Goal: Transaction & Acquisition: Purchase product/service

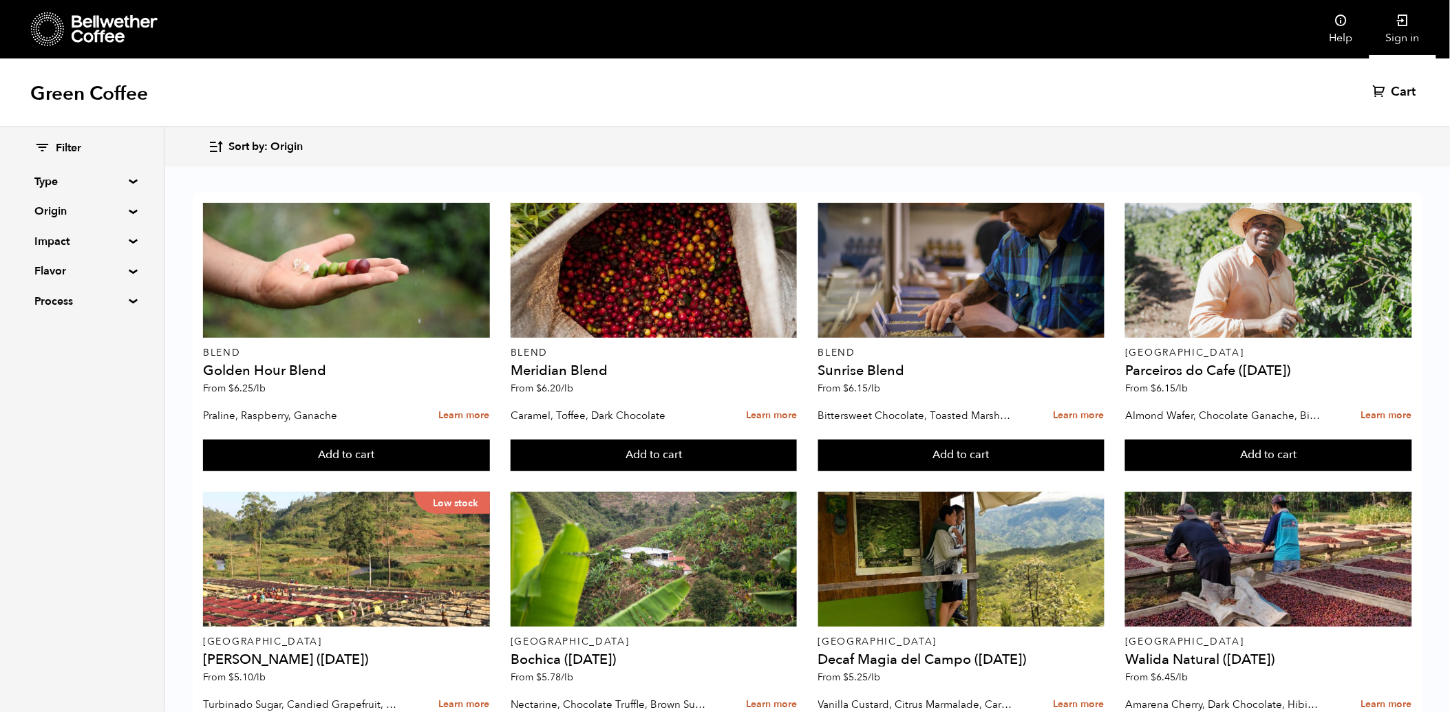
click at [1402, 32] on link "Sign in" at bounding box center [1403, 29] width 67 height 59
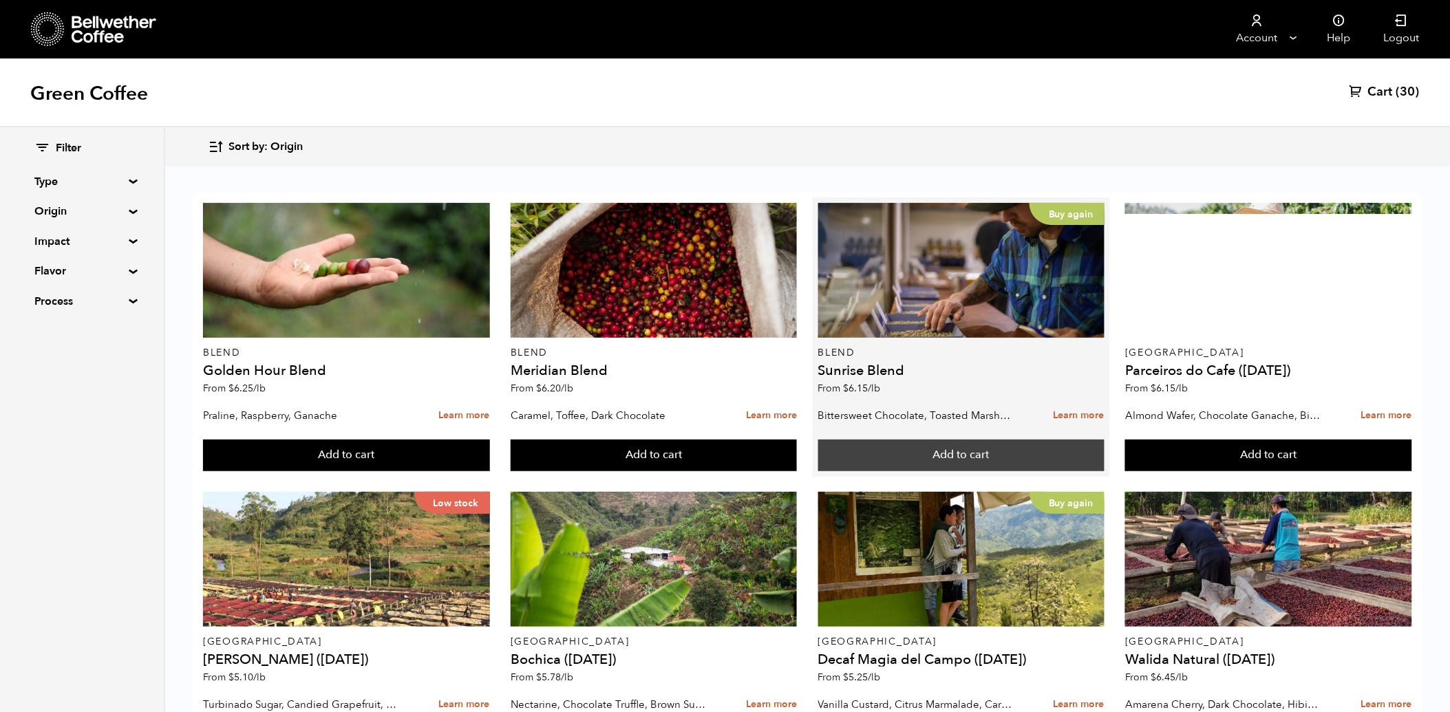
click at [489, 449] on button "Add to cart" at bounding box center [346, 456] width 286 height 32
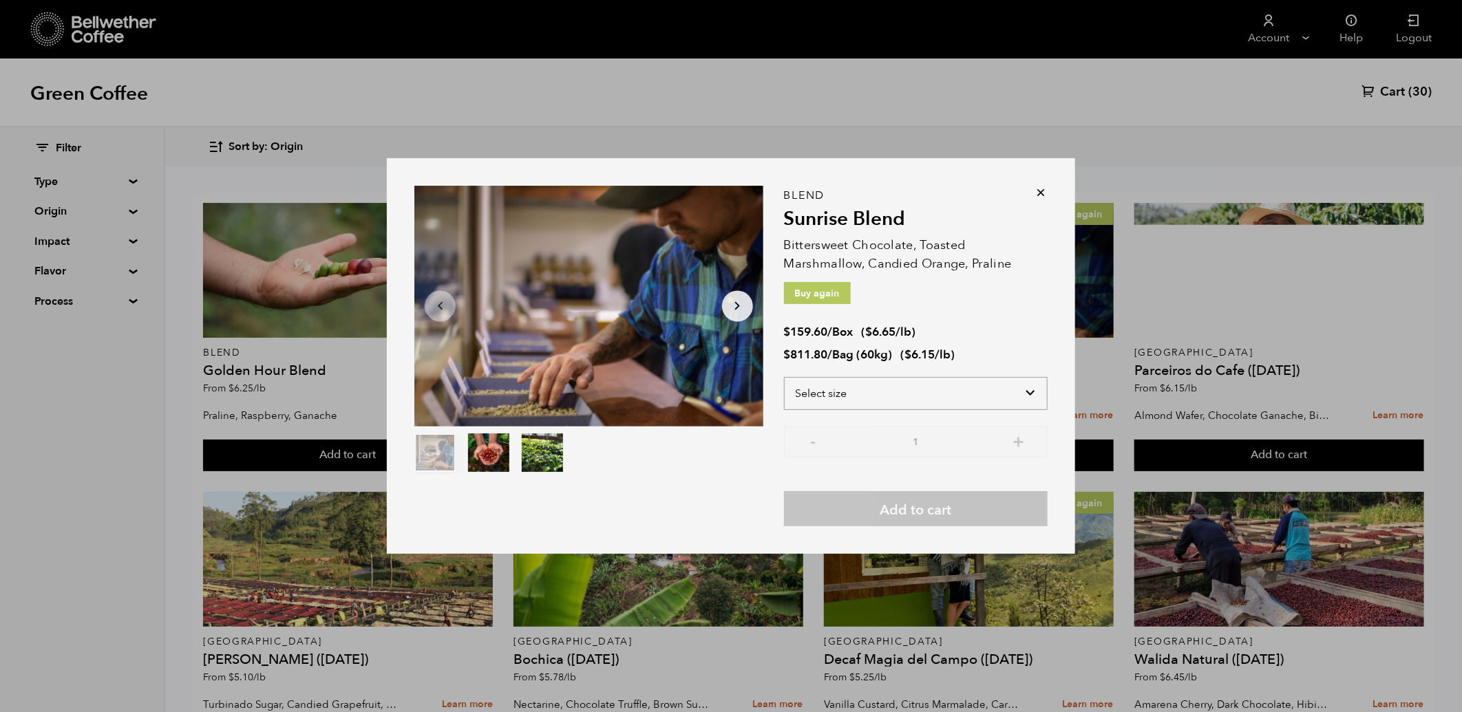
click at [935, 401] on select "Select size Bag (60kg) (132 lbs) Box (24 lbs)" at bounding box center [916, 393] width 264 height 33
select select "bag-3"
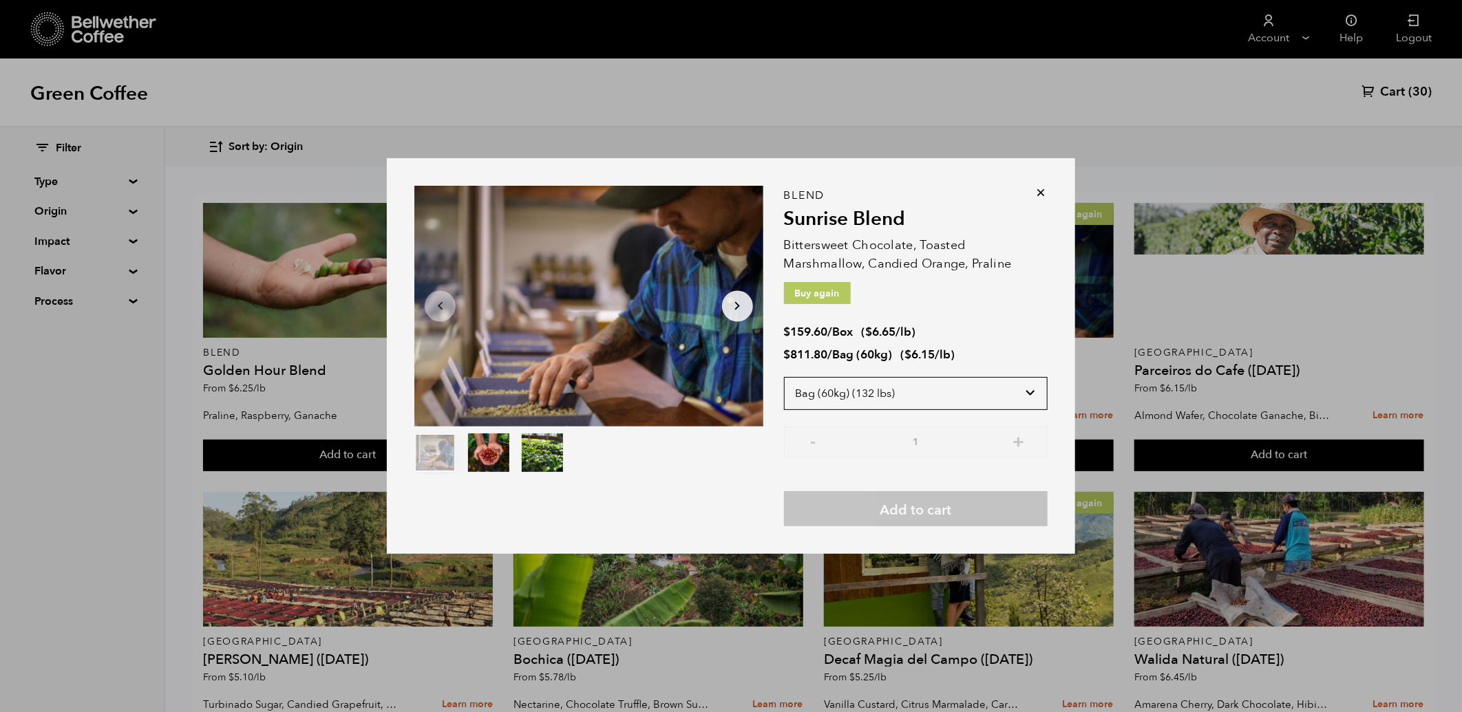
click at [784, 377] on select "Select size Bag (60kg) (132 lbs) Box (24 lbs)" at bounding box center [916, 393] width 264 height 33
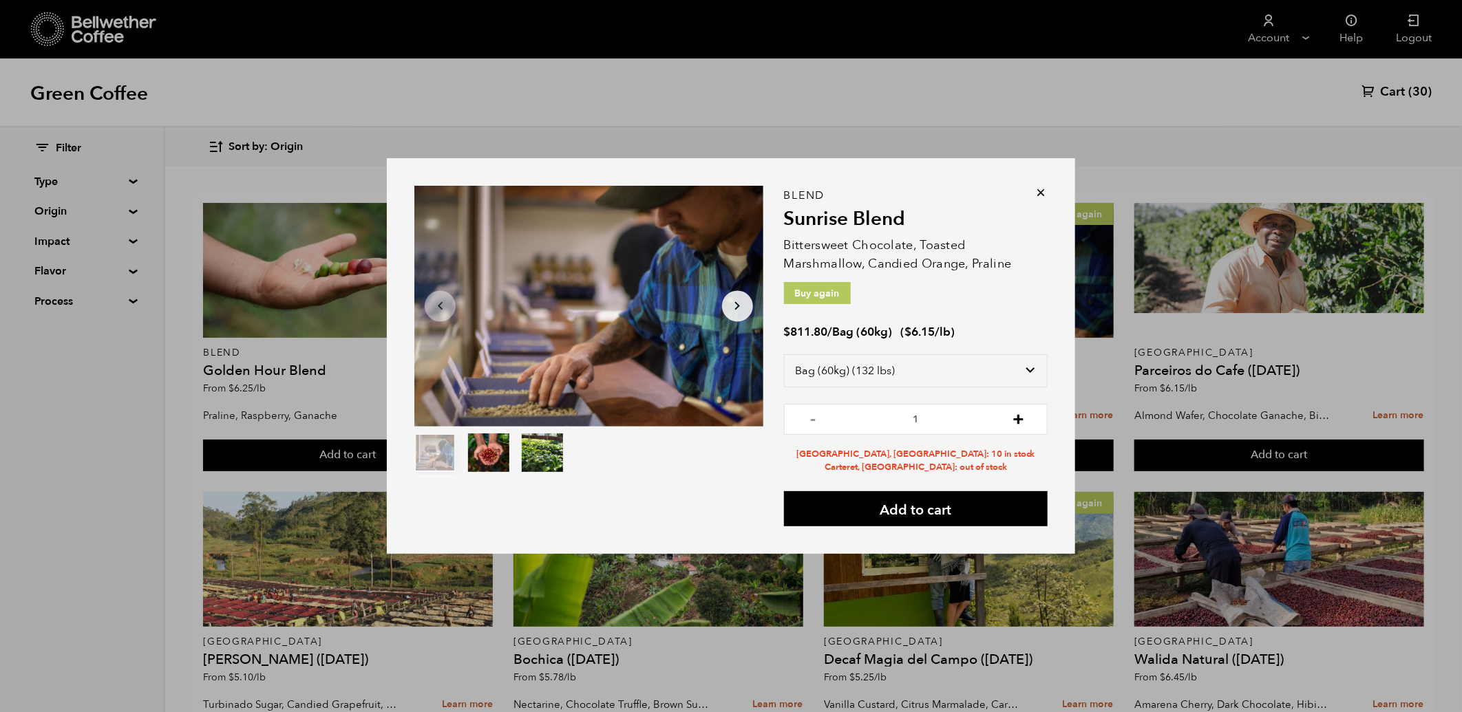
click at [1016, 421] on button "+" at bounding box center [1018, 418] width 17 height 14
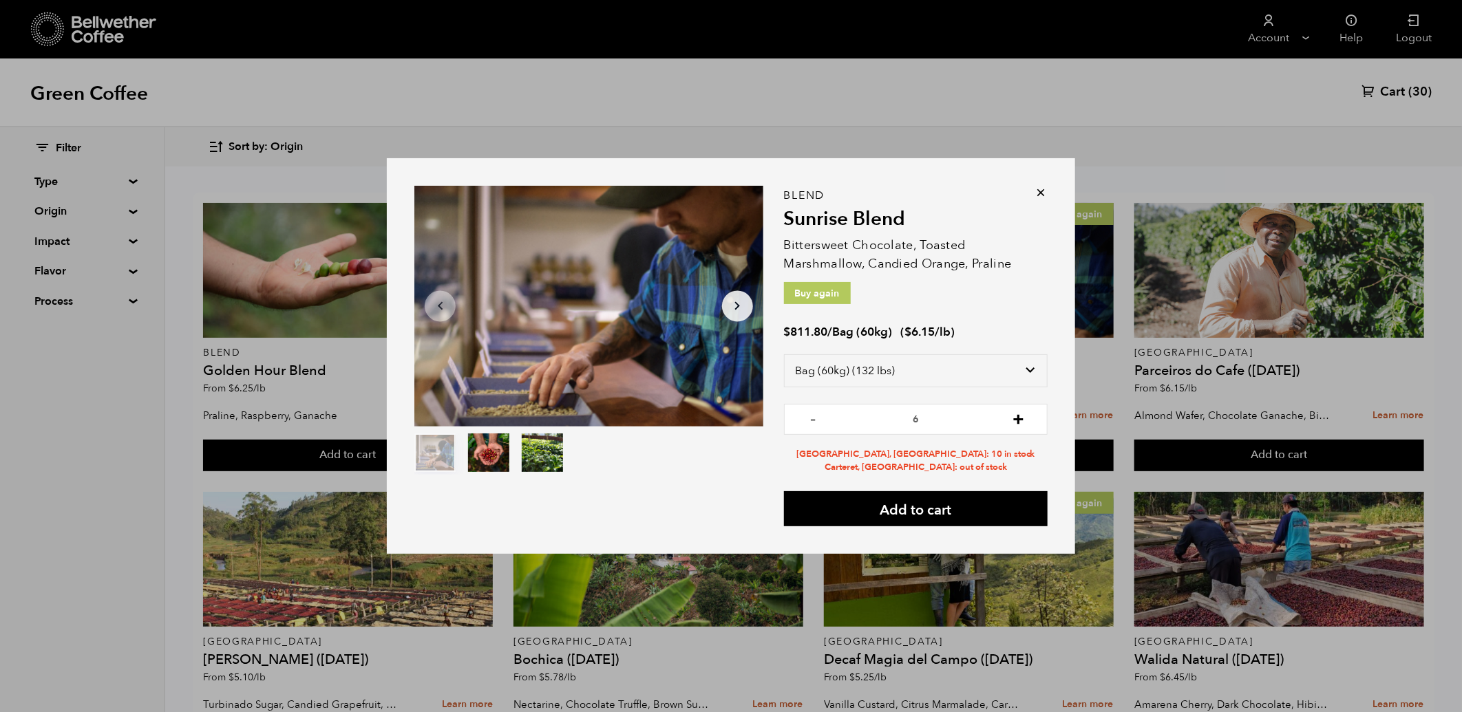
click at [1016, 421] on button "+" at bounding box center [1018, 418] width 17 height 14
type input "10"
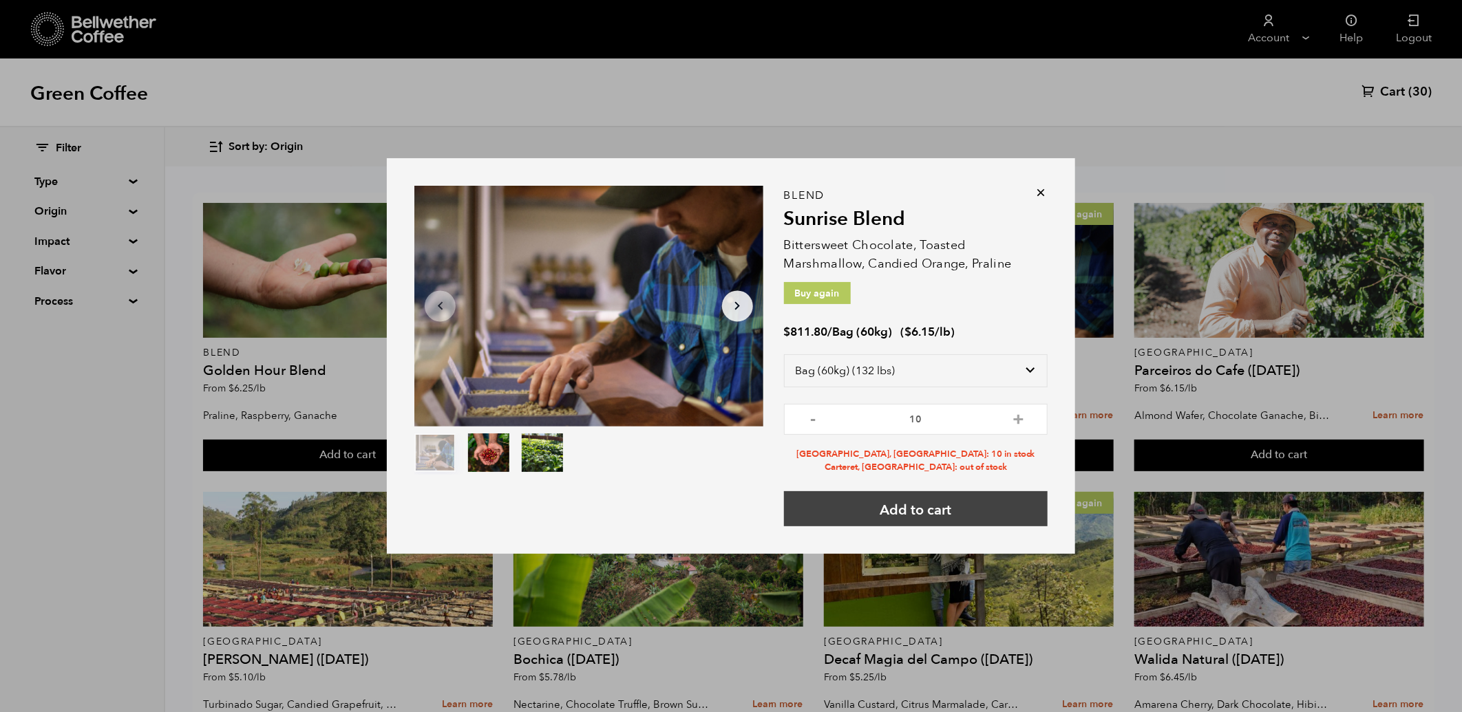
click at [950, 511] on button "Add to cart" at bounding box center [916, 508] width 264 height 35
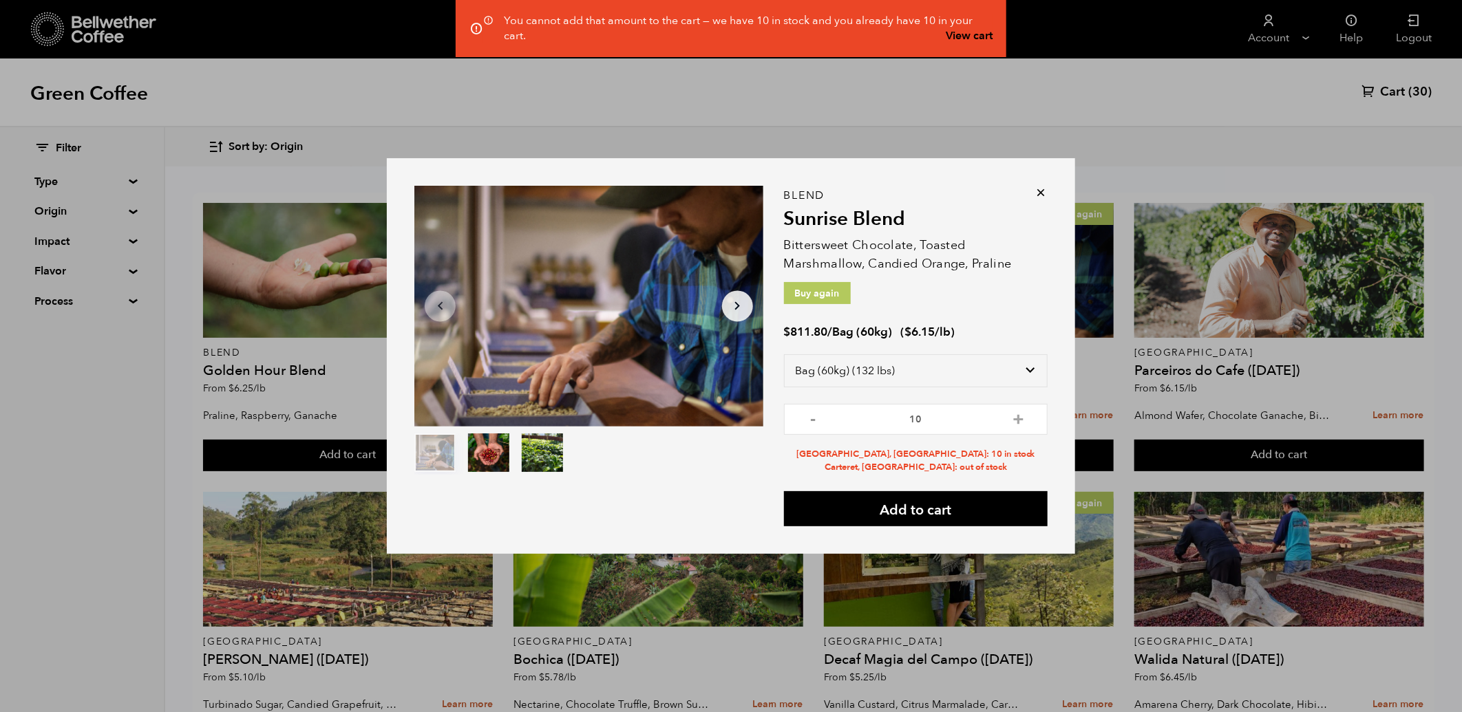
click at [1394, 89] on div "Item 1 of 3 Arrow Left Arrow Right item 0 item 1 item 2 Item 1 of 3 You cannot …" at bounding box center [731, 356] width 1462 height 712
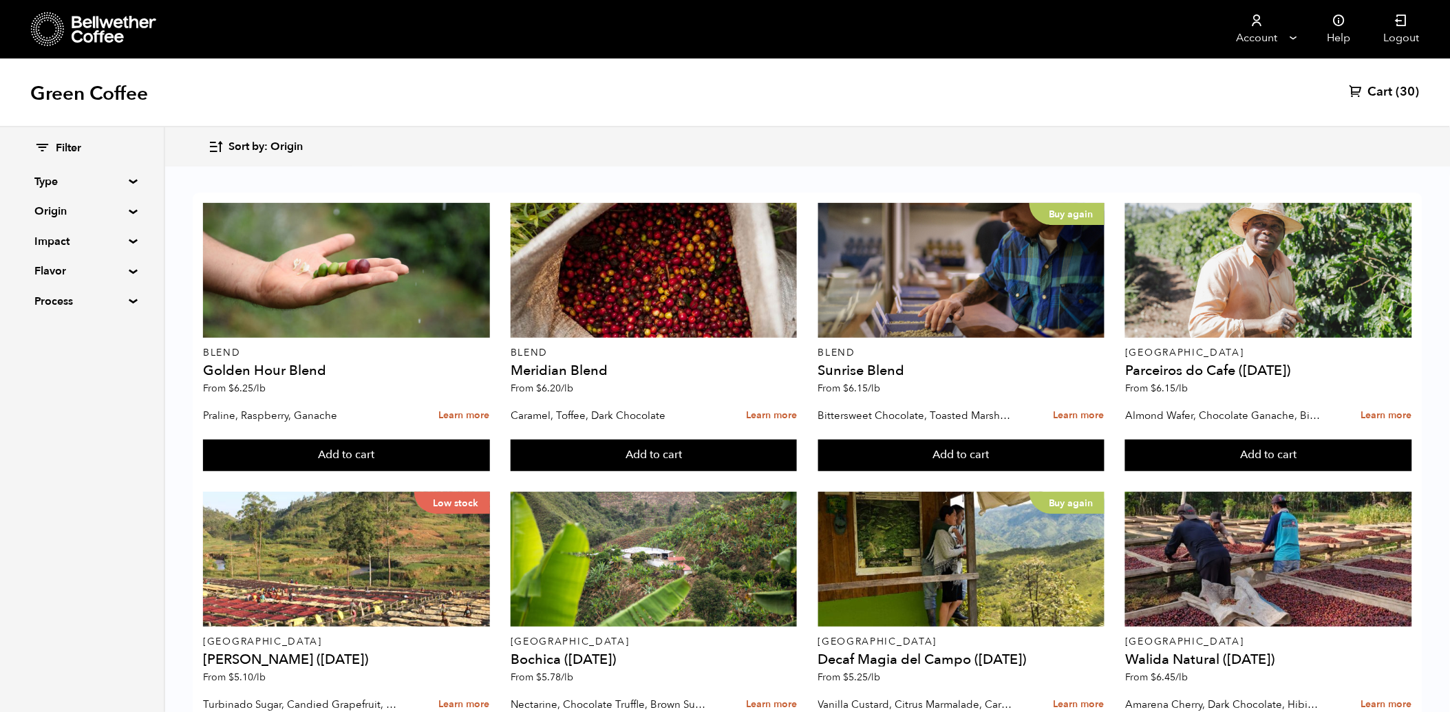
click at [1389, 89] on span "Cart" at bounding box center [1380, 92] width 25 height 17
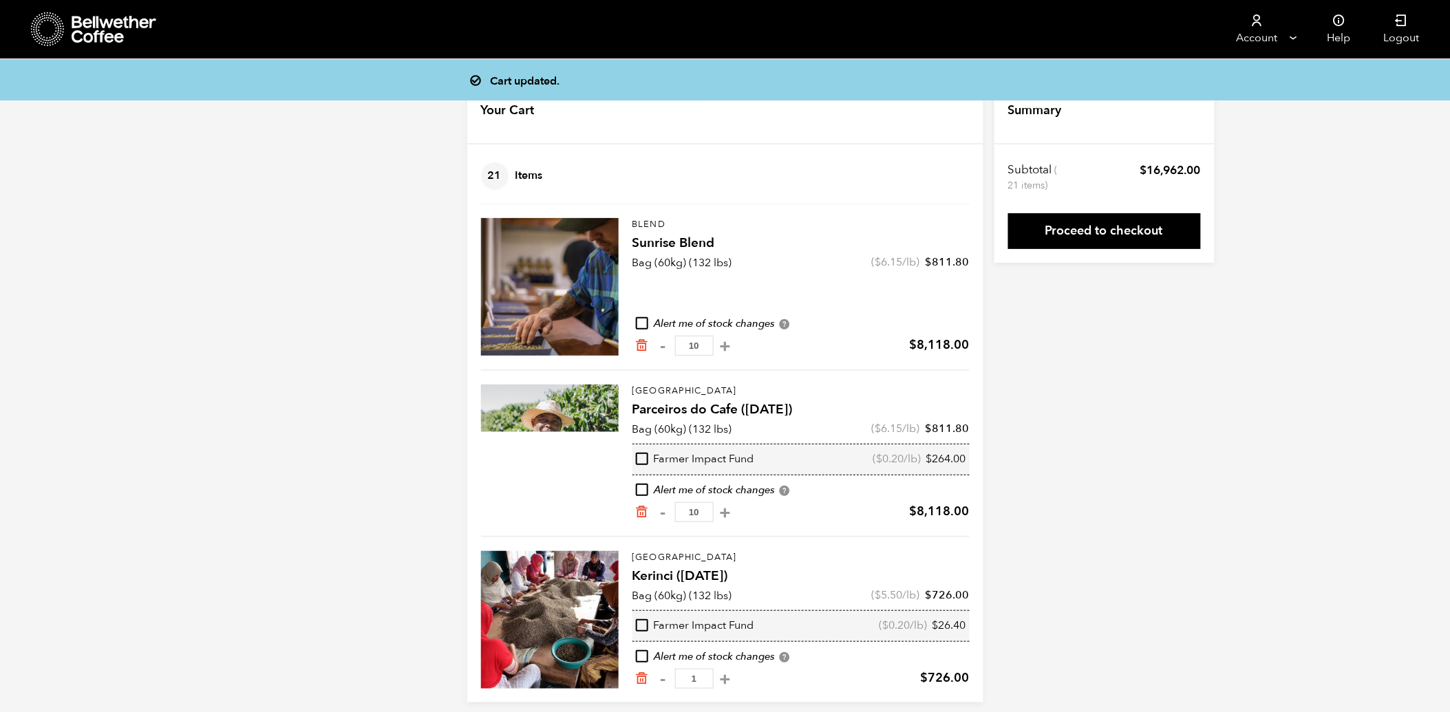
click at [103, 31] on icon at bounding box center [115, 30] width 86 height 28
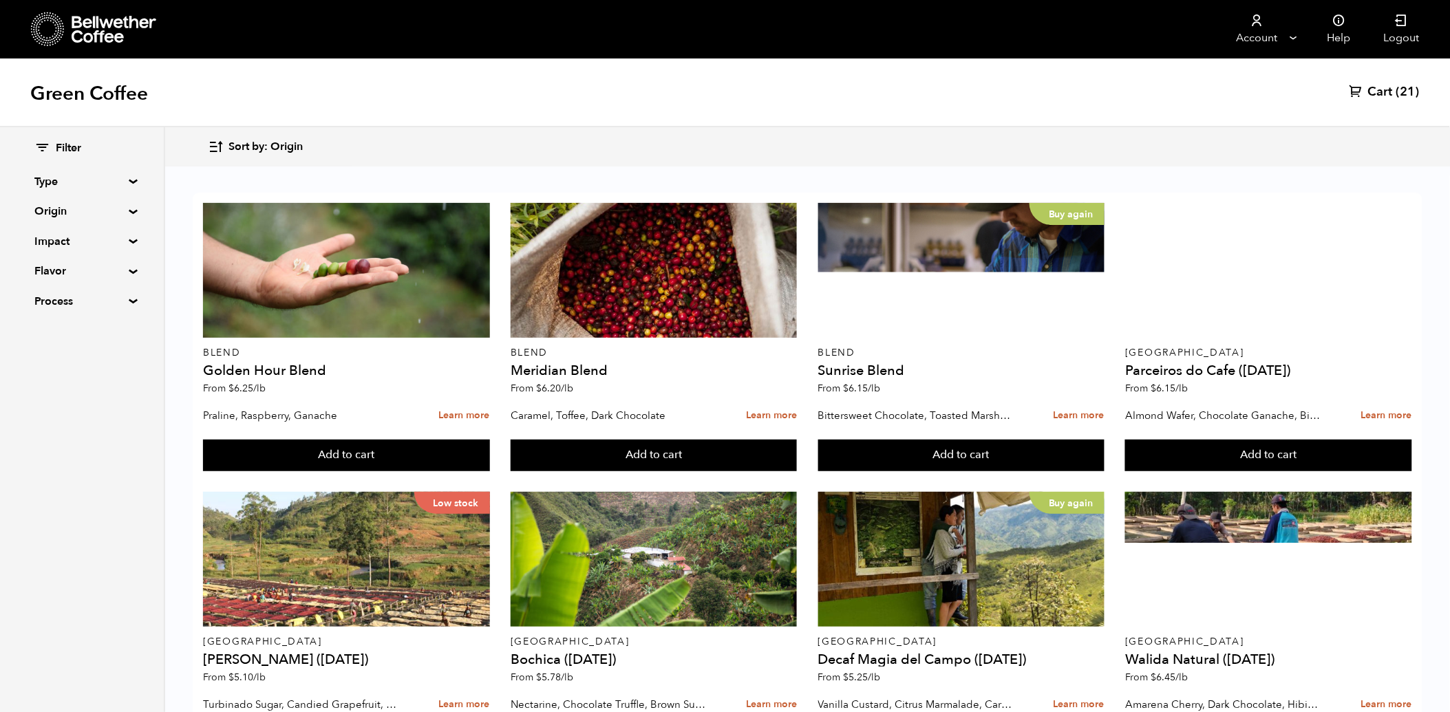
scroll to position [306, 0]
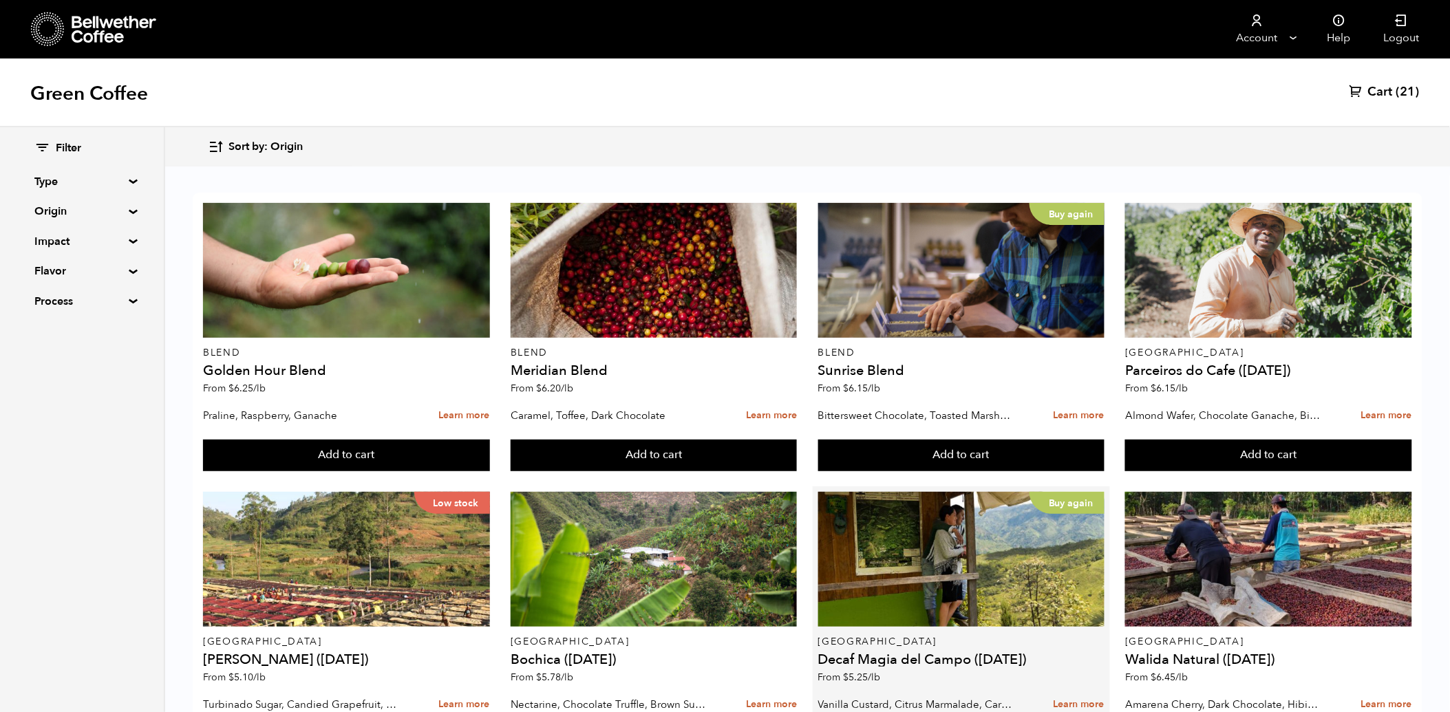
click at [489, 440] on button "Add to cart" at bounding box center [346, 456] width 286 height 32
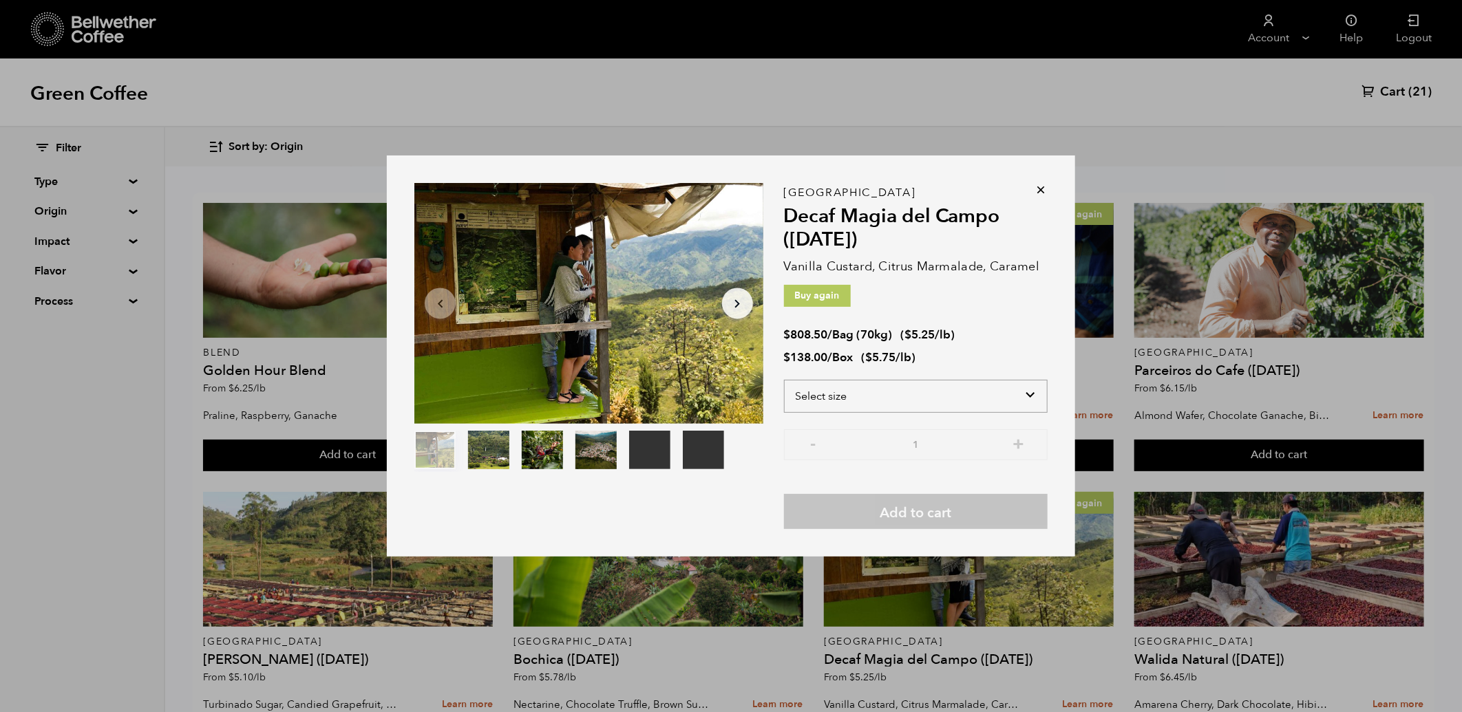
click at [927, 398] on select "Select size Bag (70kg) (154 lbs) Box (24 lbs)" at bounding box center [916, 396] width 264 height 33
select select "bag"
click at [784, 380] on select "Select size Bag (70kg) (154 lbs) Box (24 lbs)" at bounding box center [916, 396] width 264 height 33
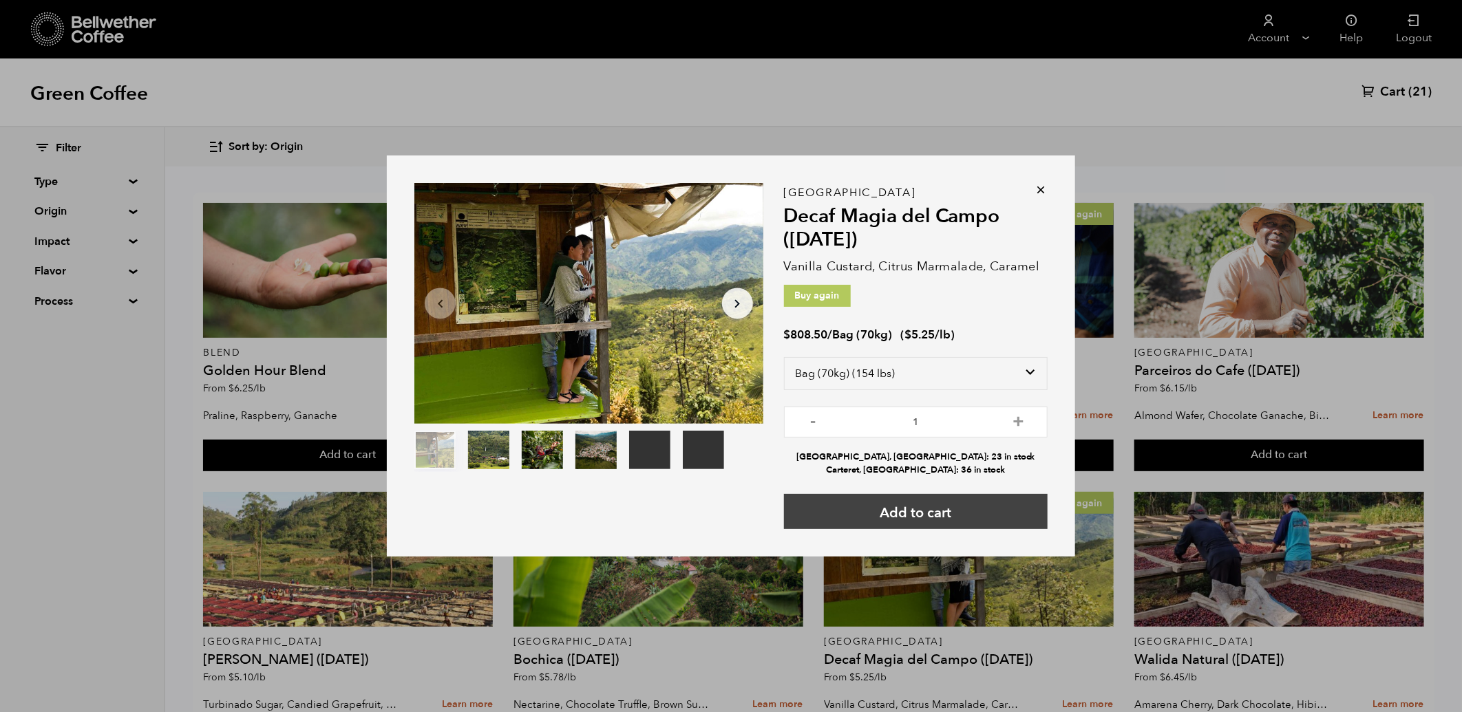
click at [934, 509] on button "Add to cart" at bounding box center [916, 511] width 264 height 35
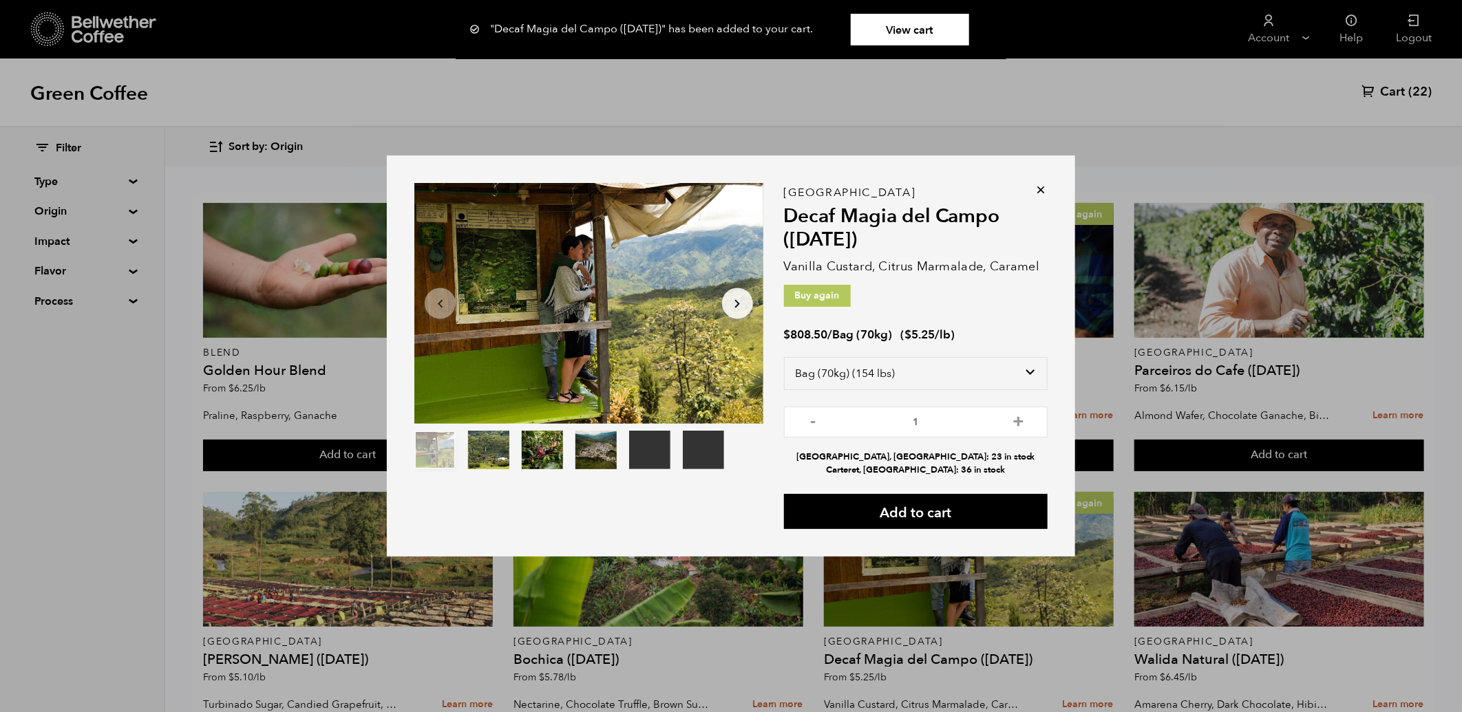
click at [1038, 187] on icon at bounding box center [1041, 190] width 14 height 14
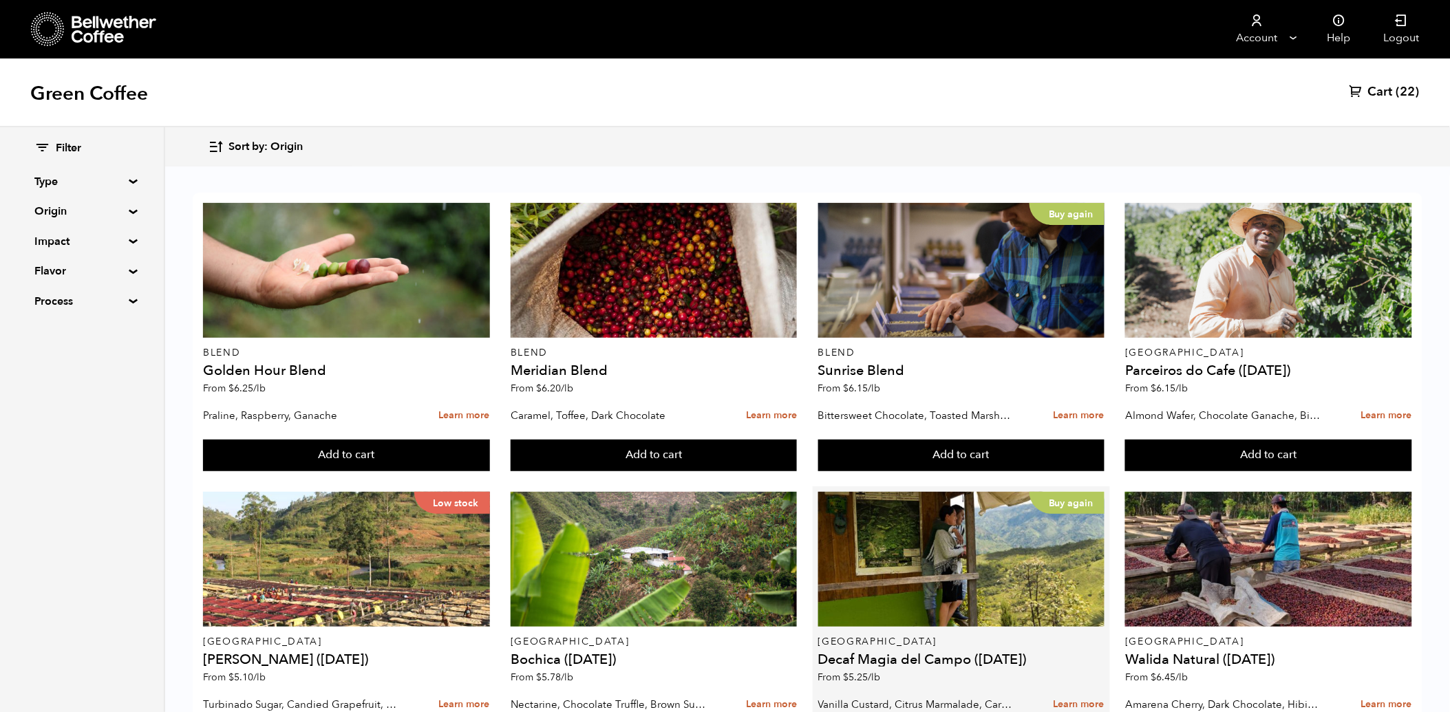
scroll to position [0, 0]
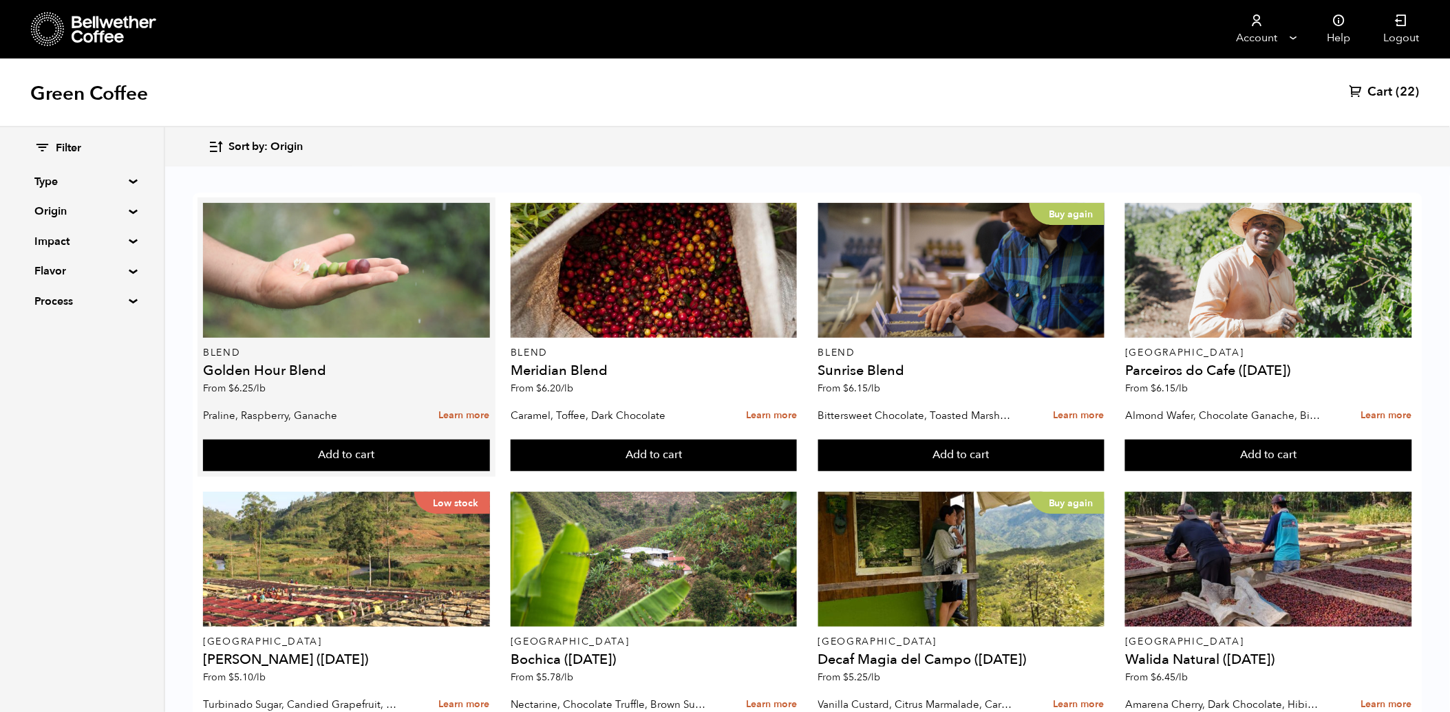
click at [341, 317] on div at bounding box center [346, 270] width 286 height 135
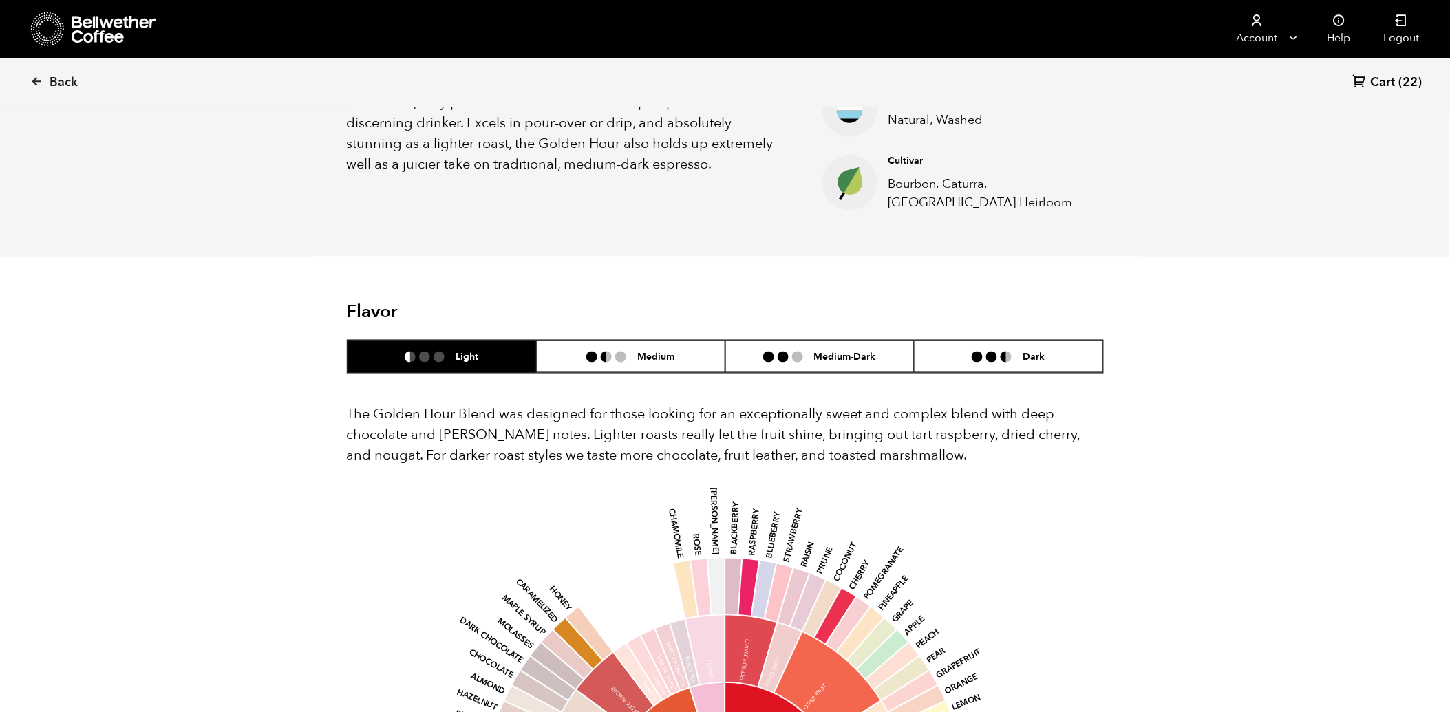
scroll to position [611, 0]
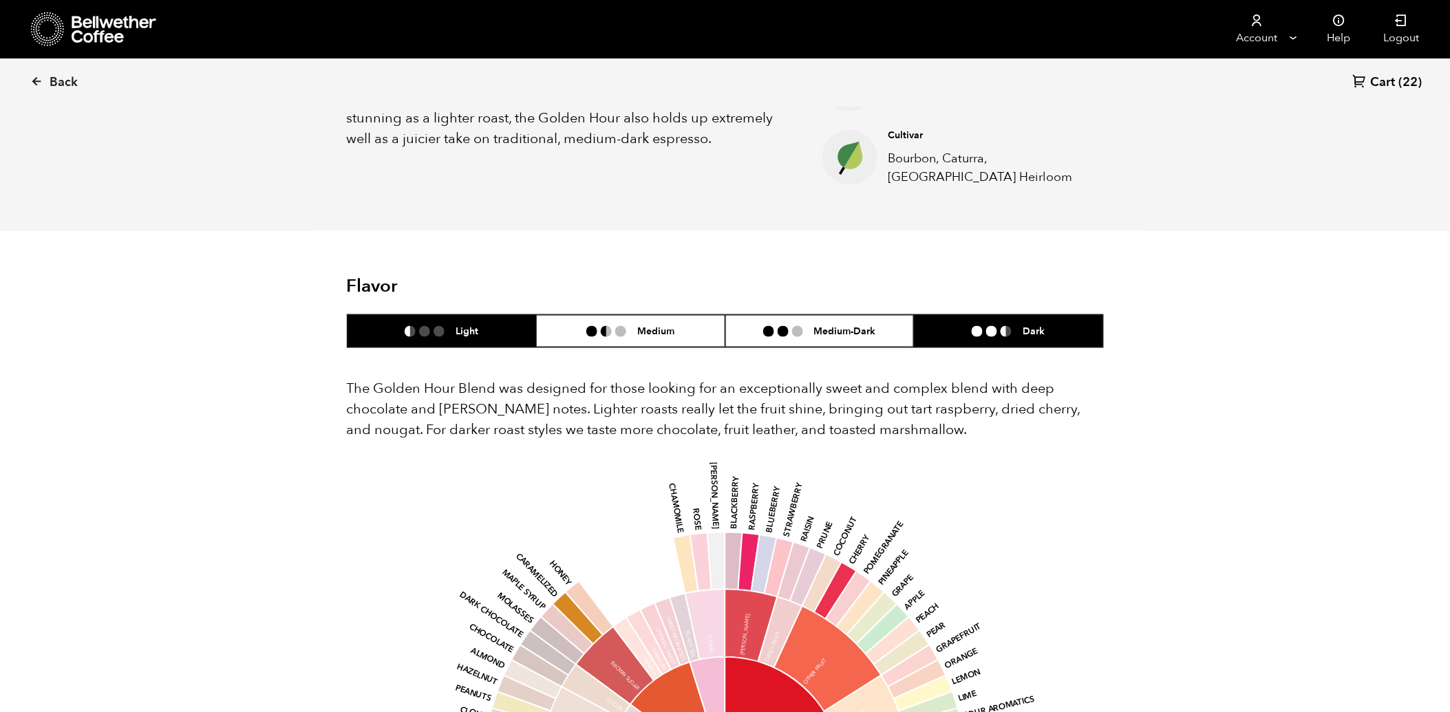
click at [1034, 326] on h6 "Dark" at bounding box center [1034, 332] width 22 height 12
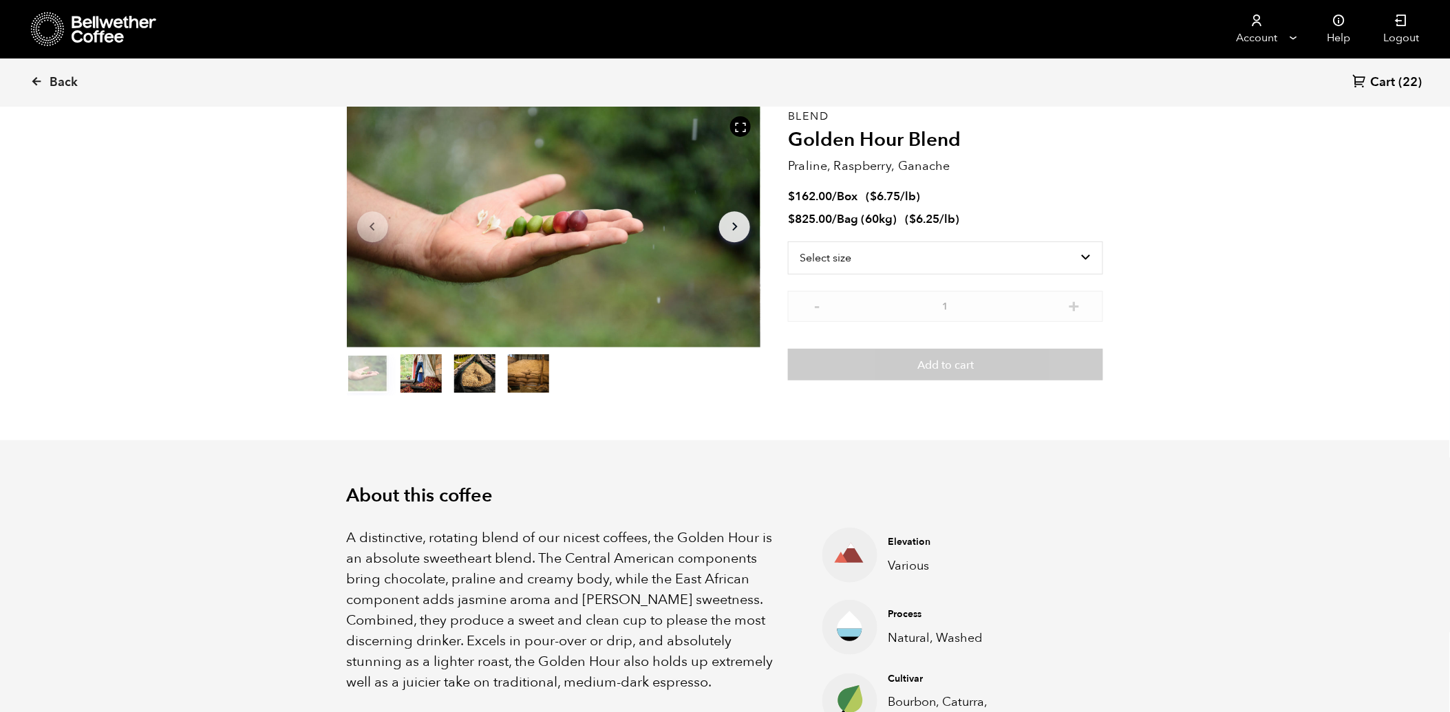
scroll to position [0, 0]
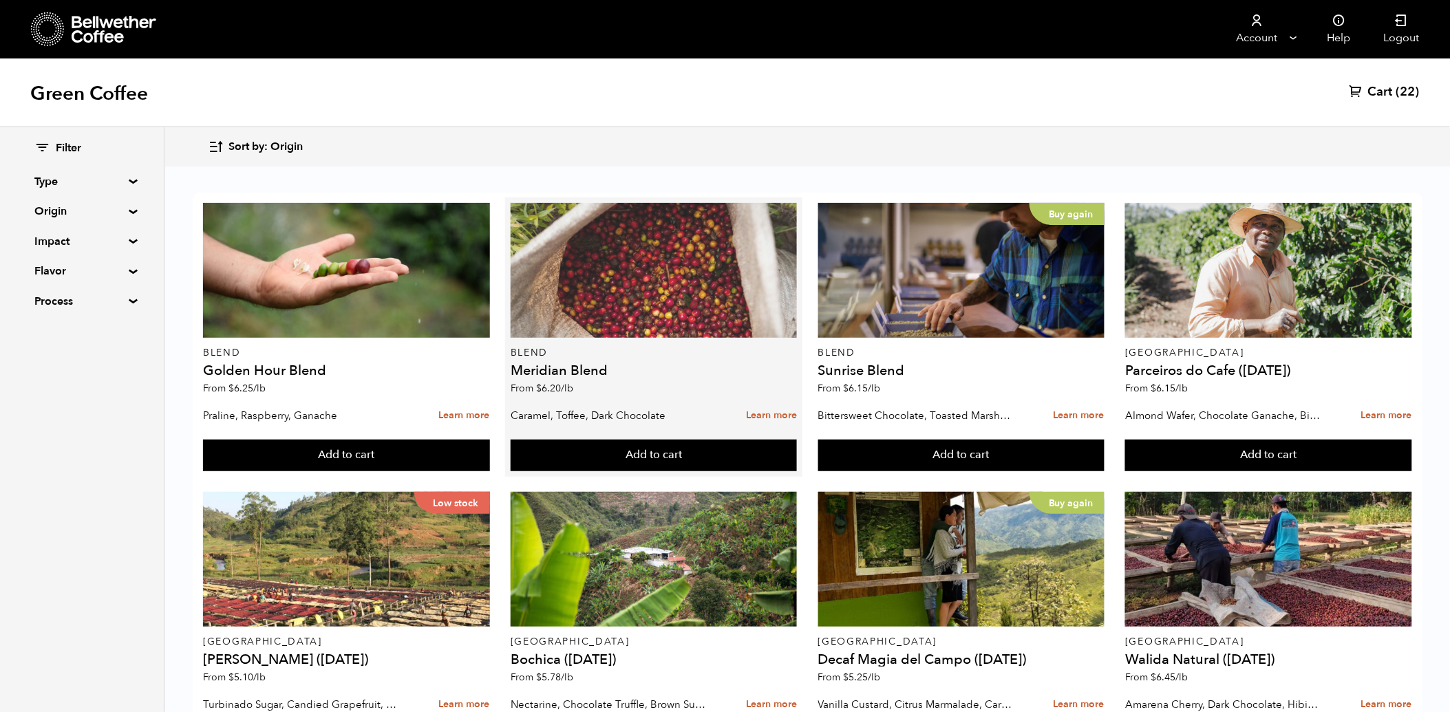
click at [683, 312] on div at bounding box center [654, 270] width 286 height 135
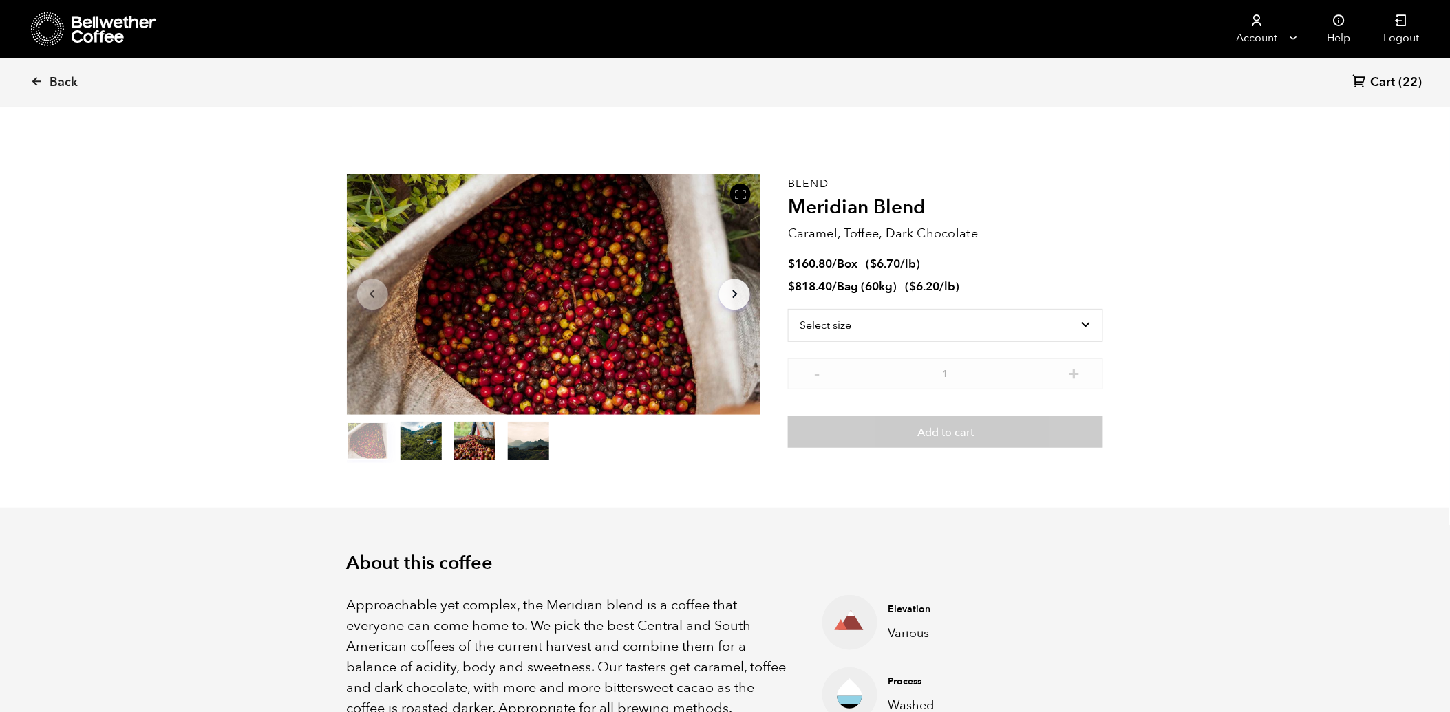
scroll to position [599, 732]
click at [933, 327] on select "Select size Bag (60kg) (132 lbs) Box (24 lbs)" at bounding box center [945, 325] width 315 height 33
select select "bag-3"
click at [788, 309] on select "Select size Bag (60kg) (132 lbs) Box (24 lbs)" at bounding box center [945, 325] width 315 height 33
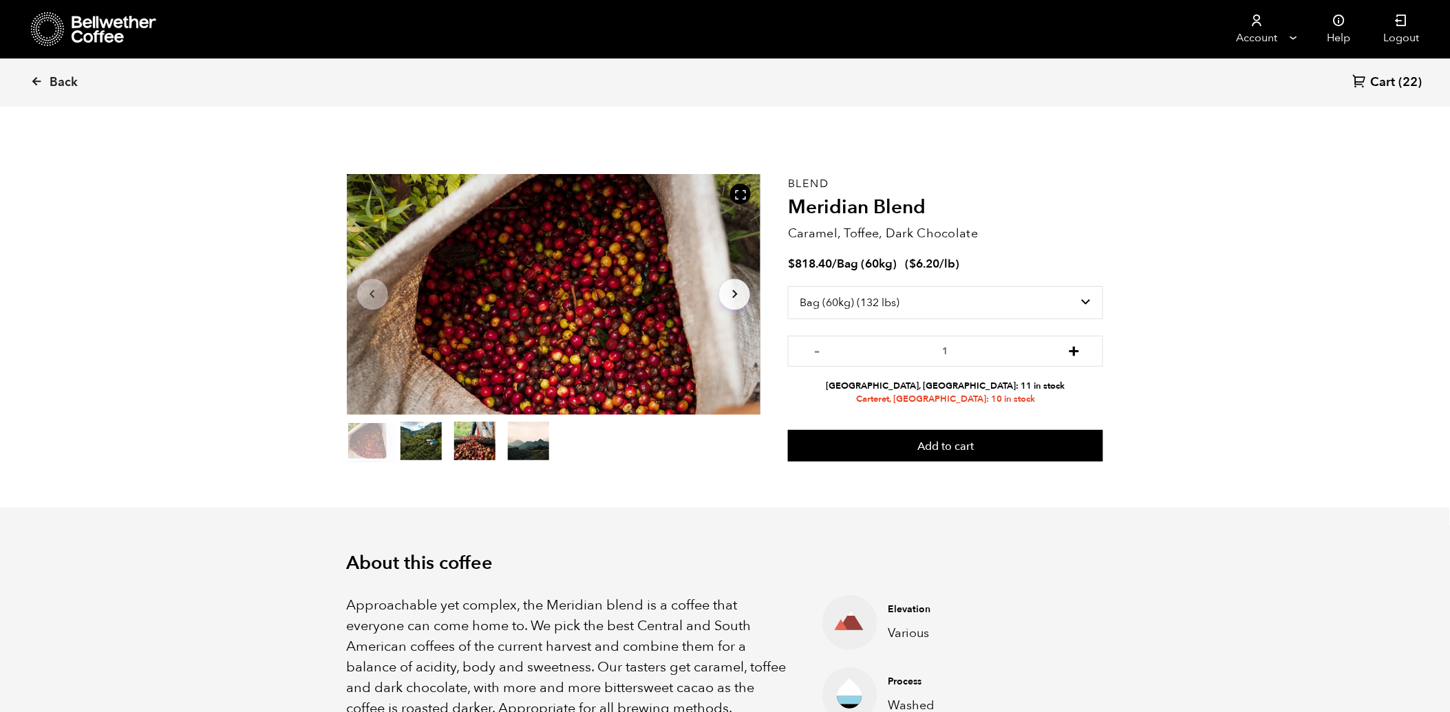
click at [1081, 350] on button "+" at bounding box center [1073, 350] width 17 height 14
type input "3"
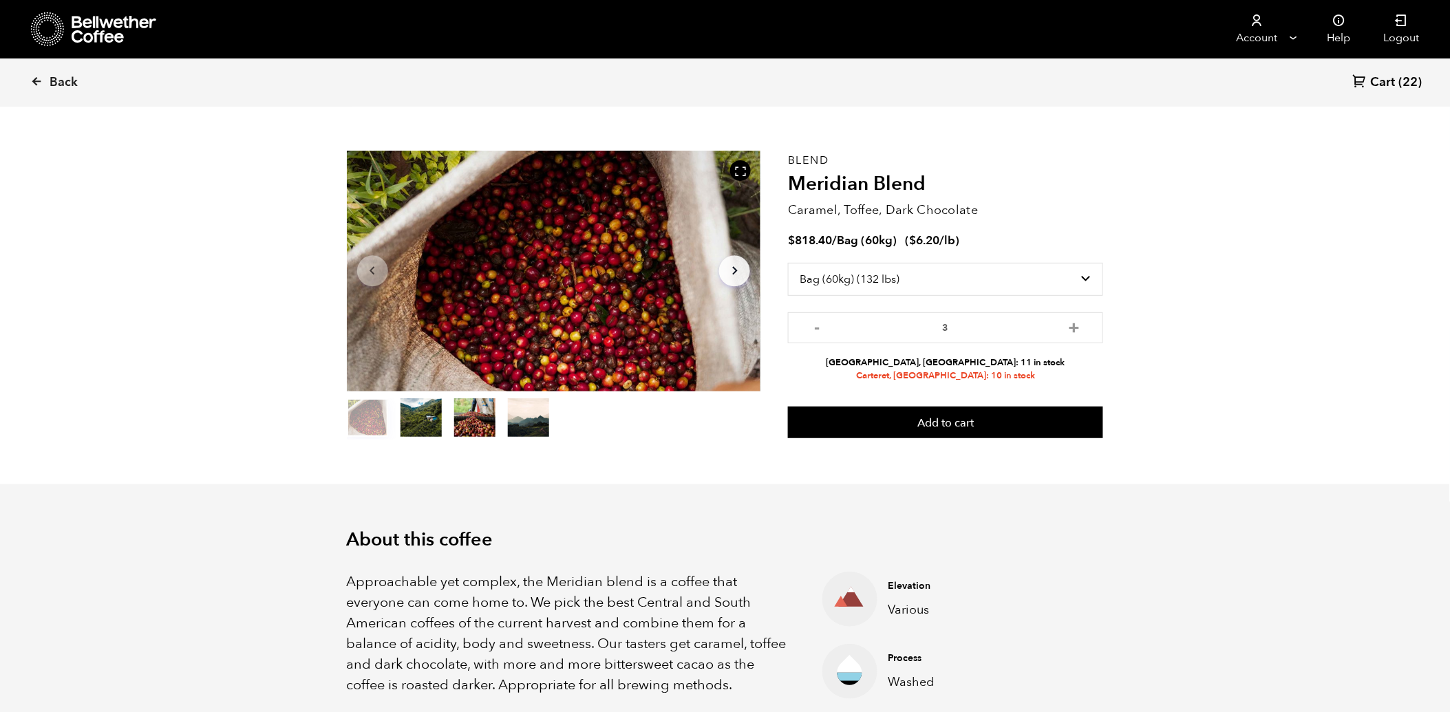
scroll to position [0, 0]
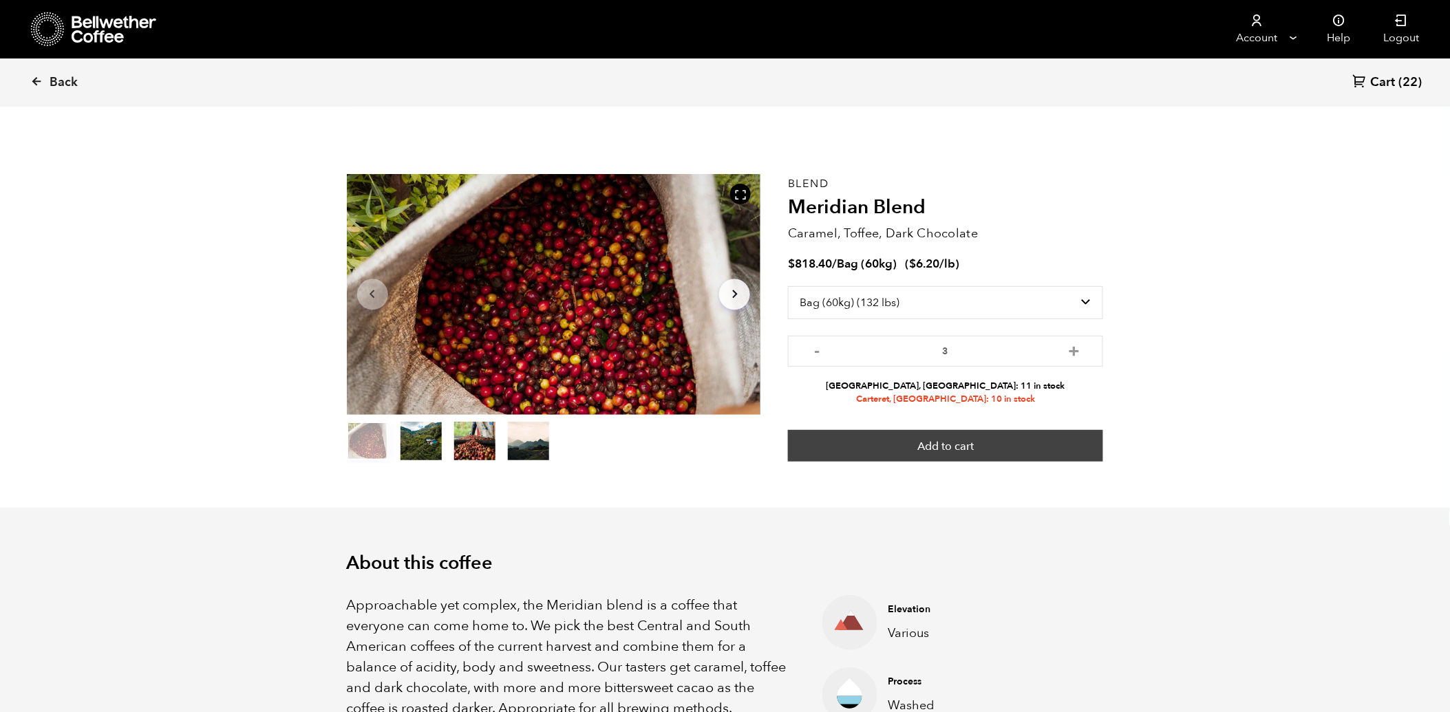
click at [953, 445] on button "Add to cart" at bounding box center [945, 446] width 315 height 32
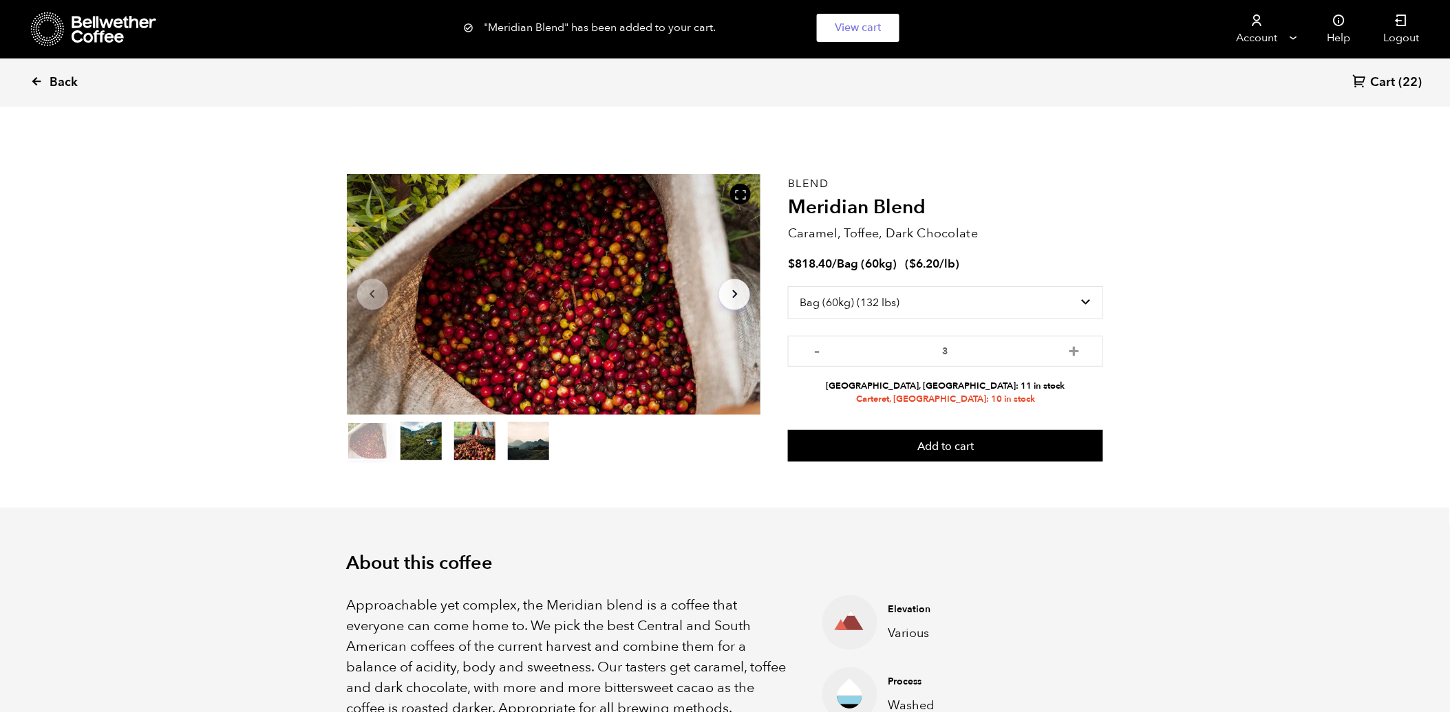
click at [50, 83] on span "Back" at bounding box center [64, 82] width 28 height 17
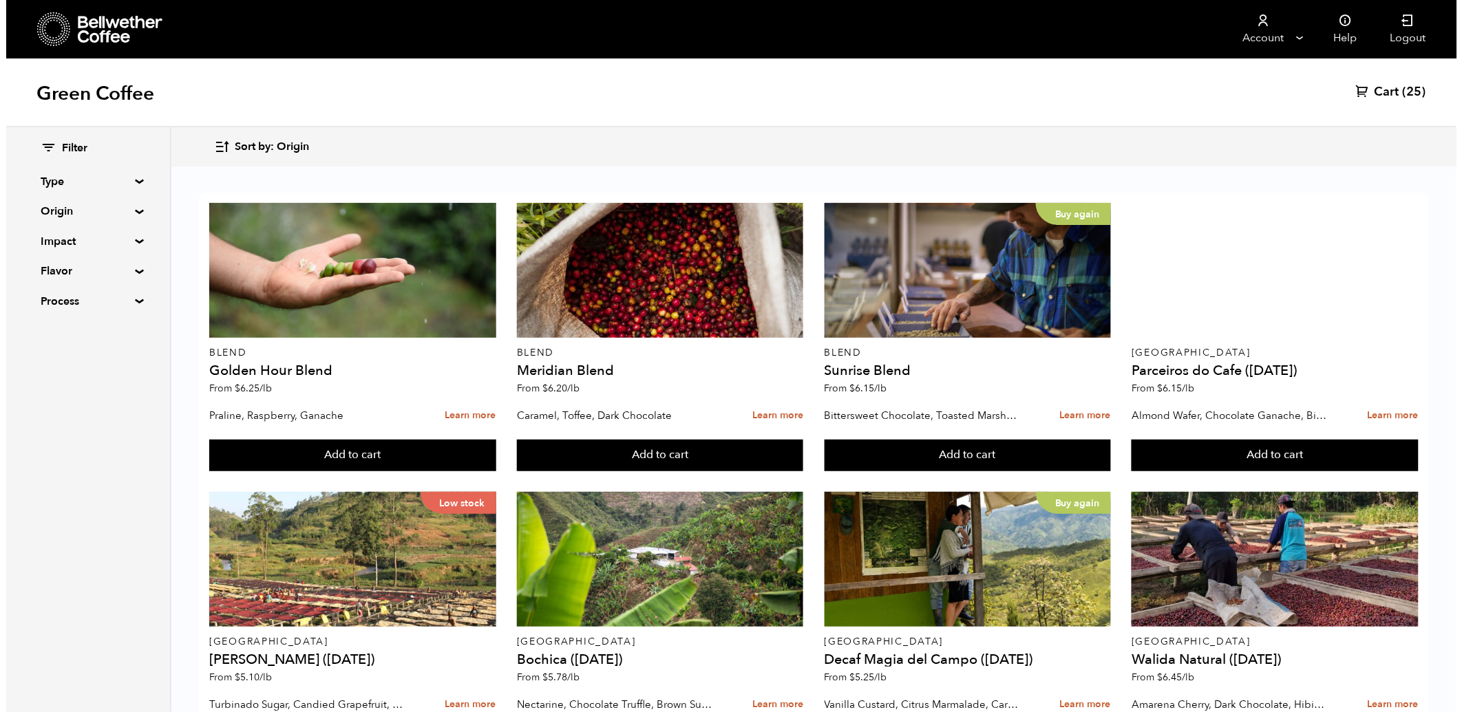
scroll to position [535, 0]
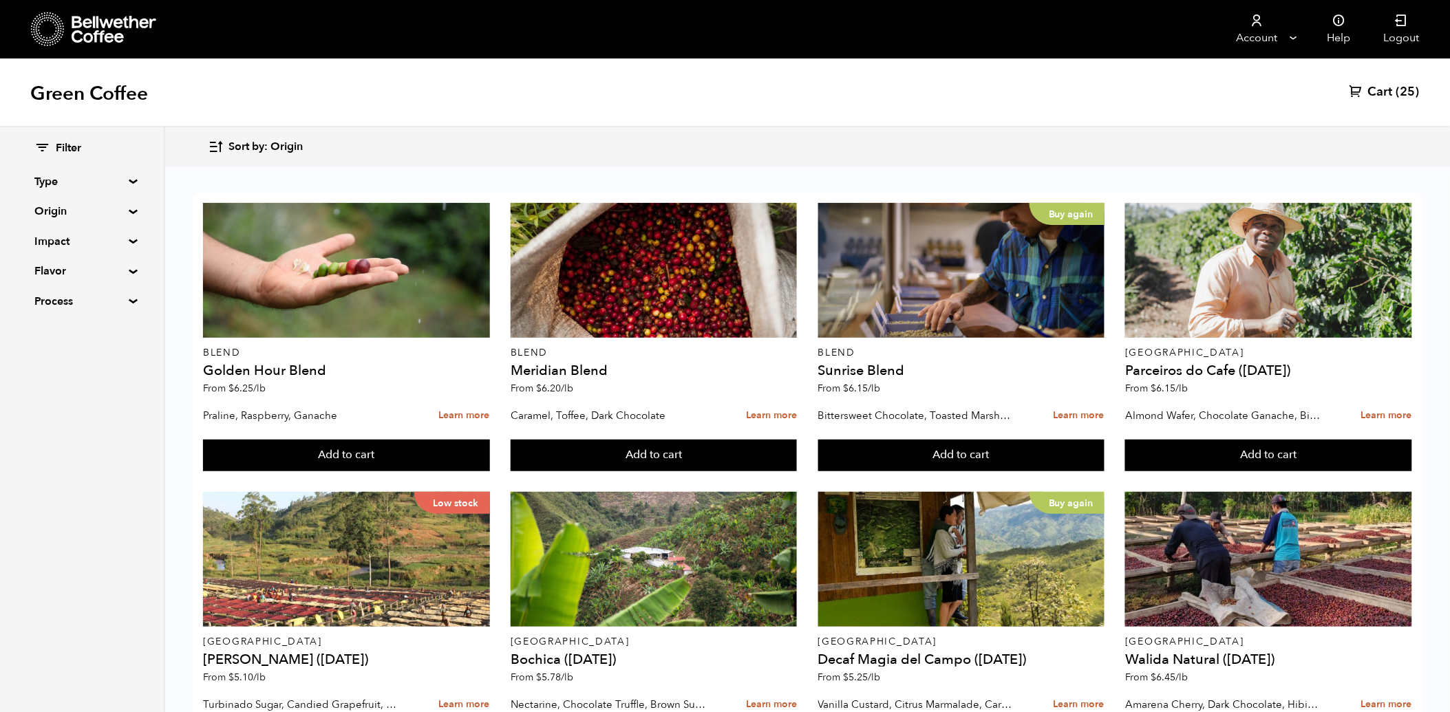
click at [340, 471] on button "Add to cart" at bounding box center [346, 456] width 286 height 32
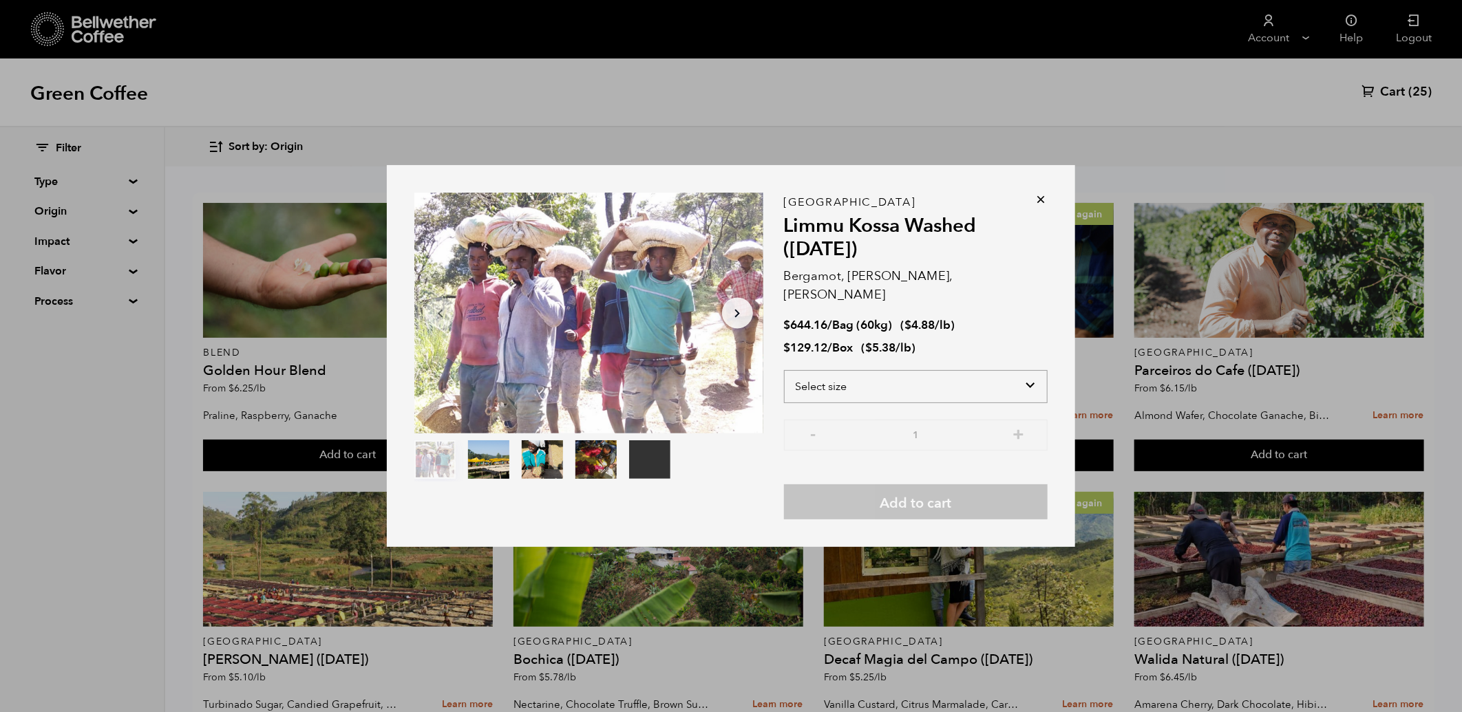
click at [869, 379] on select "Select size Bag (60kg) (132 lbs) Box (24 lbs)" at bounding box center [916, 386] width 264 height 33
select select "bag-3"
click at [784, 370] on select "Select size Bag (60kg) (132 lbs) Box (24 lbs)" at bounding box center [916, 386] width 264 height 33
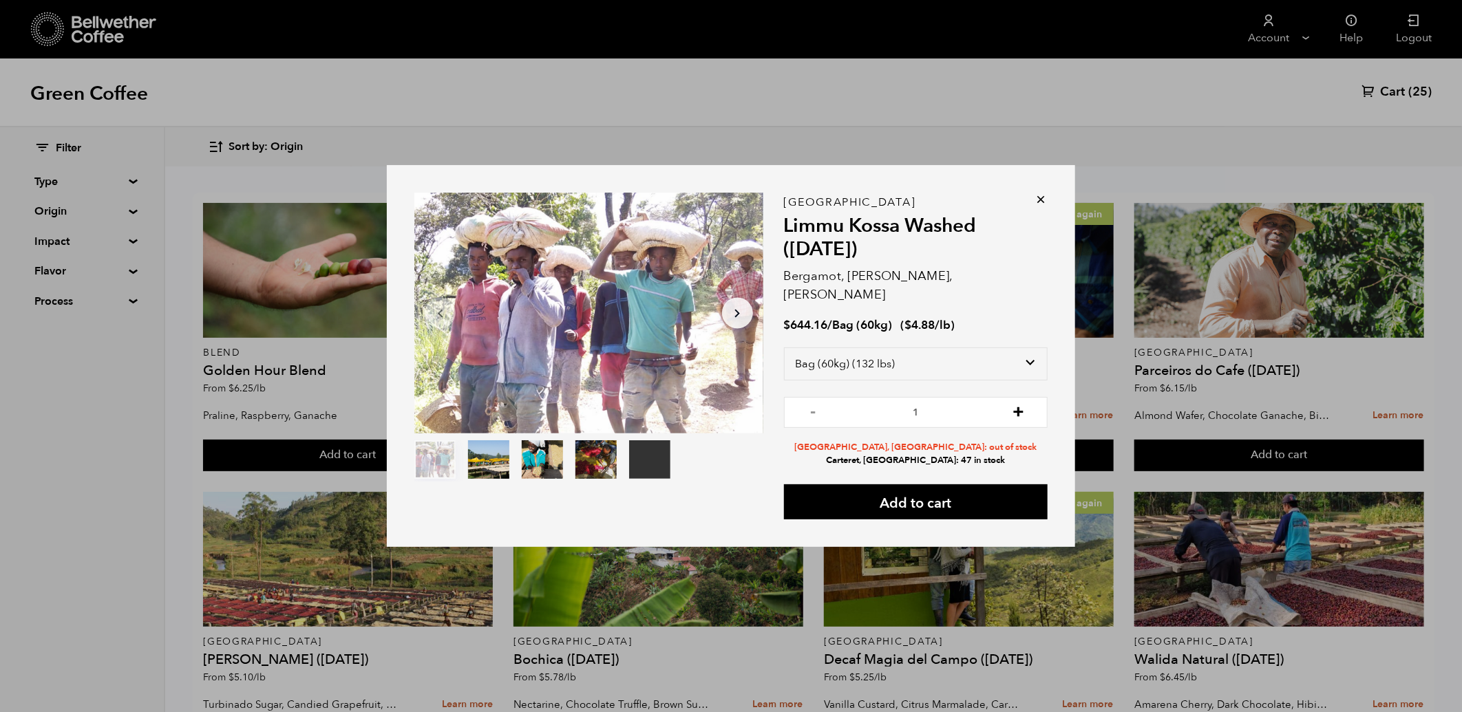
click at [1021, 404] on button "+" at bounding box center [1018, 411] width 17 height 14
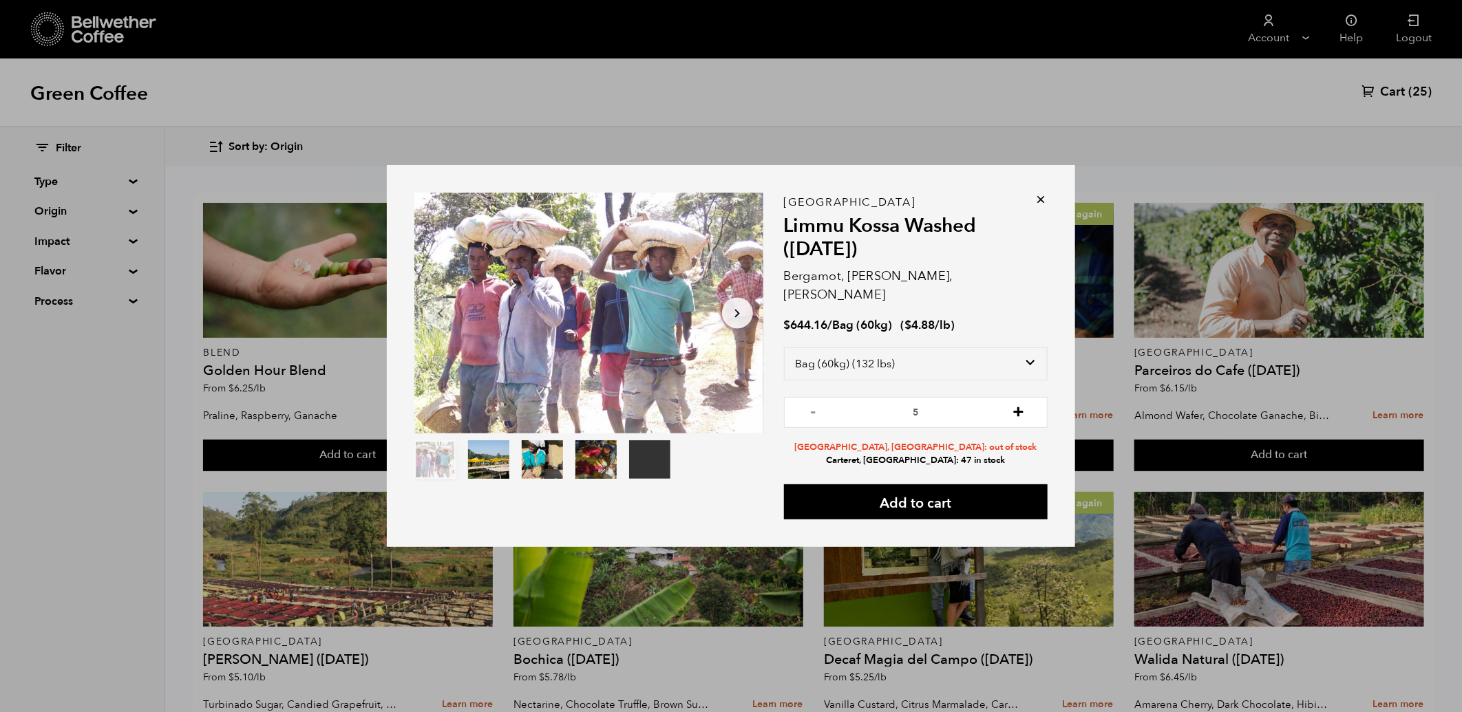
type input "6"
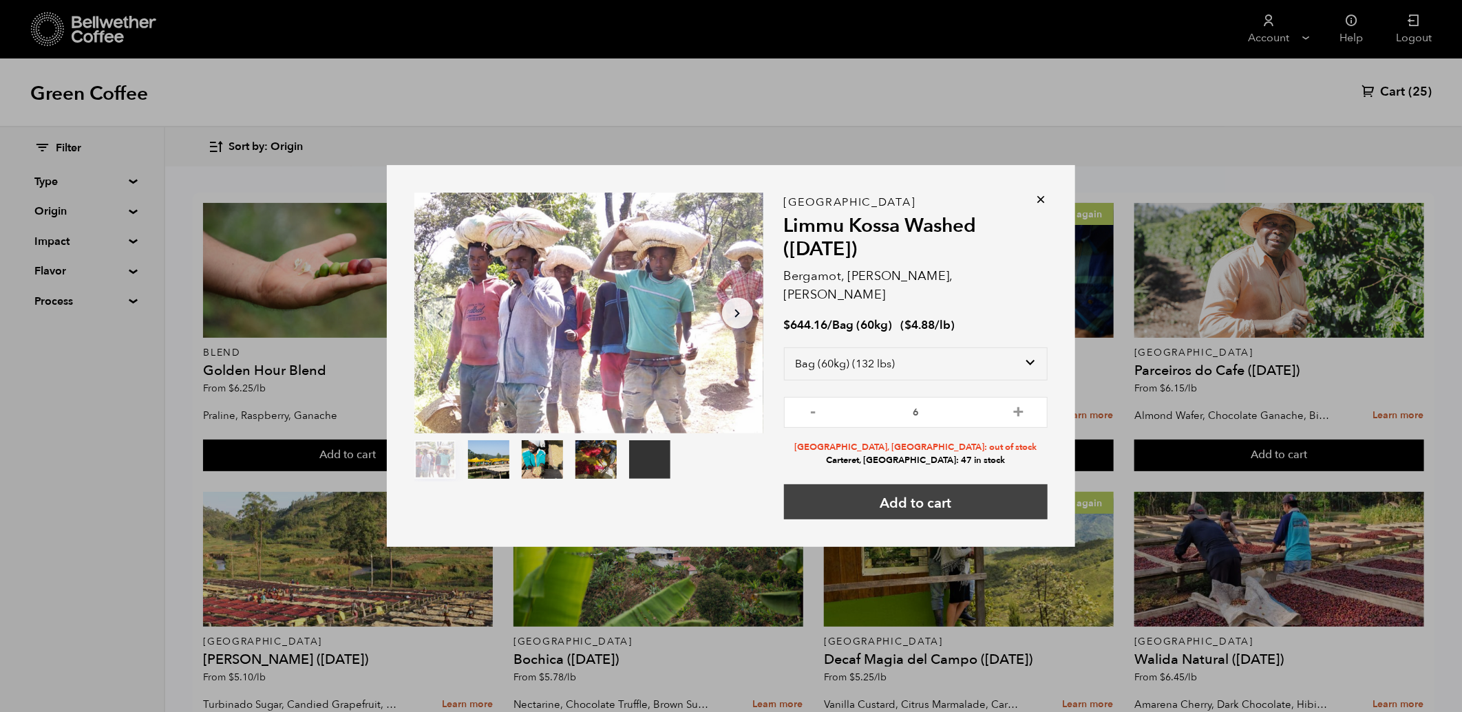
click at [945, 491] on button "Add to cart" at bounding box center [916, 502] width 264 height 35
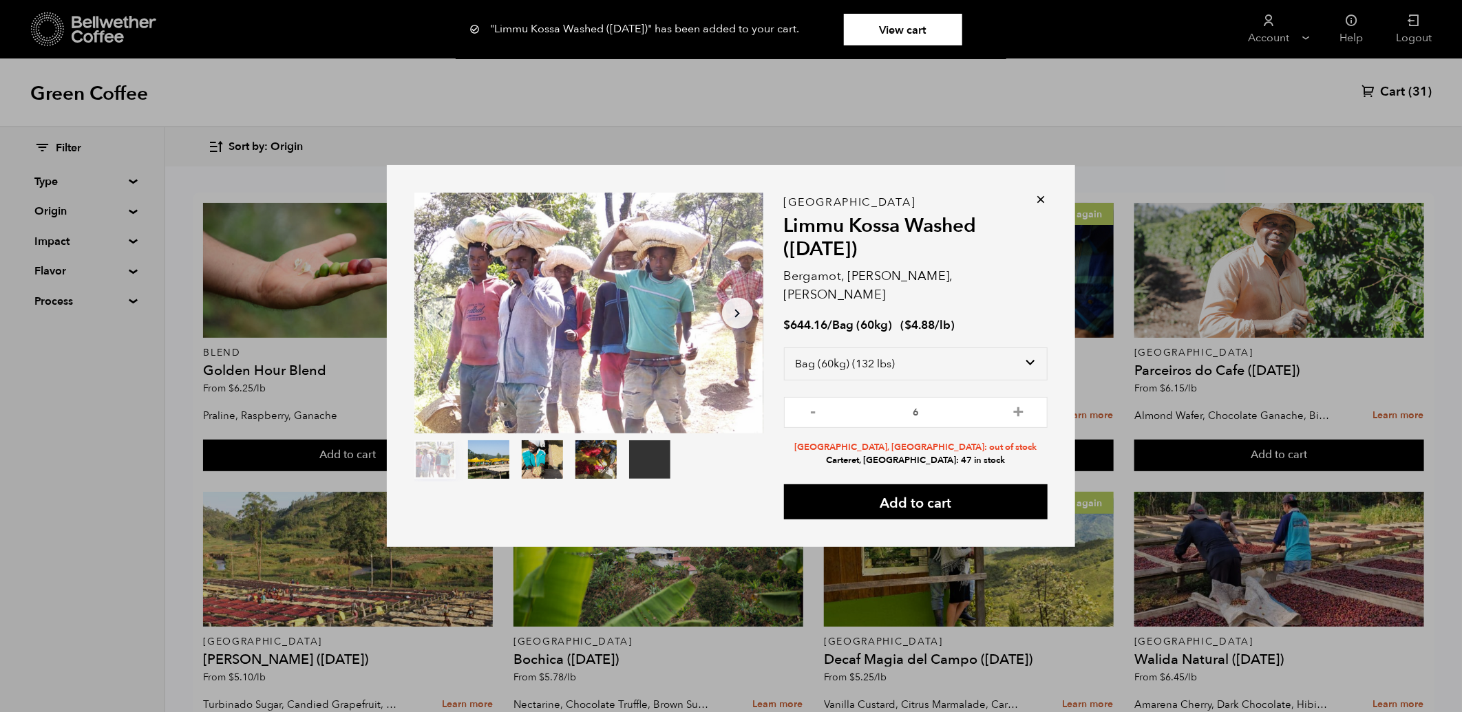
click at [889, 25] on link "View cart" at bounding box center [903, 30] width 118 height 32
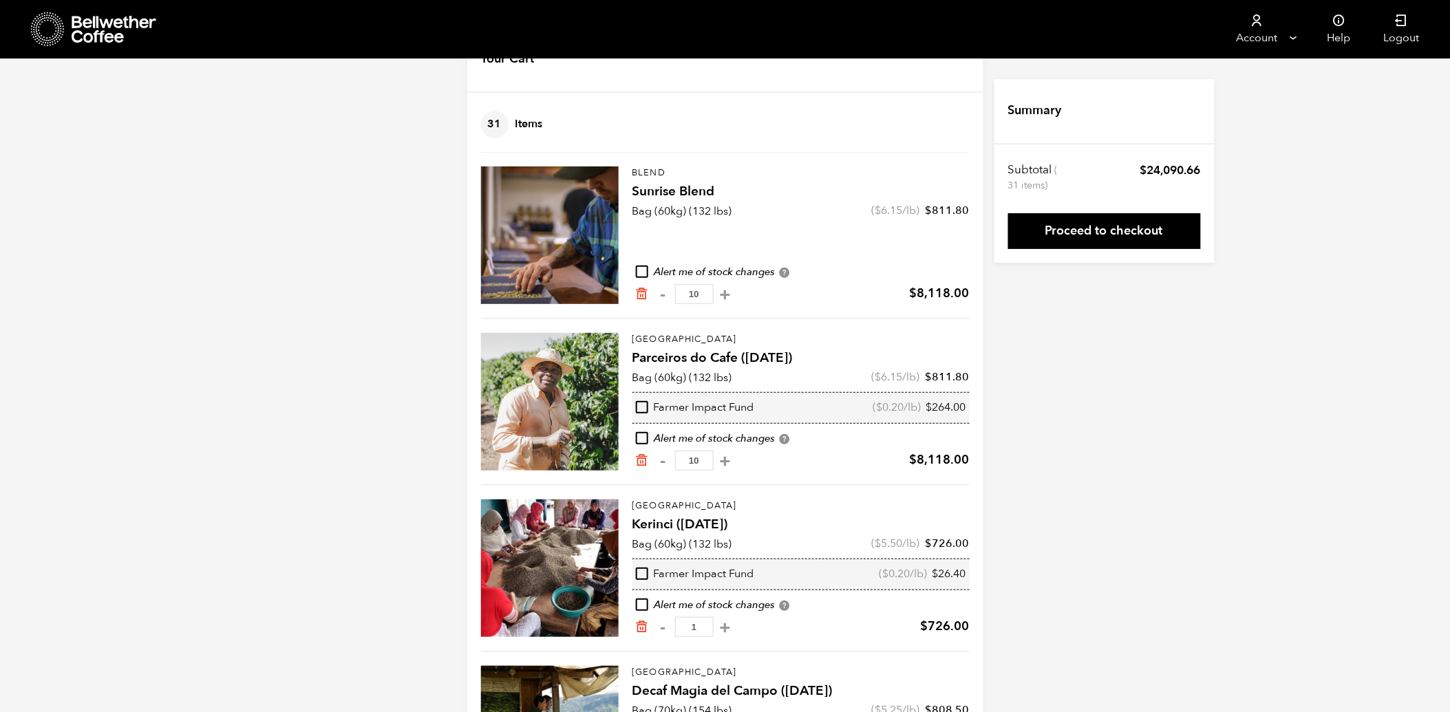
scroll to position [76, 0]
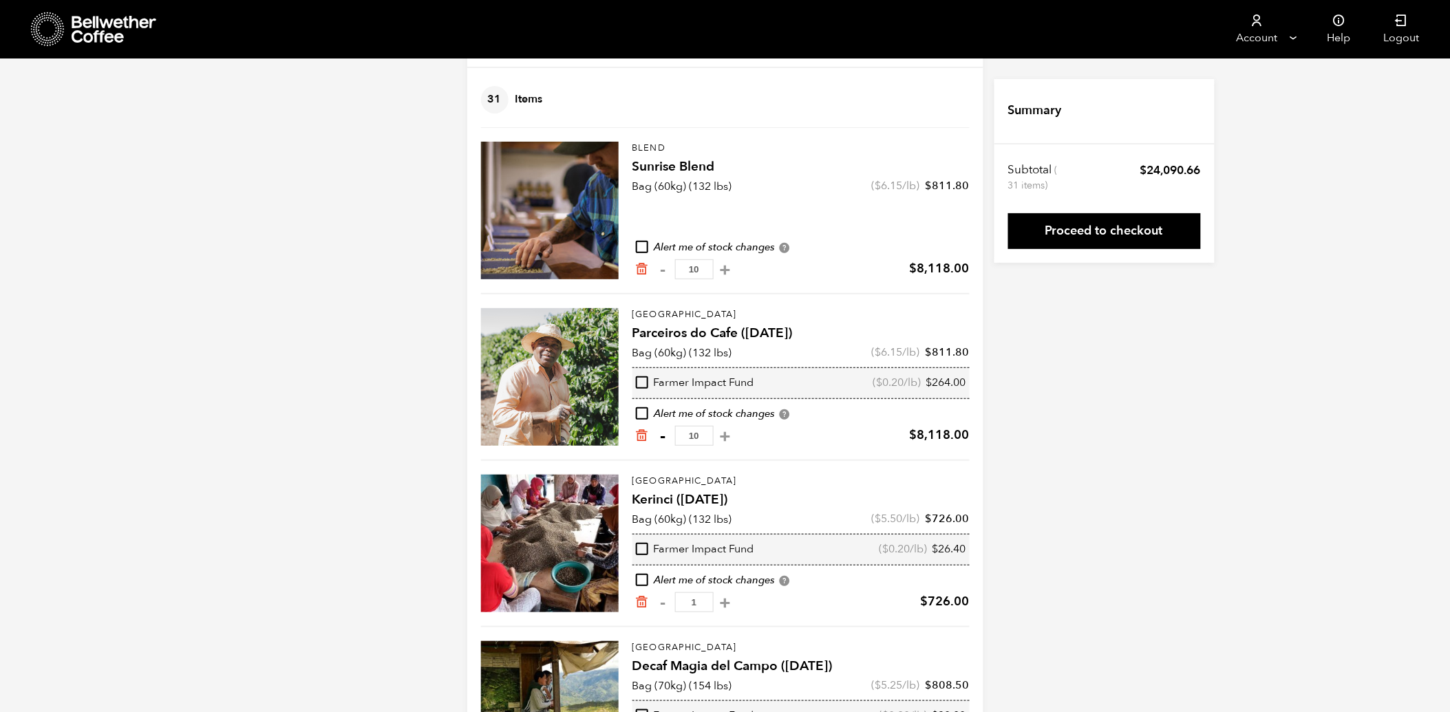
click at [663, 435] on button "-" at bounding box center [663, 436] width 17 height 14
type input "9"
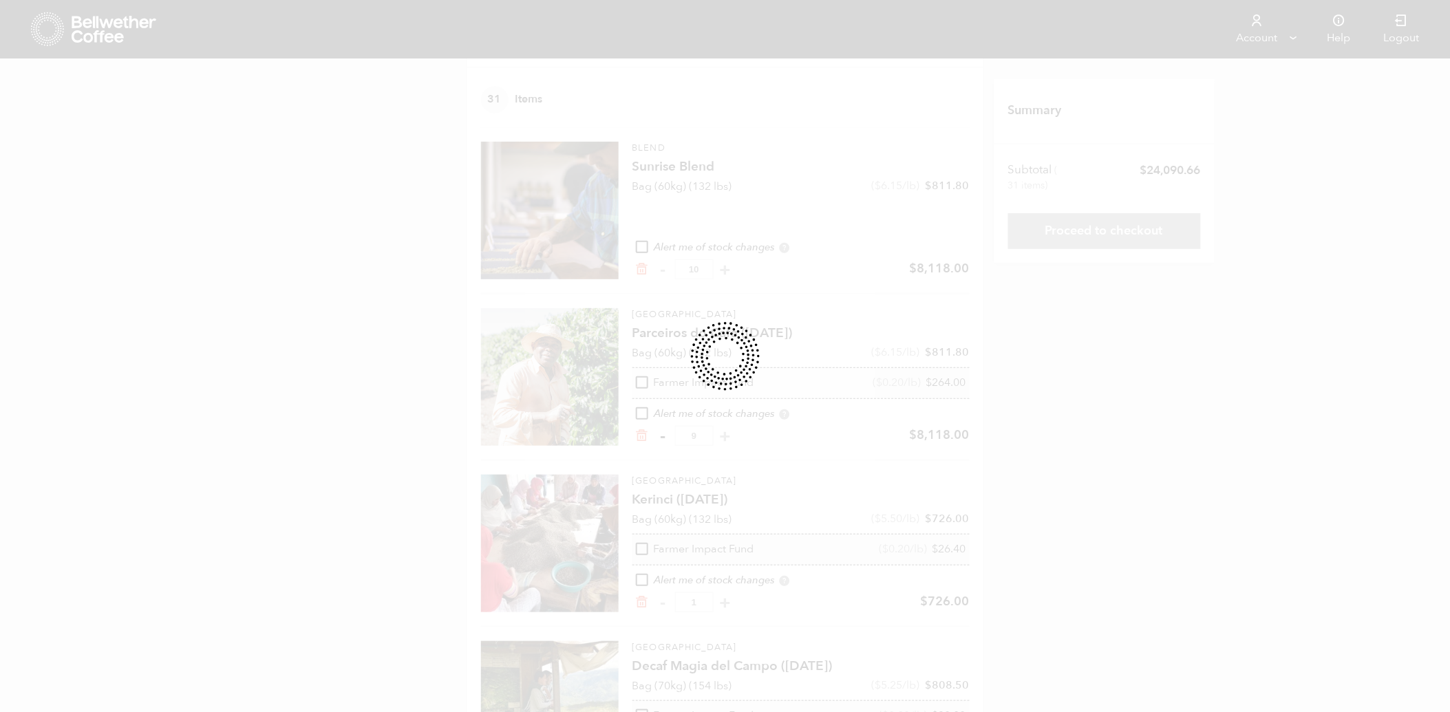
click at [663, 435] on div at bounding box center [725, 356] width 1450 height 712
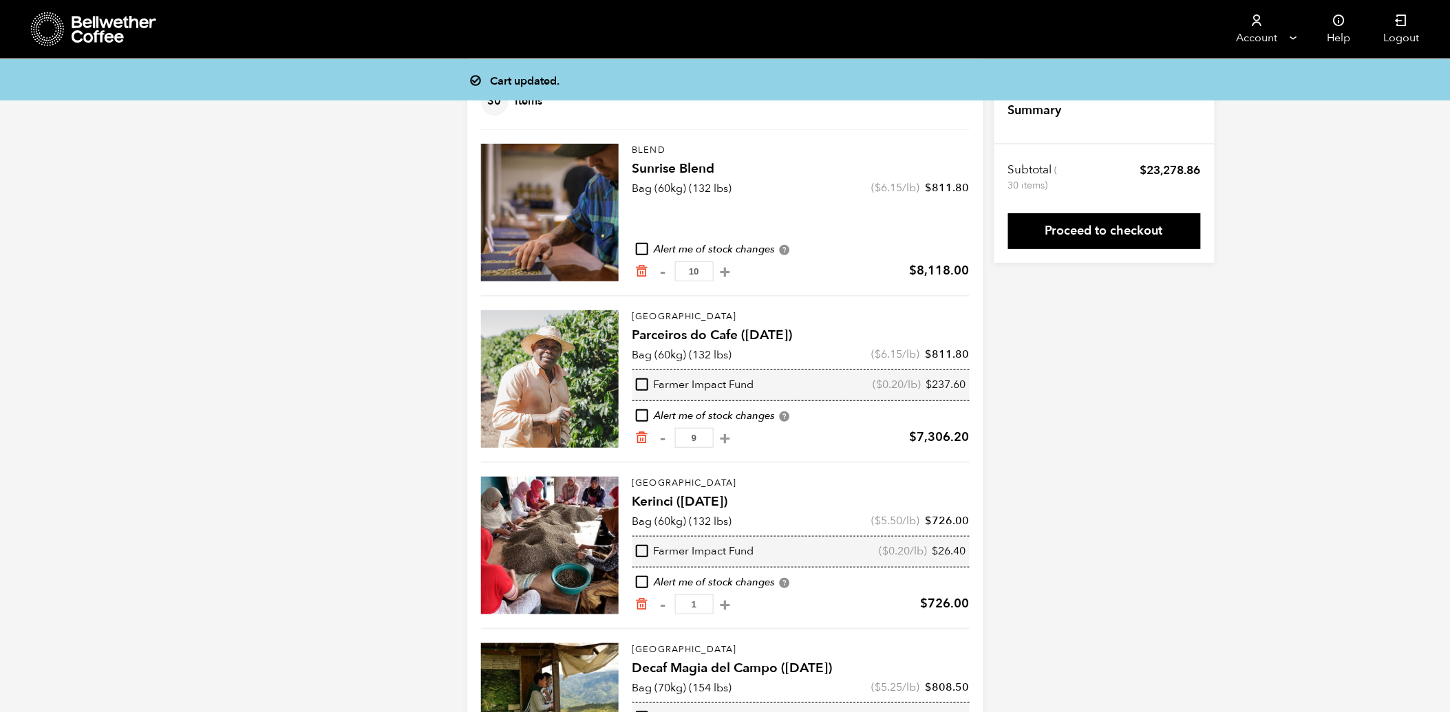
scroll to position [66, 0]
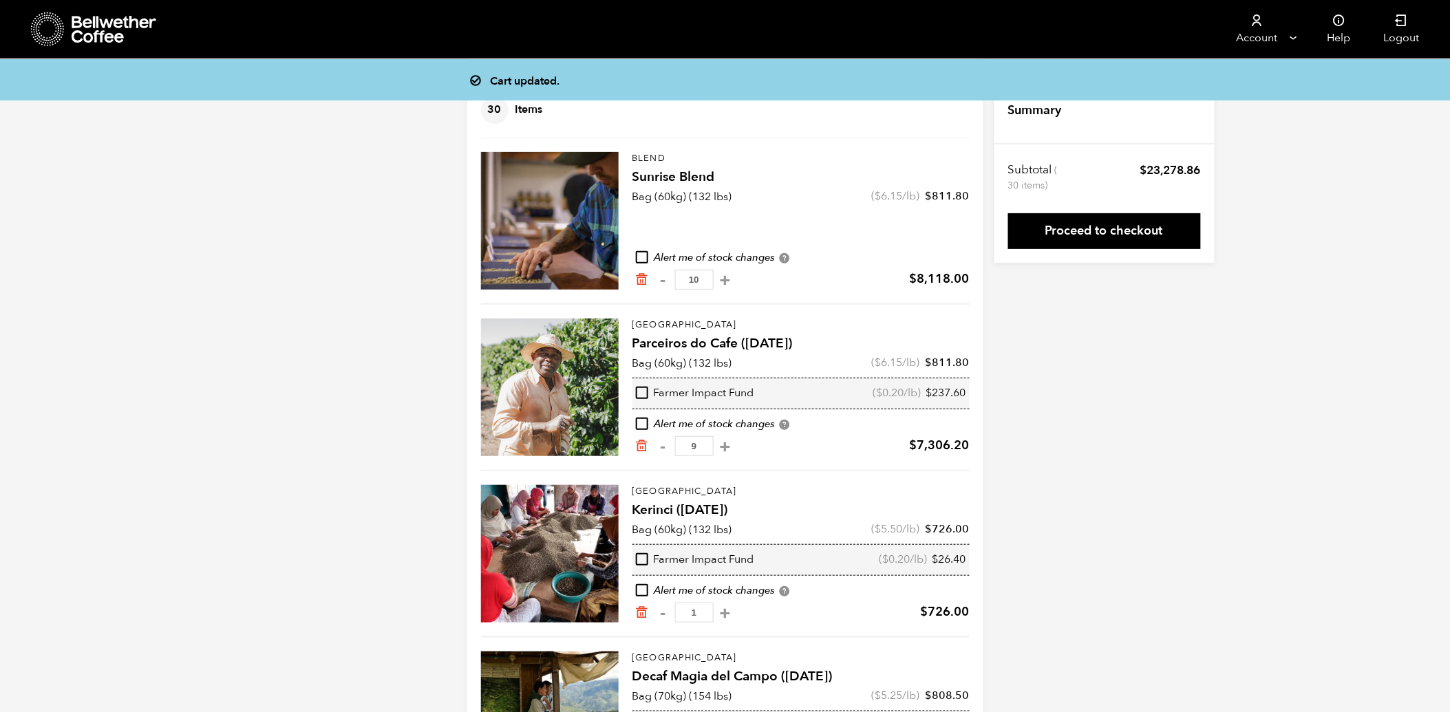
drag, startPoint x: 663, startPoint y: 435, endPoint x: 658, endPoint y: 449, distance: 14.8
click at [664, 446] on button "-" at bounding box center [663, 447] width 17 height 14
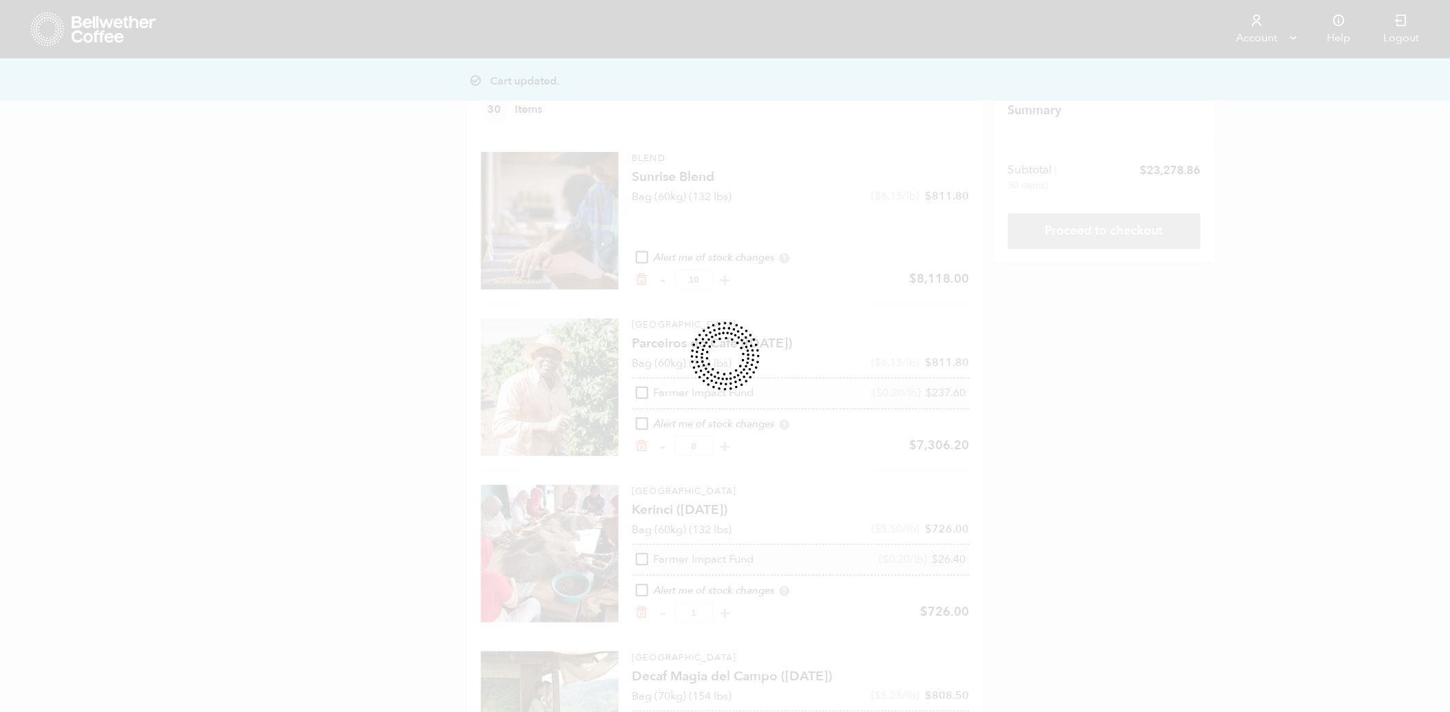
type input "8"
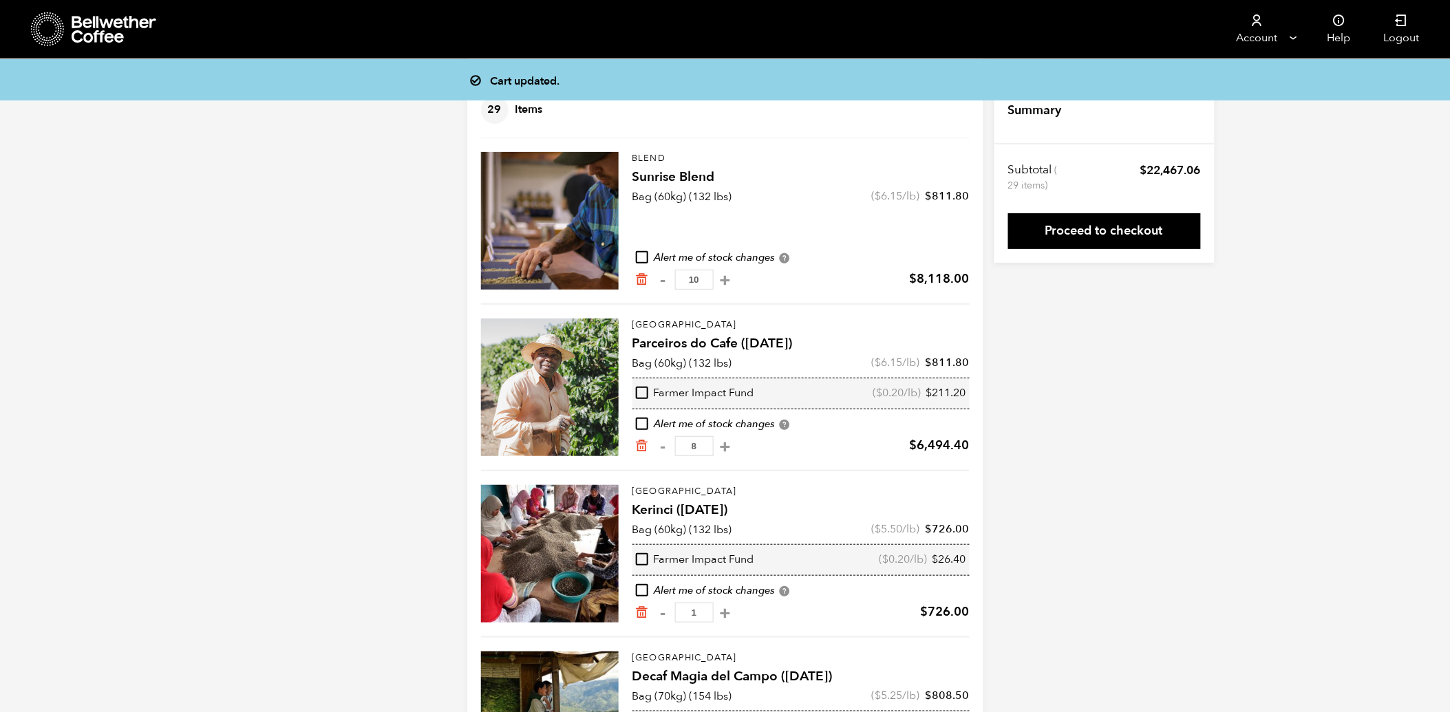
scroll to position [56, 0]
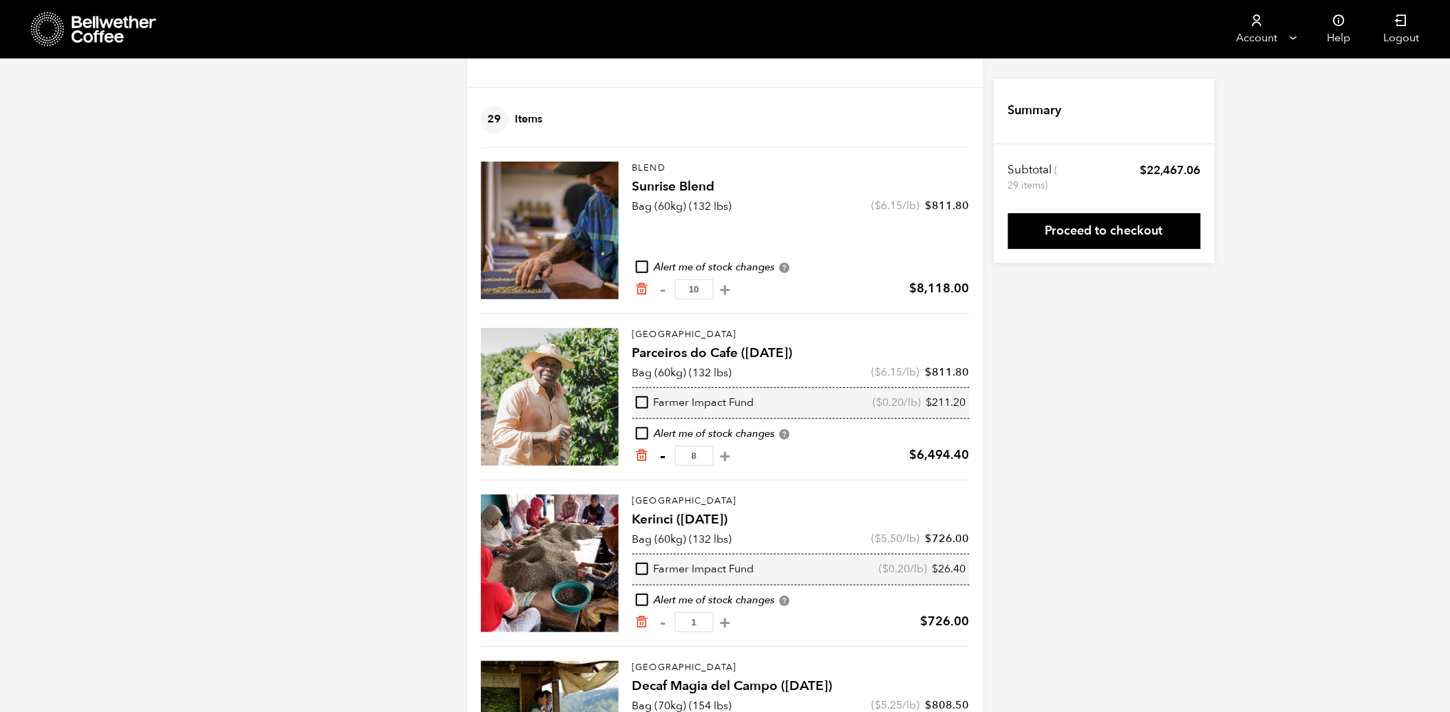
click at [663, 455] on button "-" at bounding box center [663, 456] width 17 height 14
type input "7"
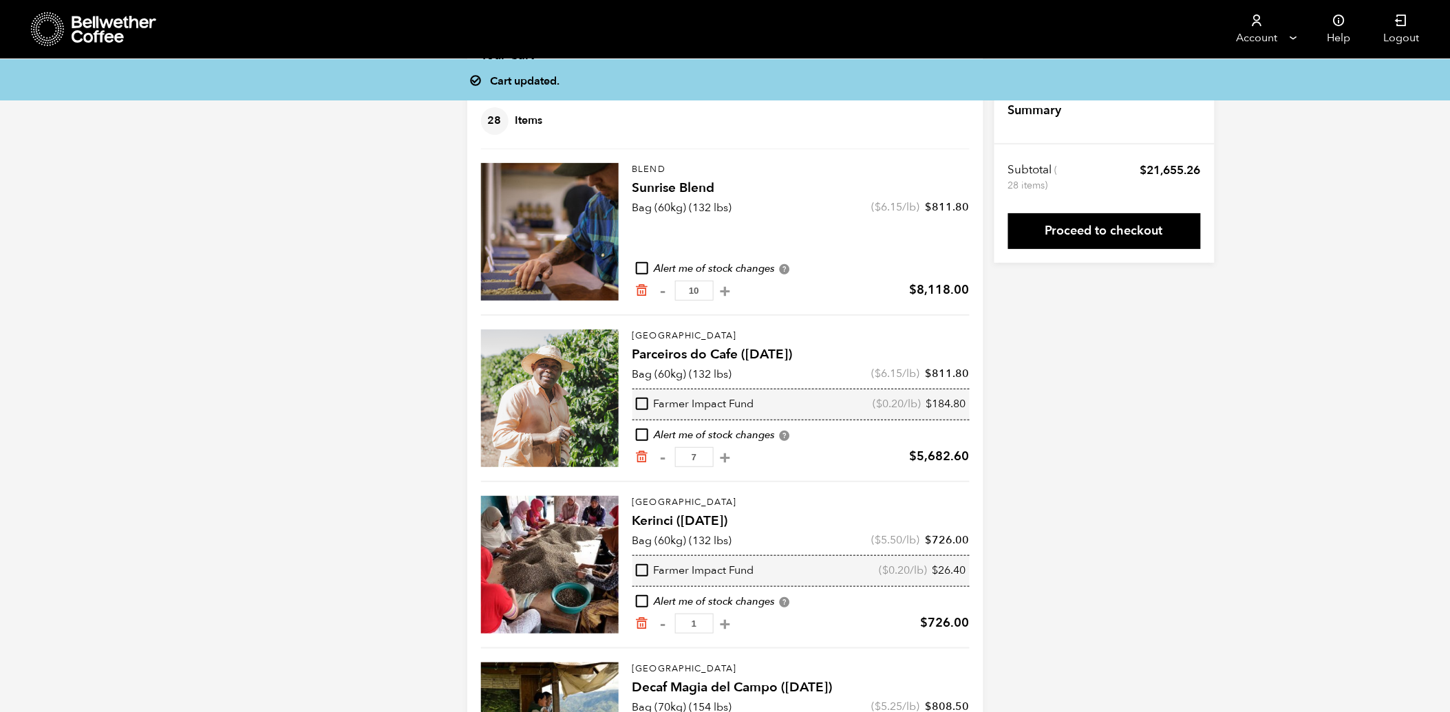
scroll to position [46, 0]
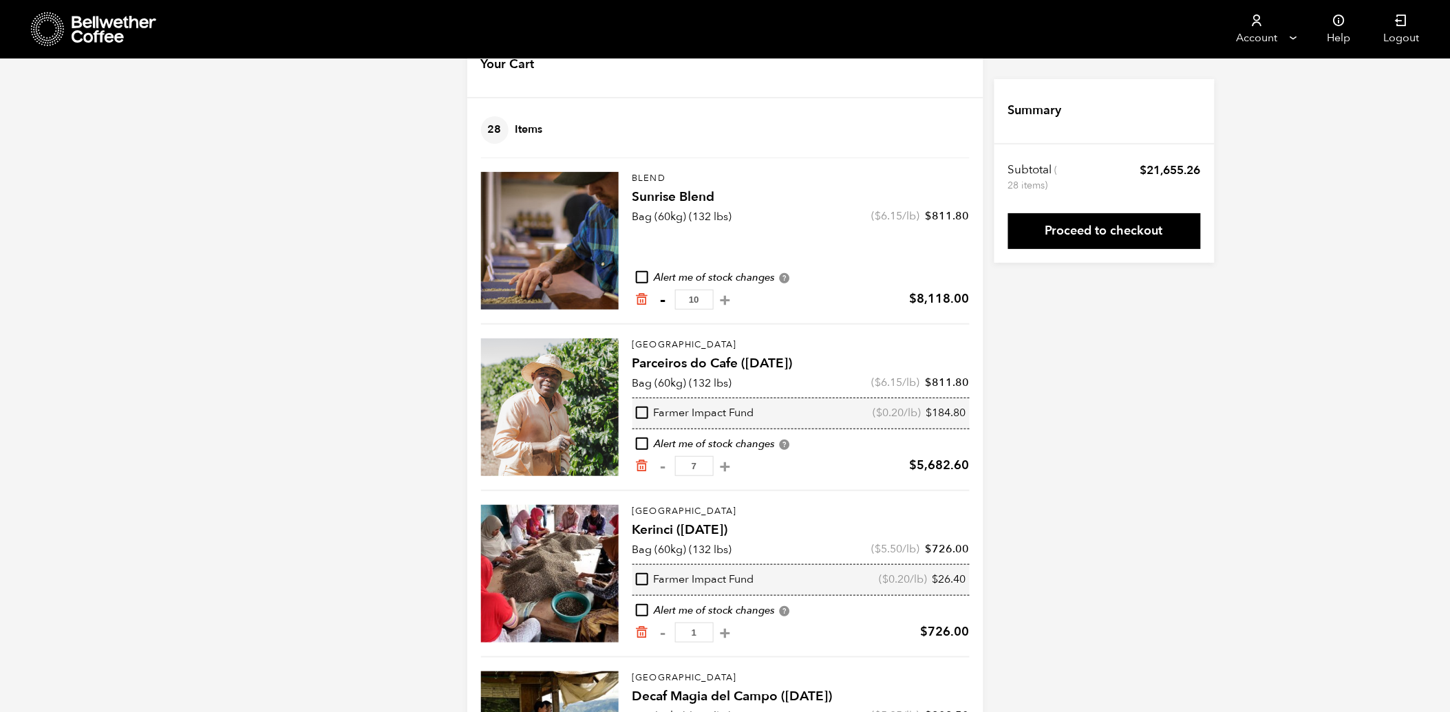
click at [663, 299] on button "-" at bounding box center [663, 300] width 17 height 14
type input "9"
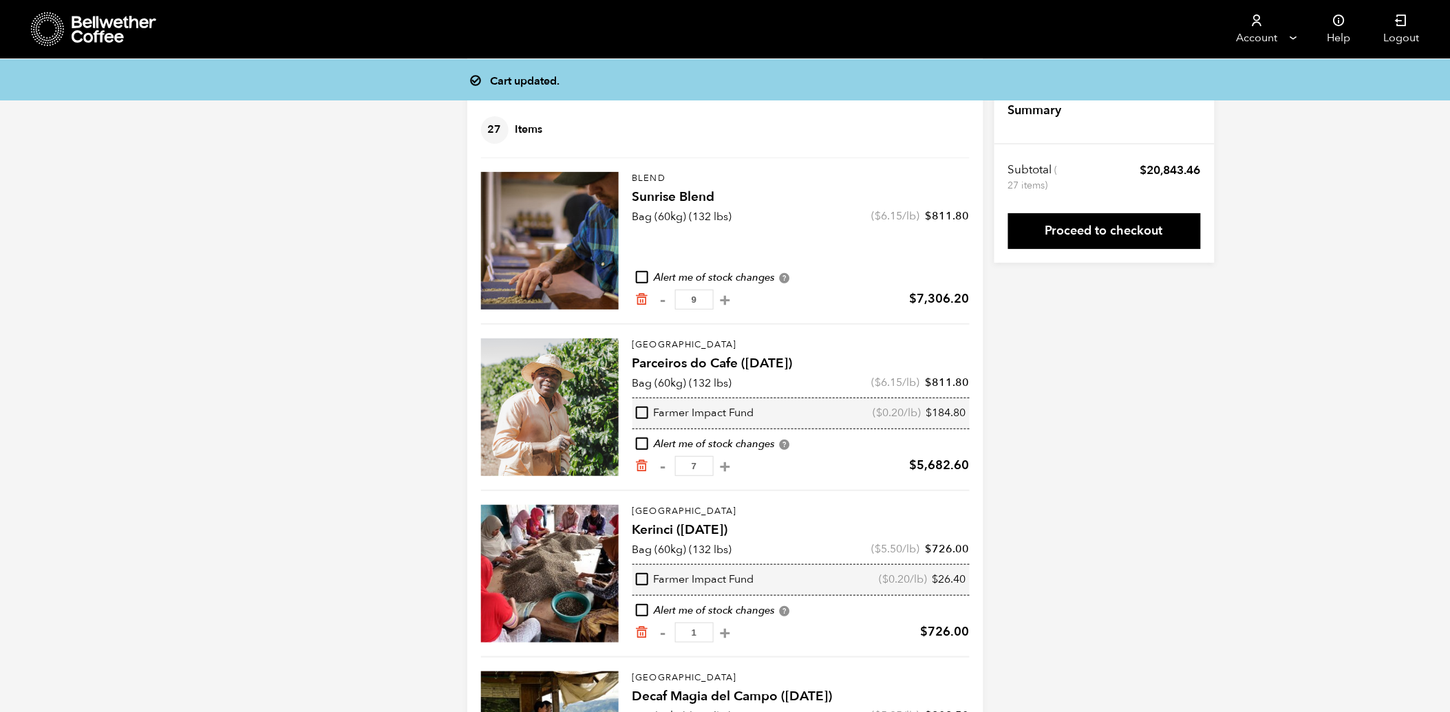
scroll to position [36, 0]
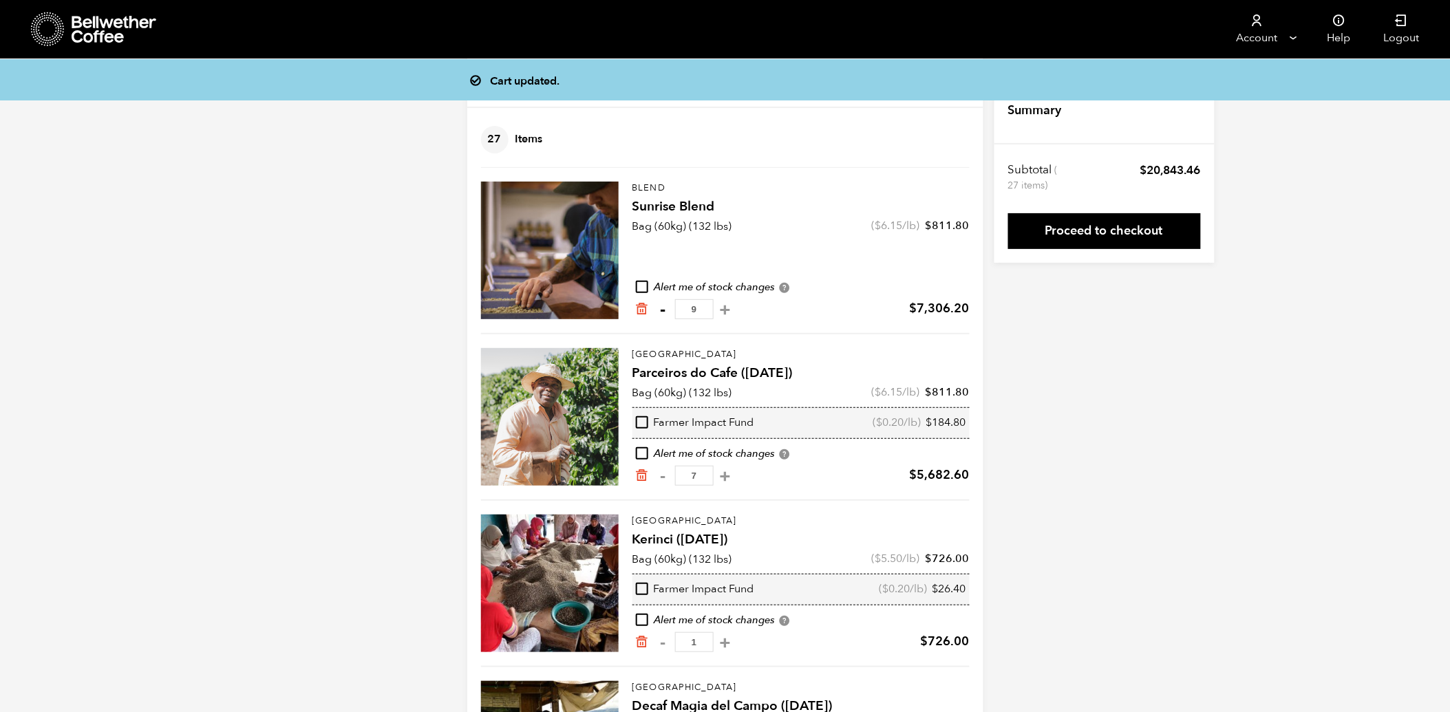
click at [662, 308] on button "-" at bounding box center [663, 310] width 17 height 14
type input "8"
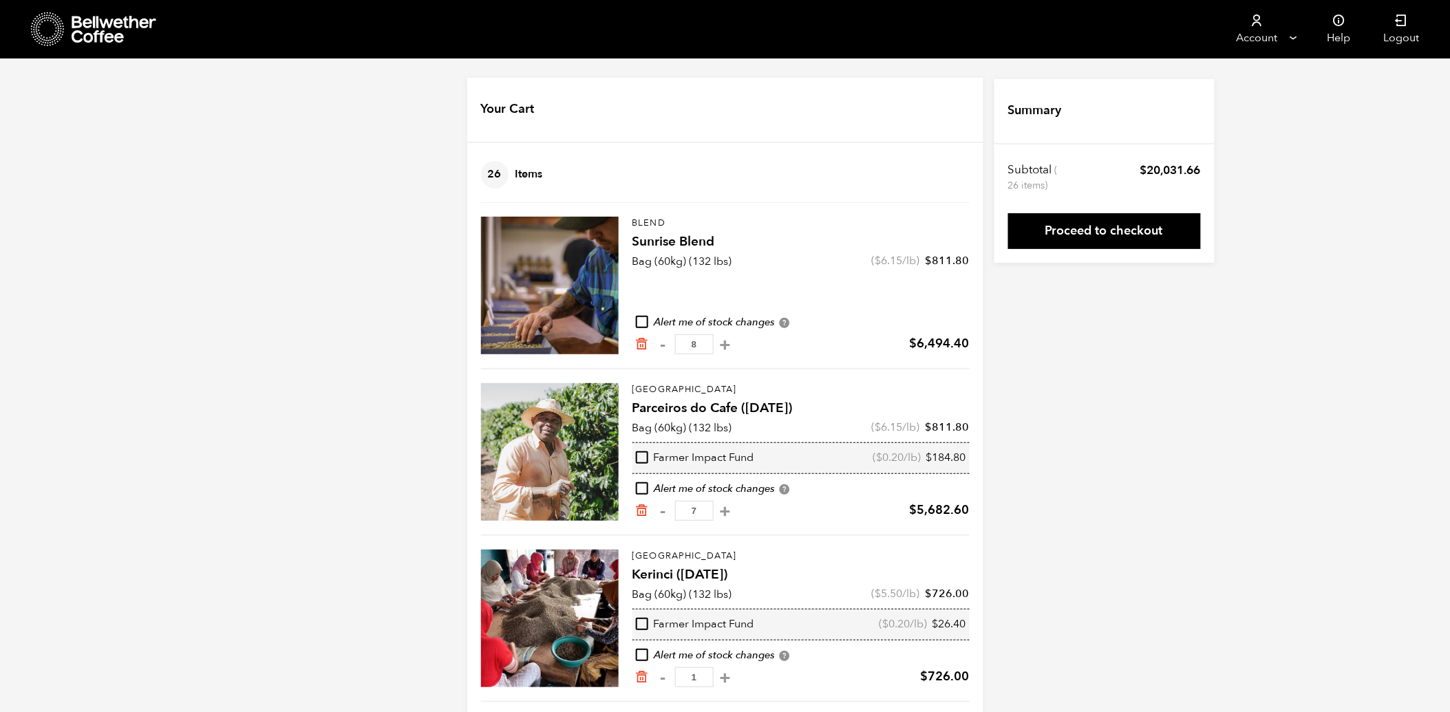
scroll to position [0, 0]
click at [663, 513] on button "-" at bounding box center [663, 513] width 17 height 14
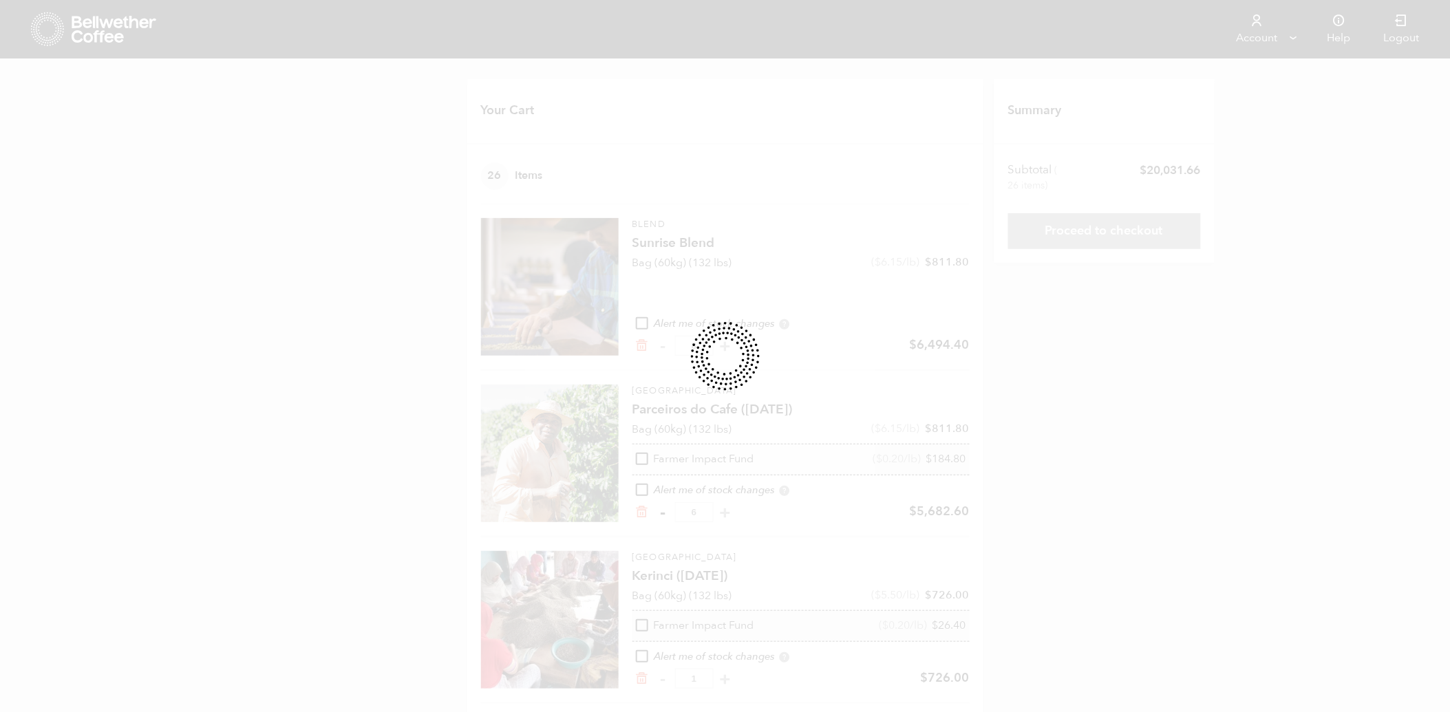
type input "6"
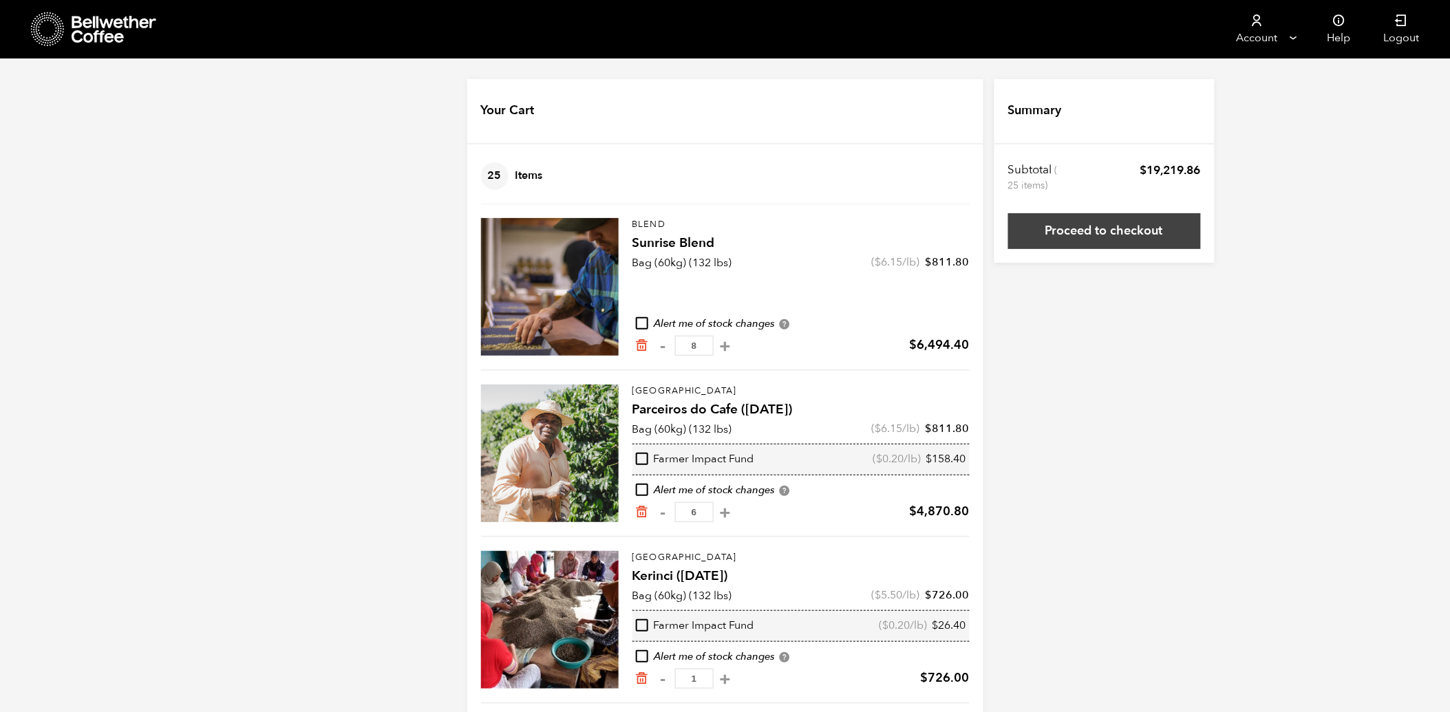
click at [1150, 233] on link "Proceed to checkout" at bounding box center [1104, 231] width 193 height 36
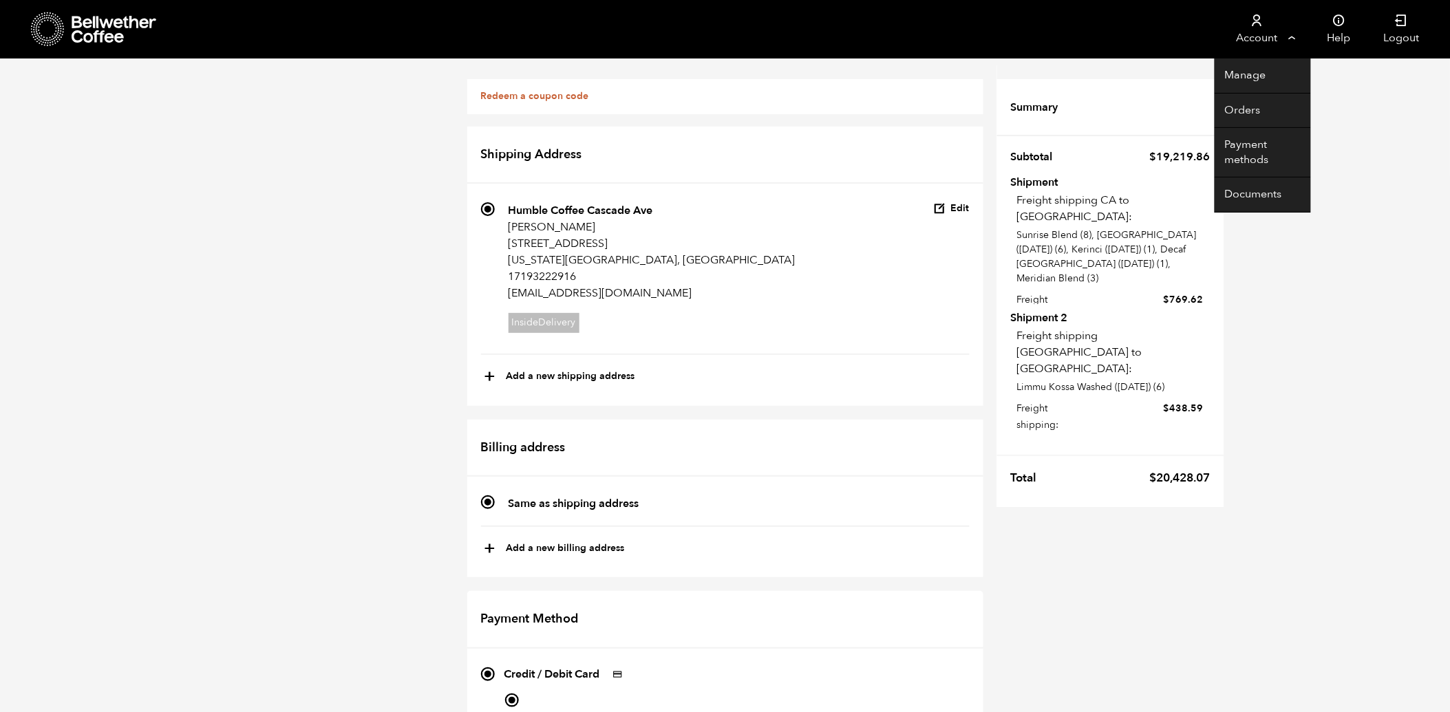
click at [1265, 35] on link "Account" at bounding box center [1257, 29] width 85 height 59
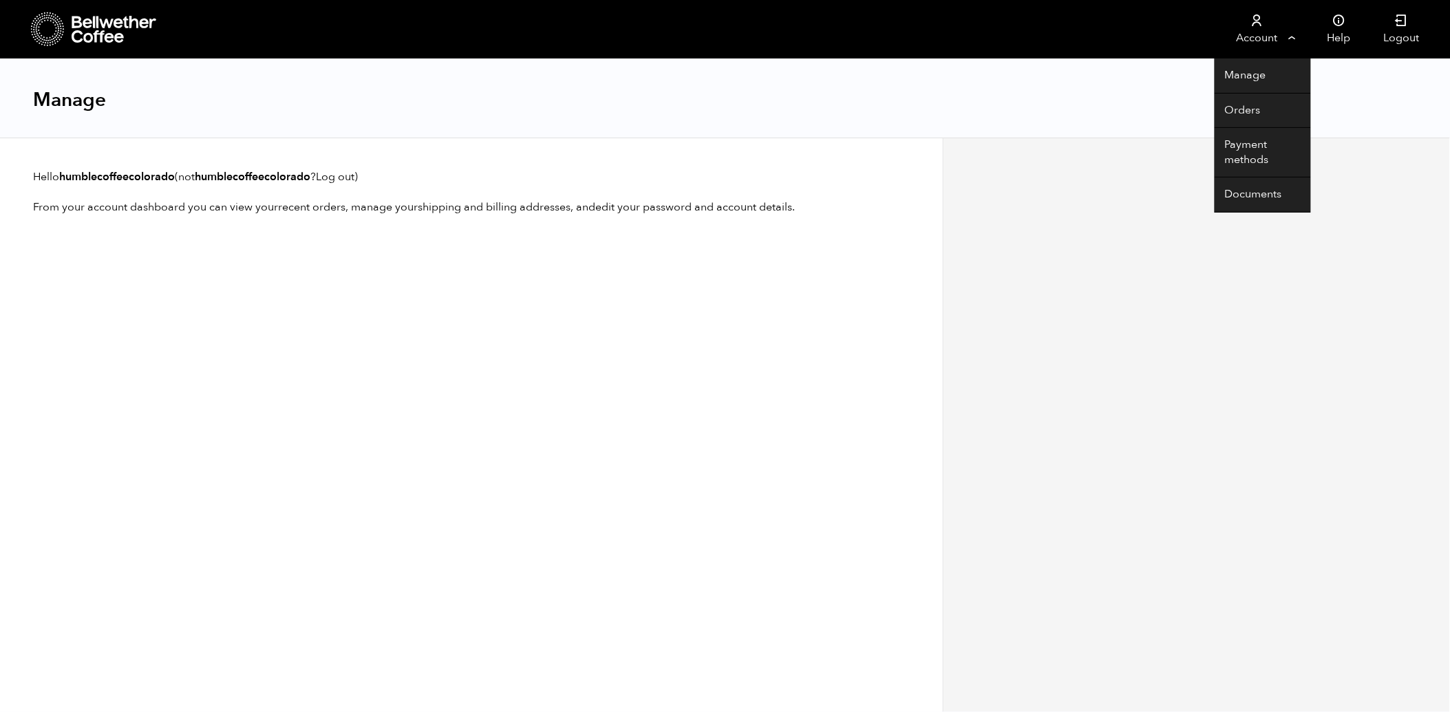
click at [1255, 33] on link "Account" at bounding box center [1257, 29] width 85 height 59
click at [1250, 191] on link "Documents" at bounding box center [1263, 195] width 96 height 35
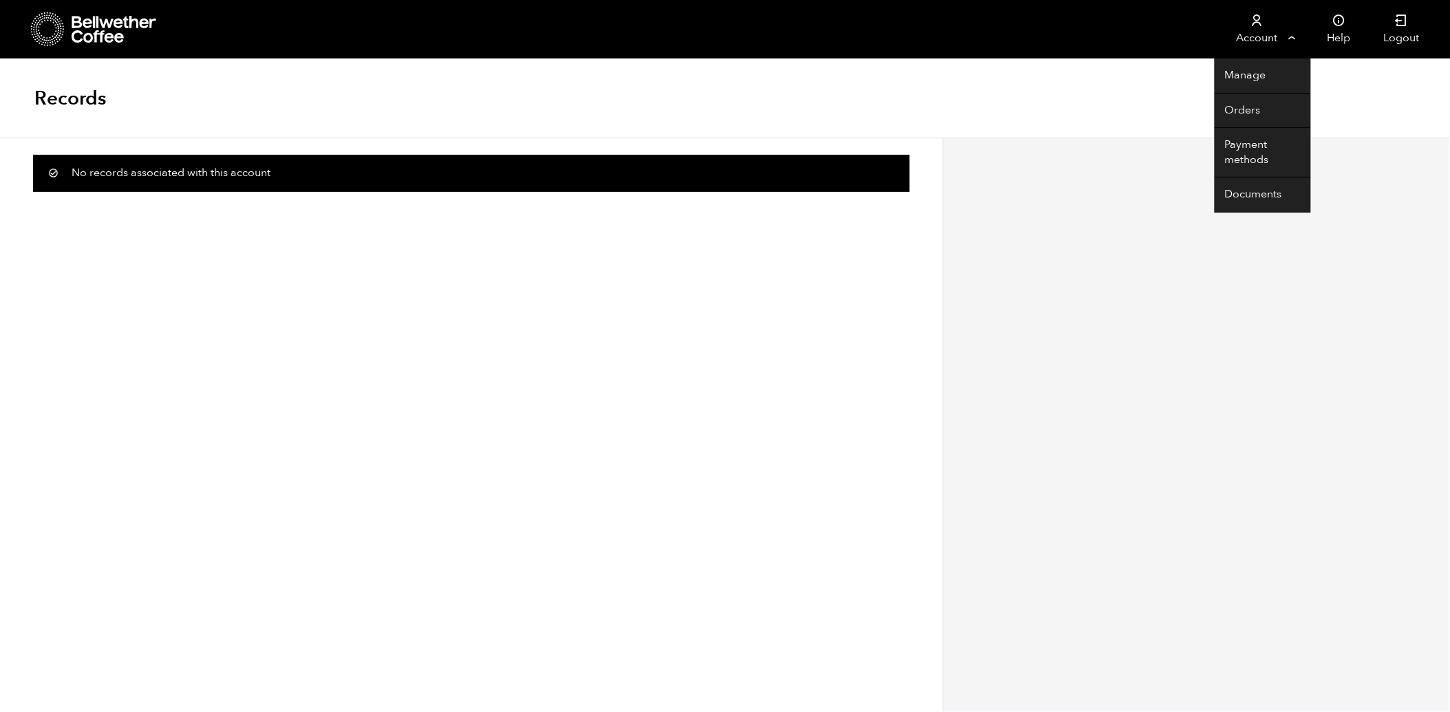
click at [1257, 39] on link "Account" at bounding box center [1257, 29] width 85 height 59
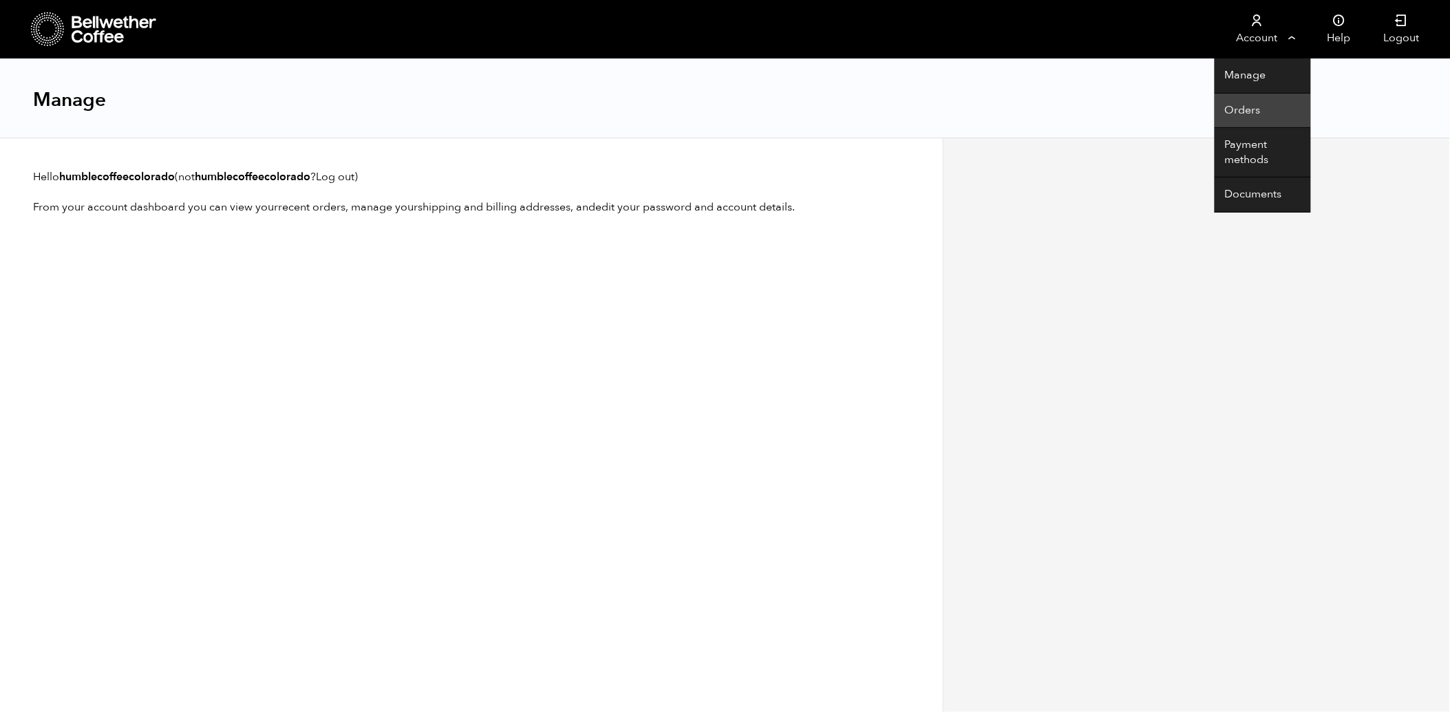
click at [1253, 107] on link "Orders" at bounding box center [1263, 111] width 96 height 35
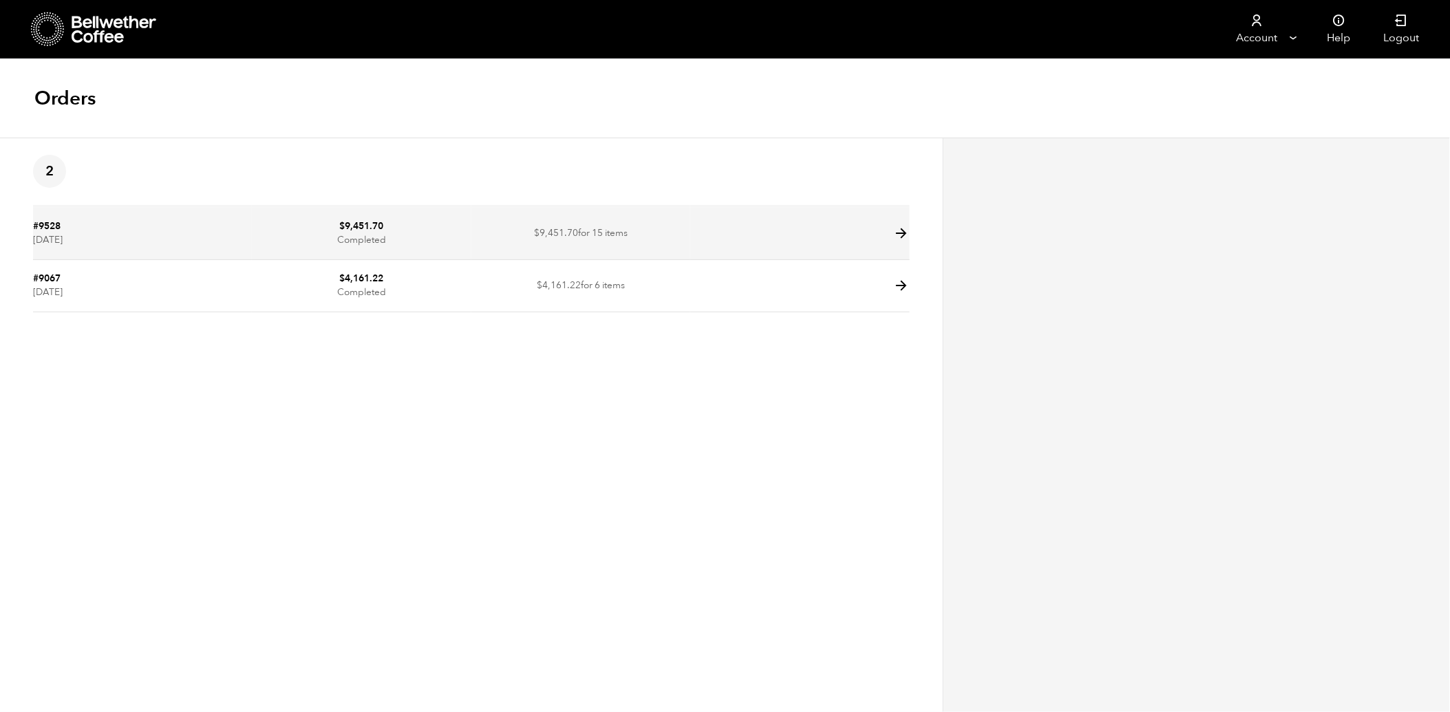
click at [903, 234] on icon at bounding box center [902, 234] width 16 height 16
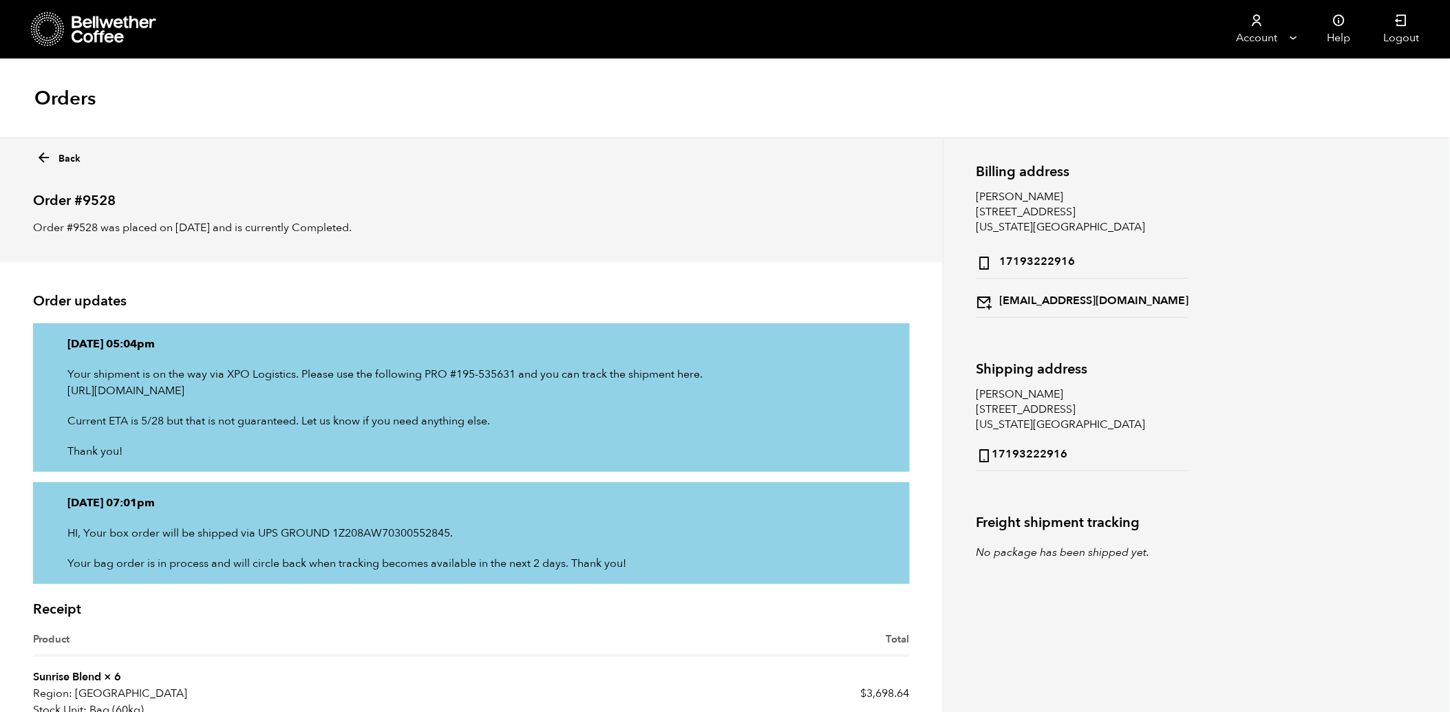
click at [113, 28] on icon at bounding box center [115, 30] width 86 height 28
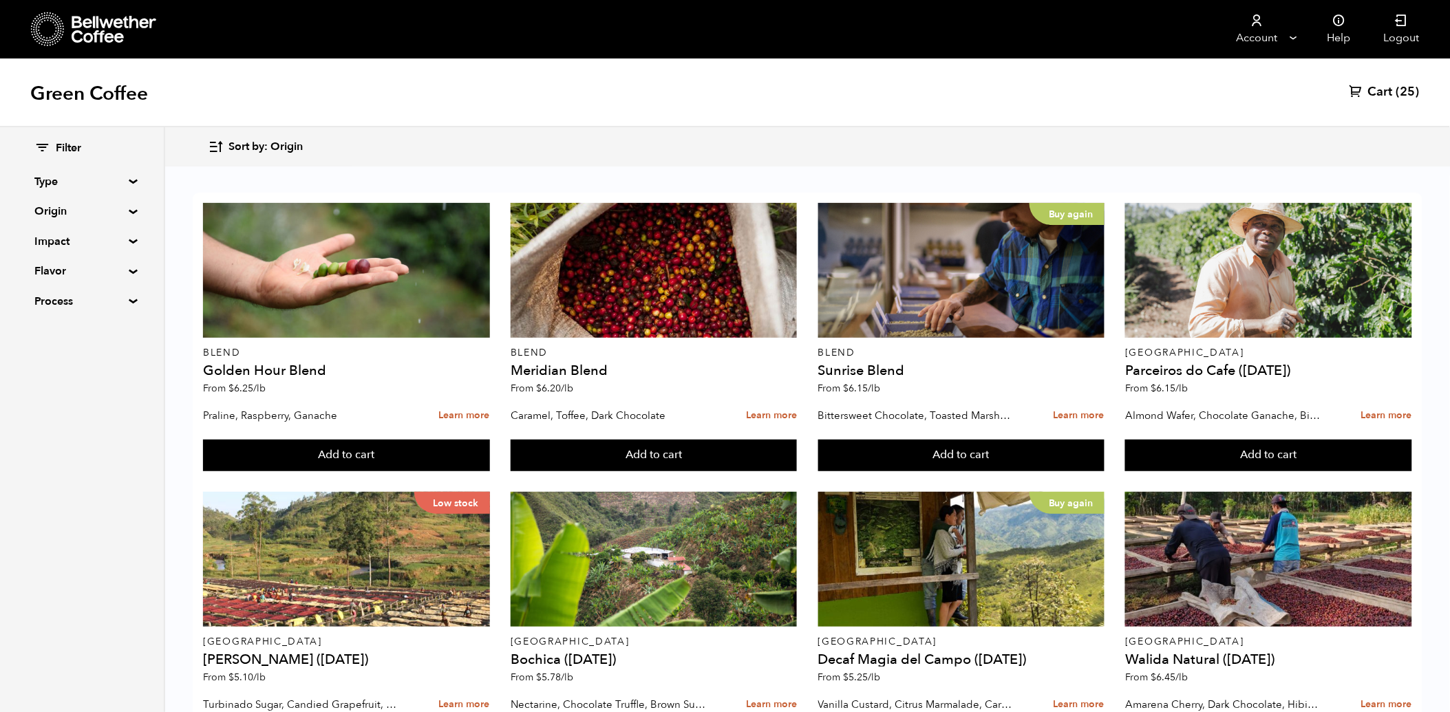
click at [1383, 90] on span "Cart" at bounding box center [1380, 92] width 25 height 17
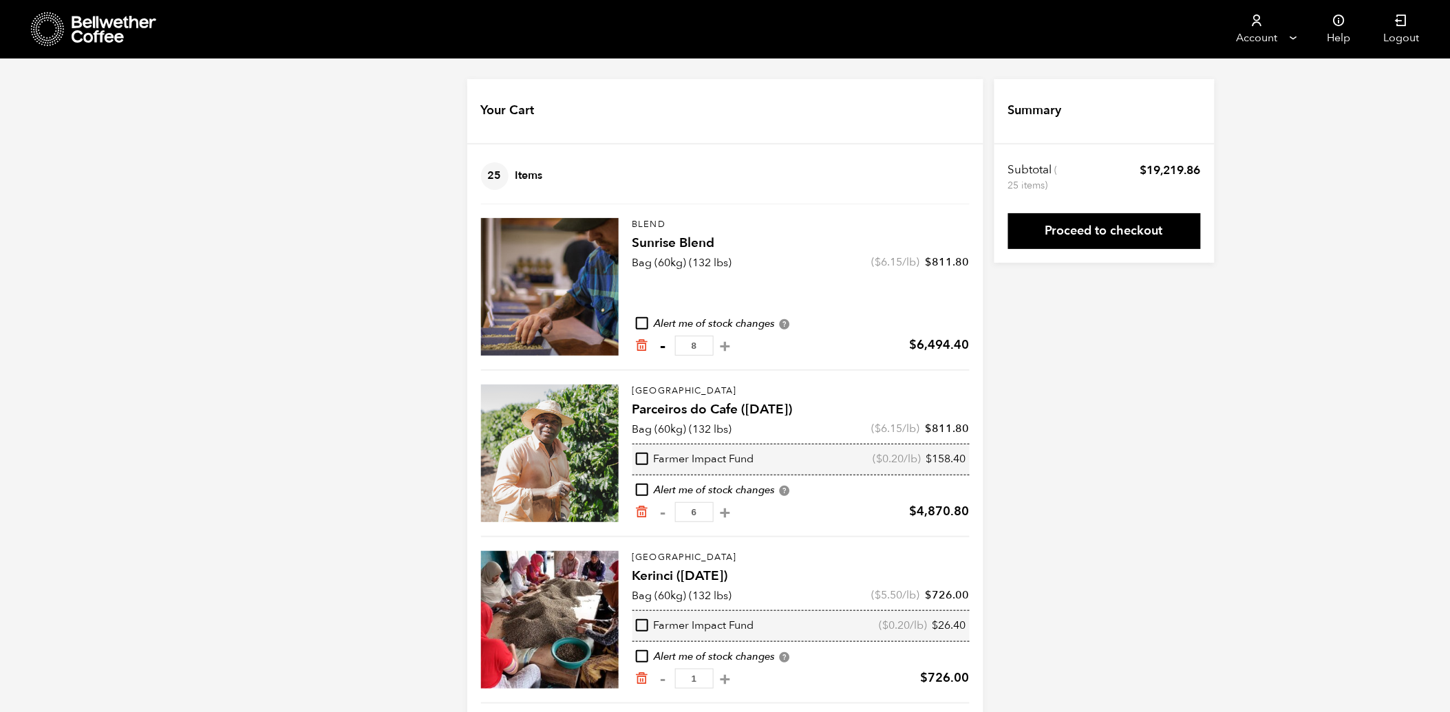
click at [664, 344] on button "-" at bounding box center [663, 346] width 17 height 14
type input "7"
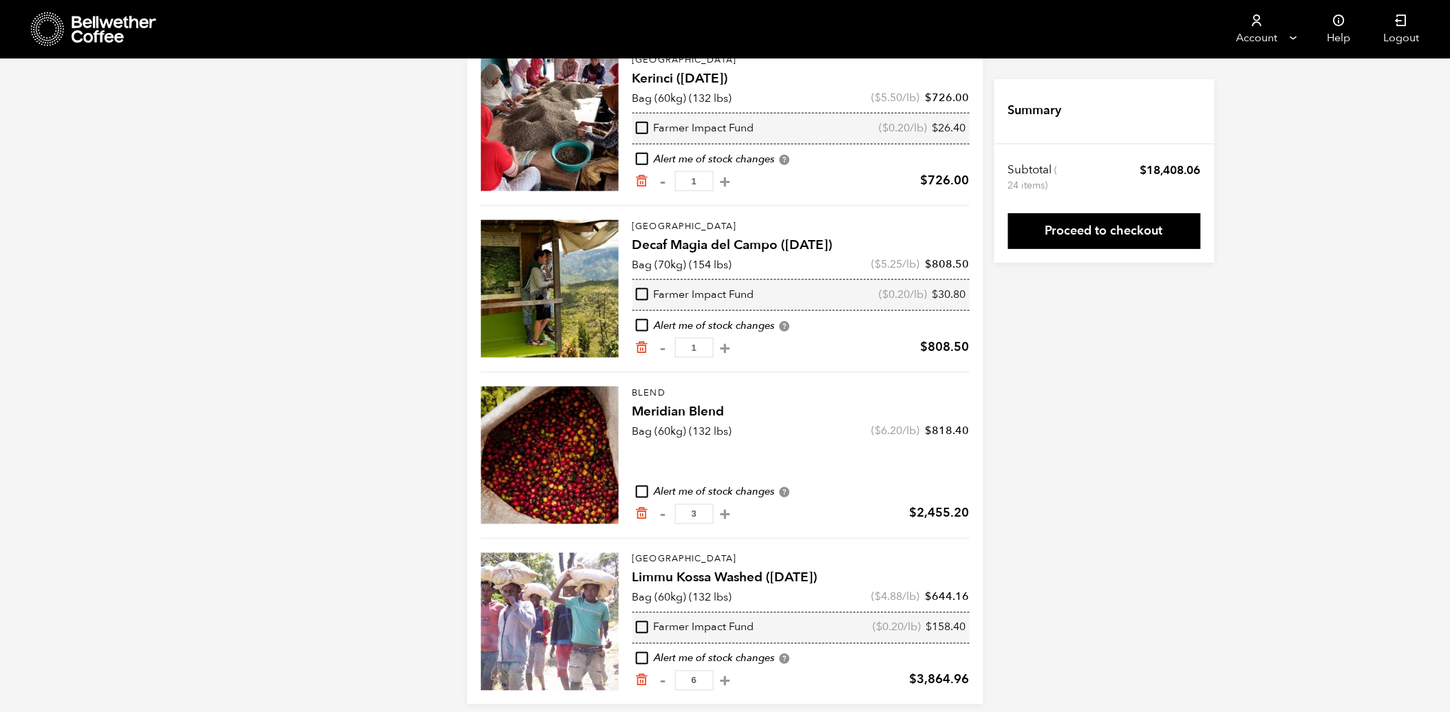
scroll to position [507, 0]
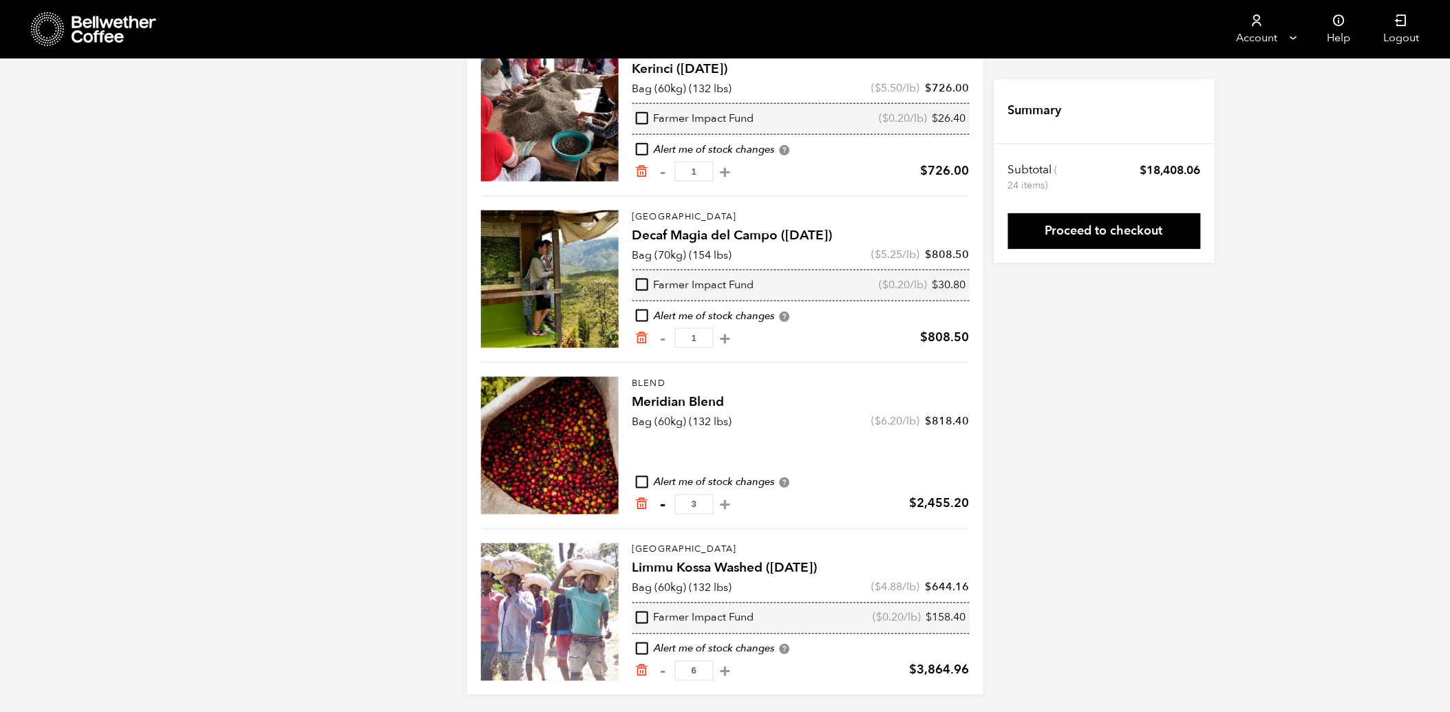
click at [659, 500] on button "-" at bounding box center [663, 505] width 17 height 14
type input "2"
click at [665, 665] on button "-" at bounding box center [663, 672] width 17 height 14
type input "5"
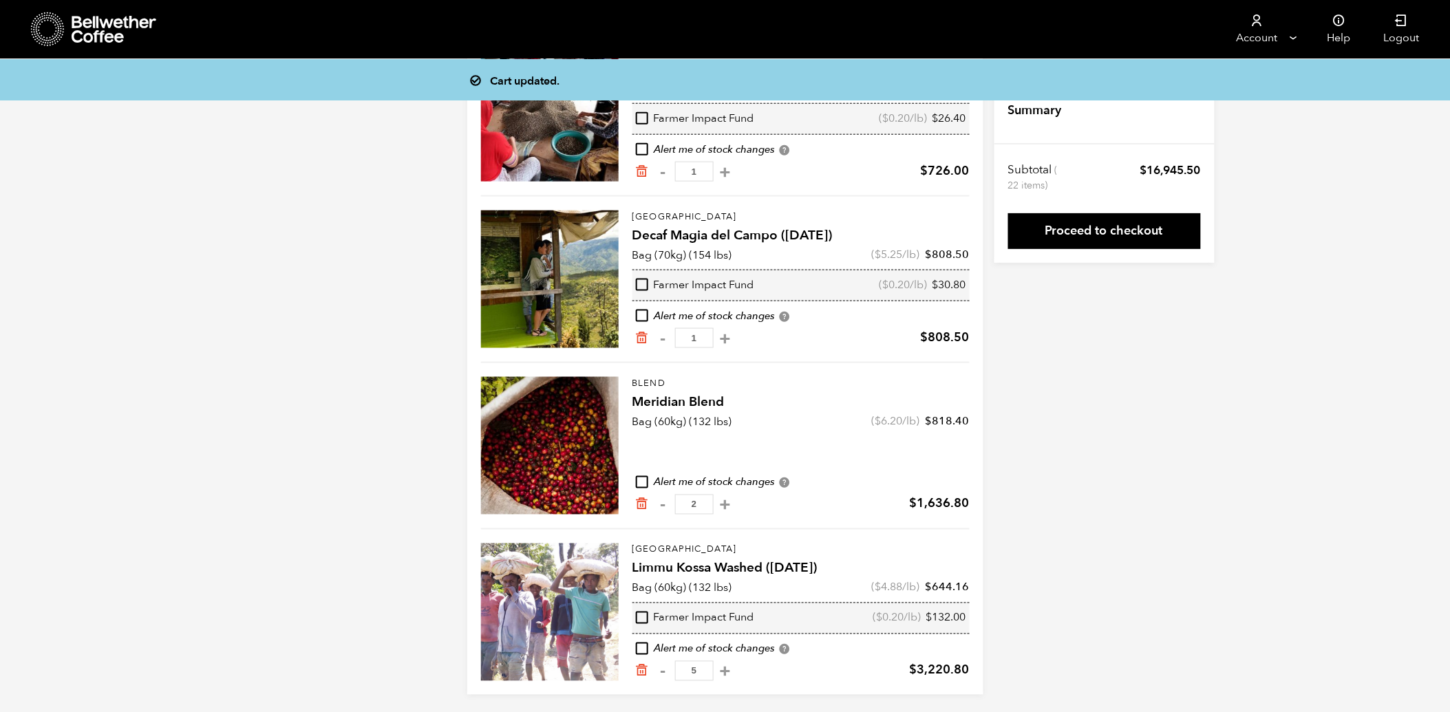
scroll to position [498, 0]
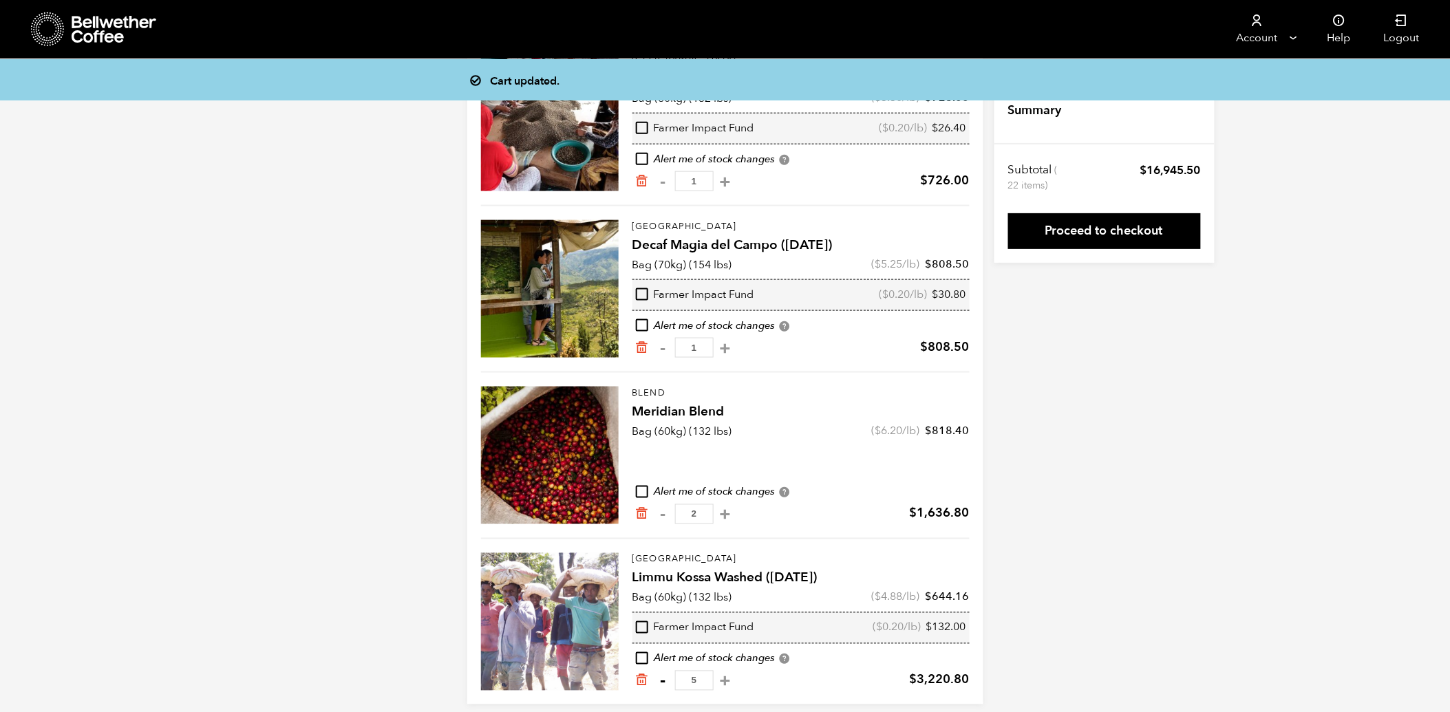
click at [663, 678] on button "-" at bounding box center [663, 681] width 17 height 14
type input "4"
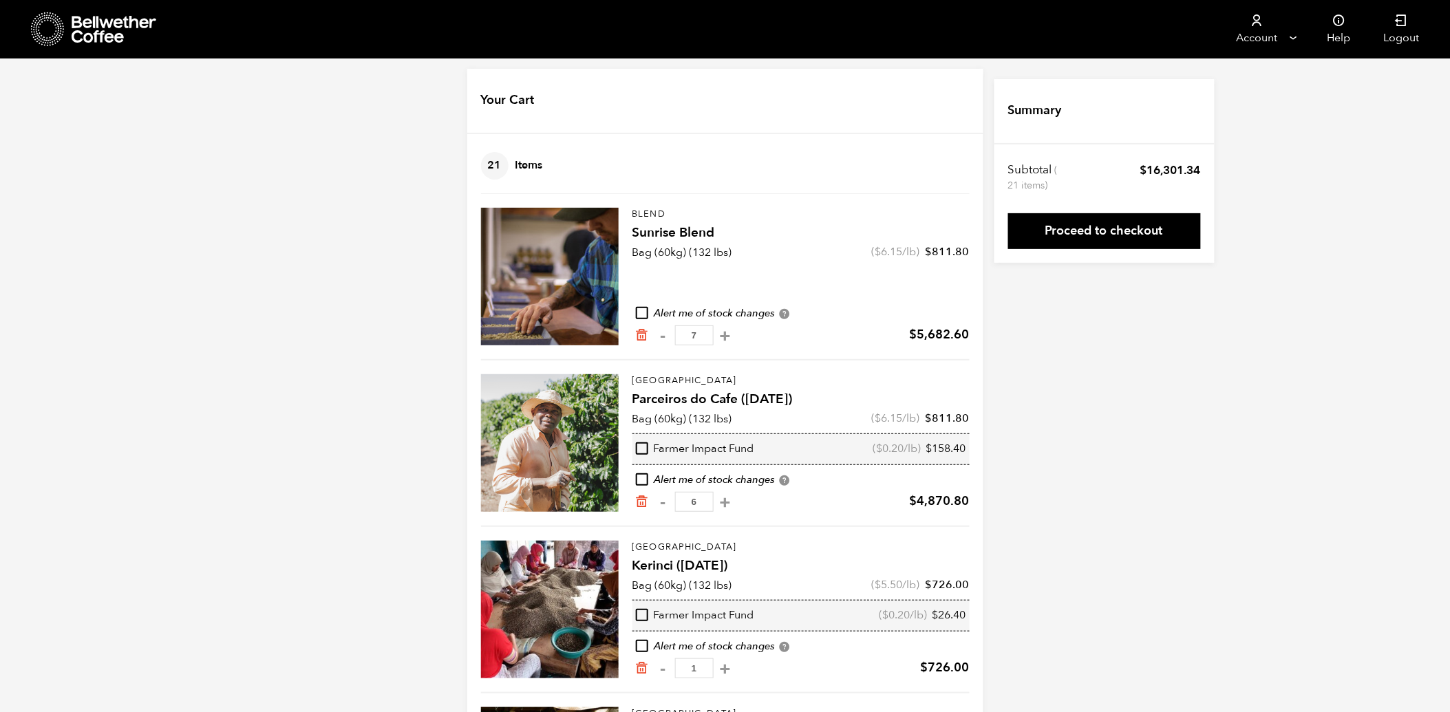
scroll to position [0, 0]
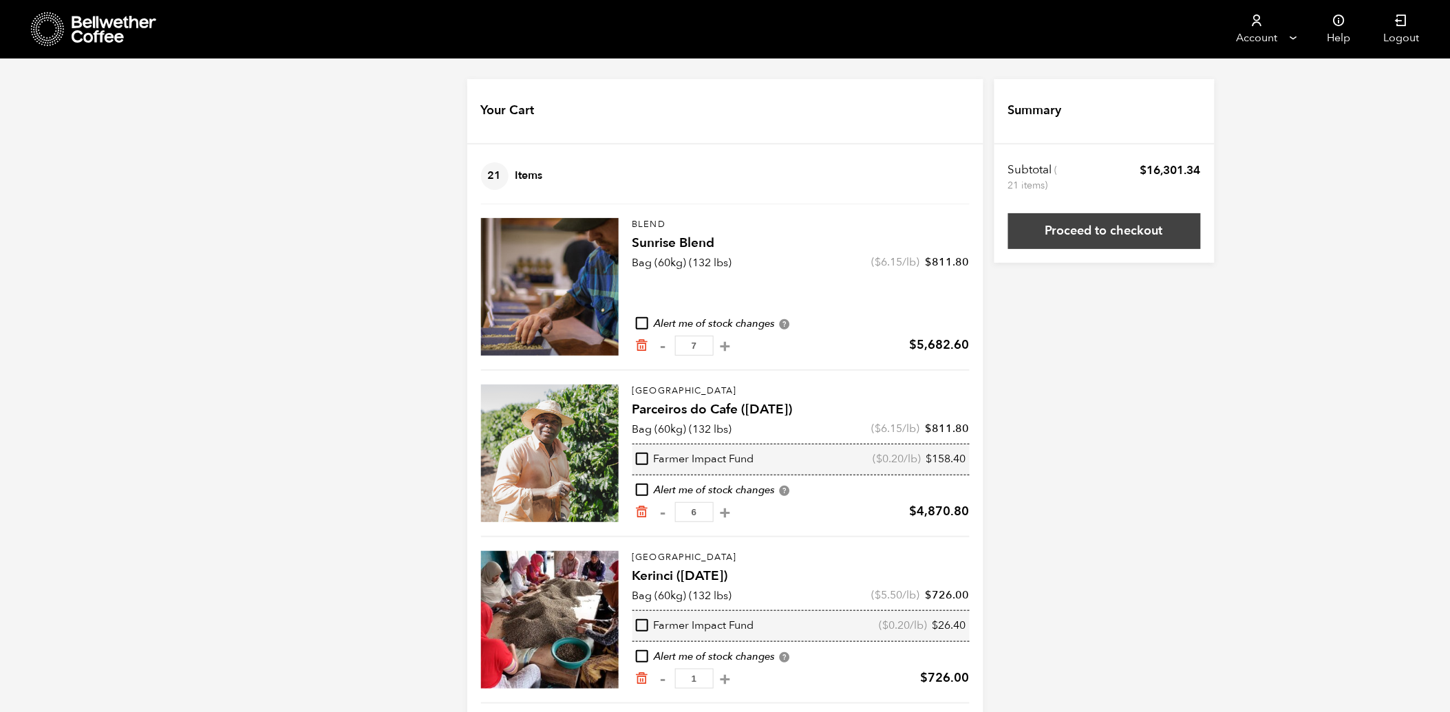
click at [1109, 233] on link "Proceed to checkout" at bounding box center [1104, 231] width 193 height 36
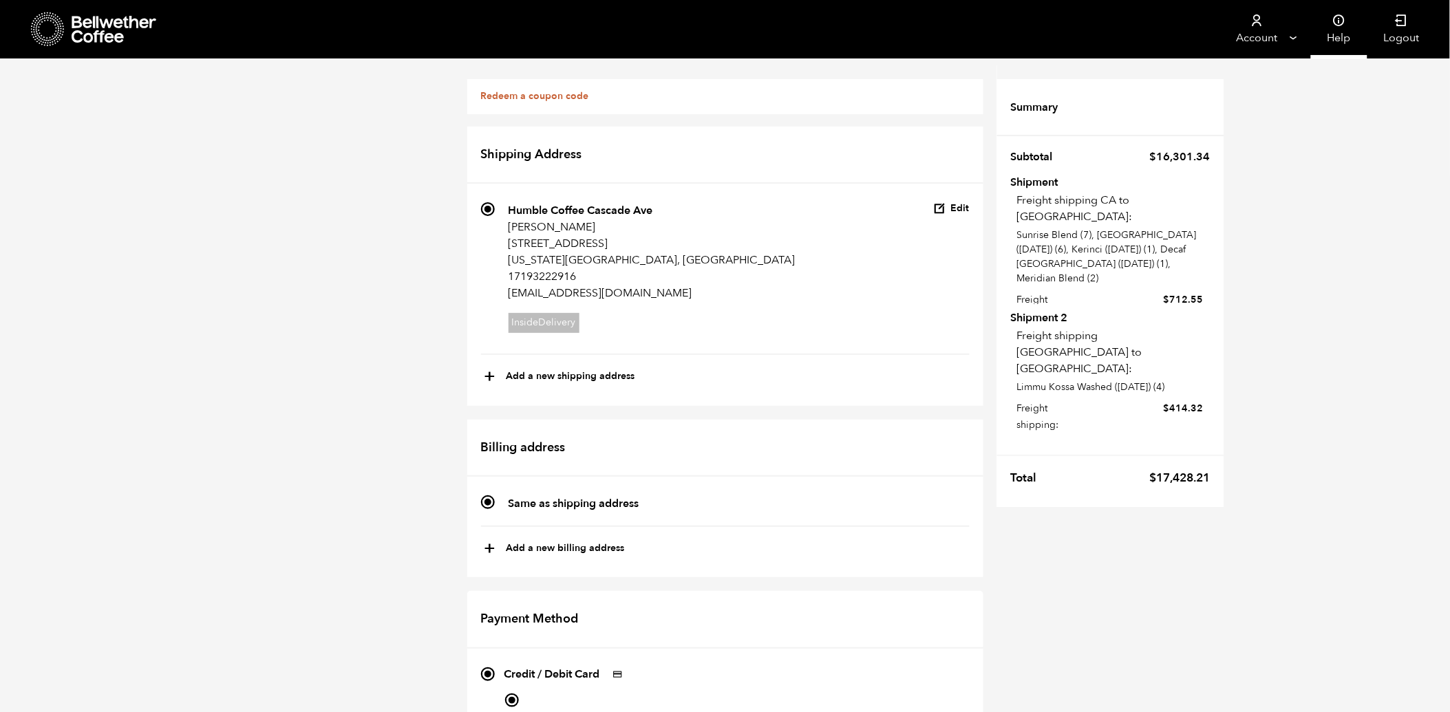
scroll to position [76, 0]
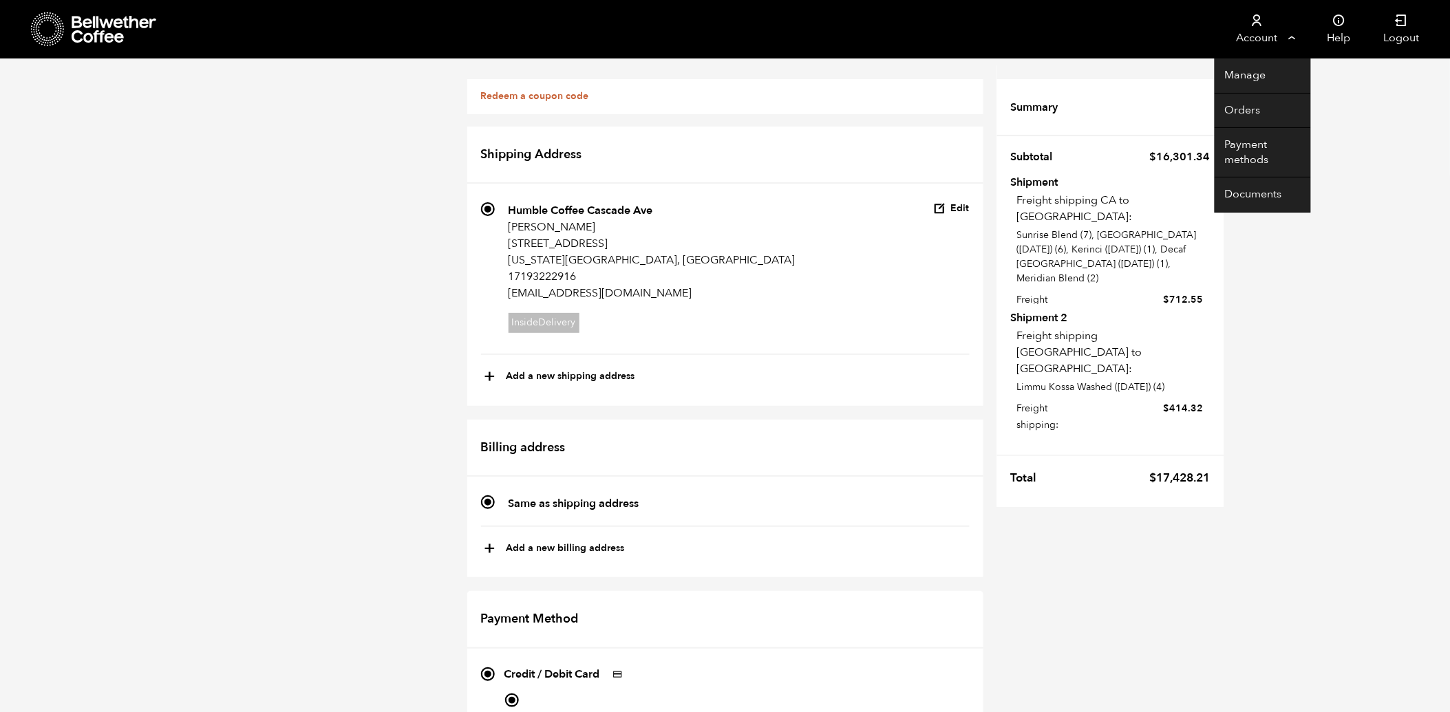
click at [1259, 35] on link "Account" at bounding box center [1257, 29] width 85 height 59
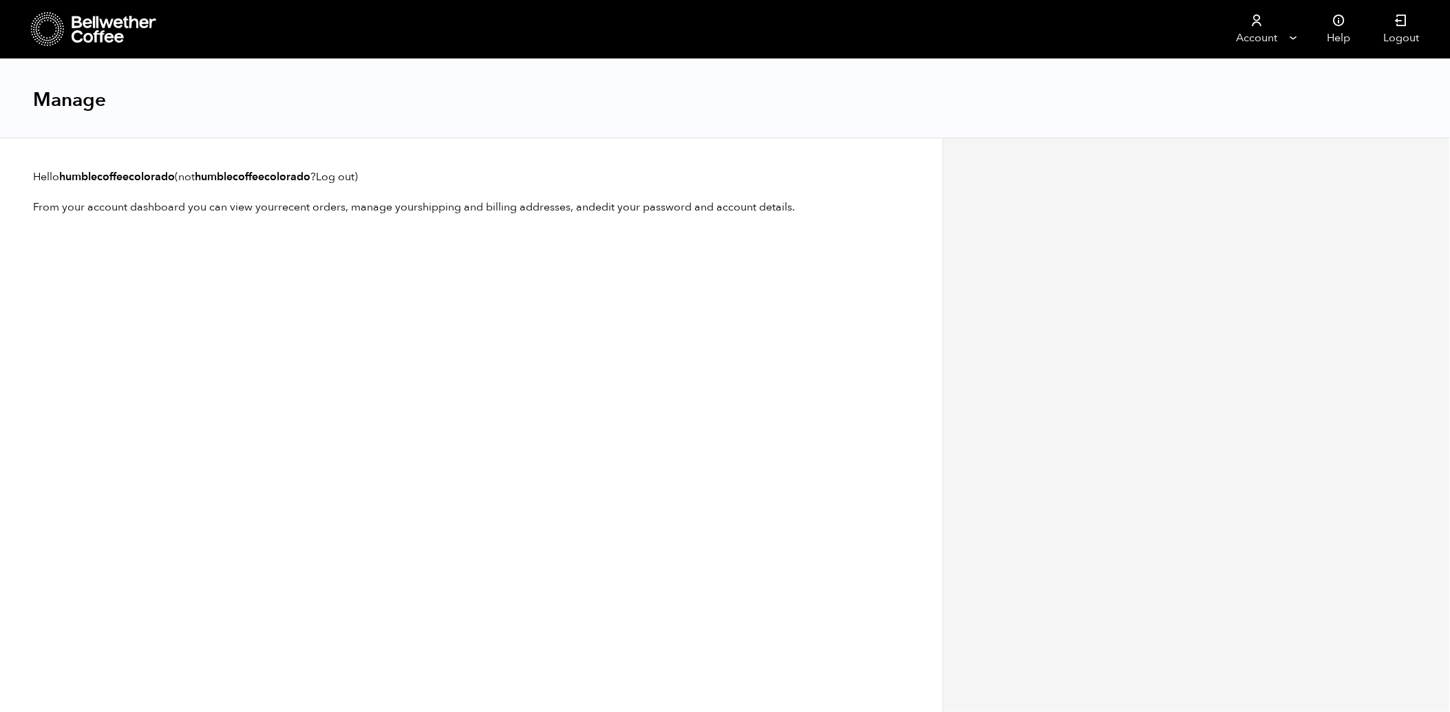
click at [61, 29] on icon at bounding box center [61, 28] width 1 height 1
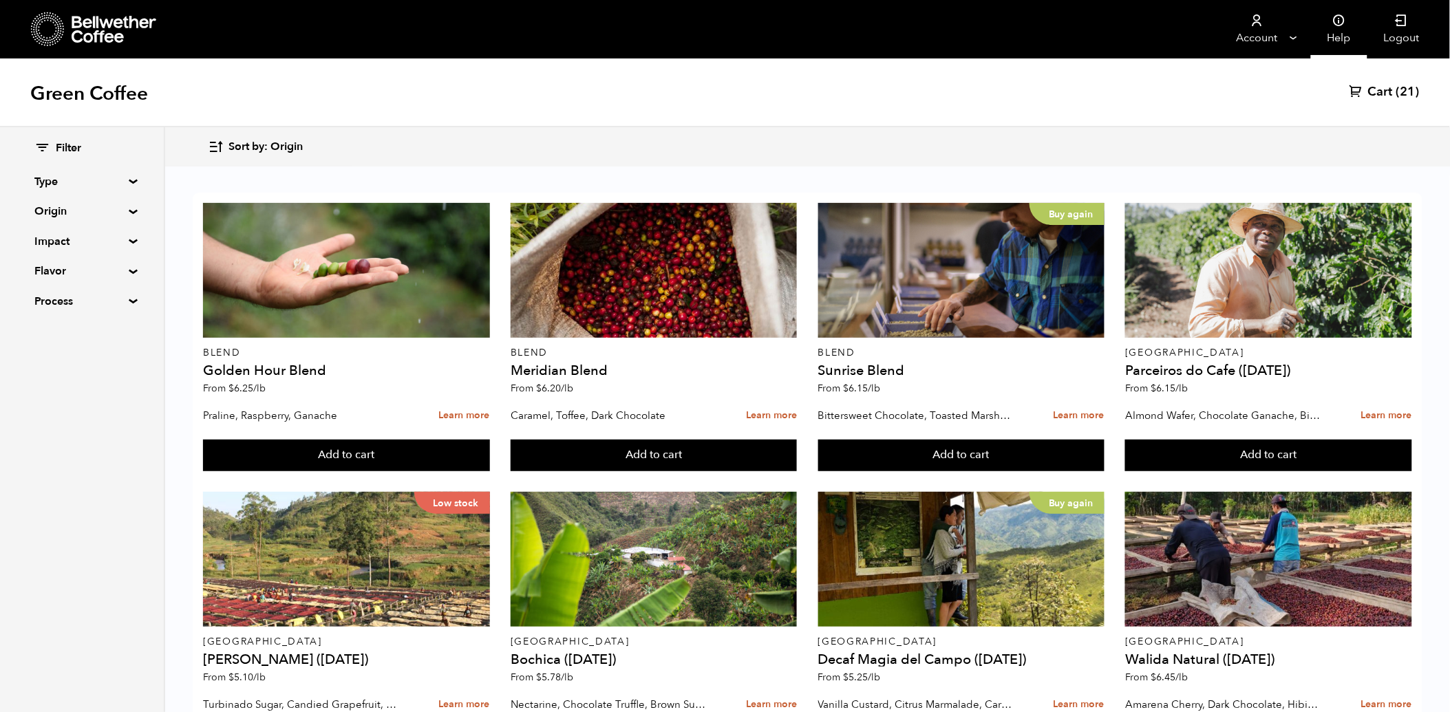
click at [1346, 32] on link "Help" at bounding box center [1339, 29] width 56 height 59
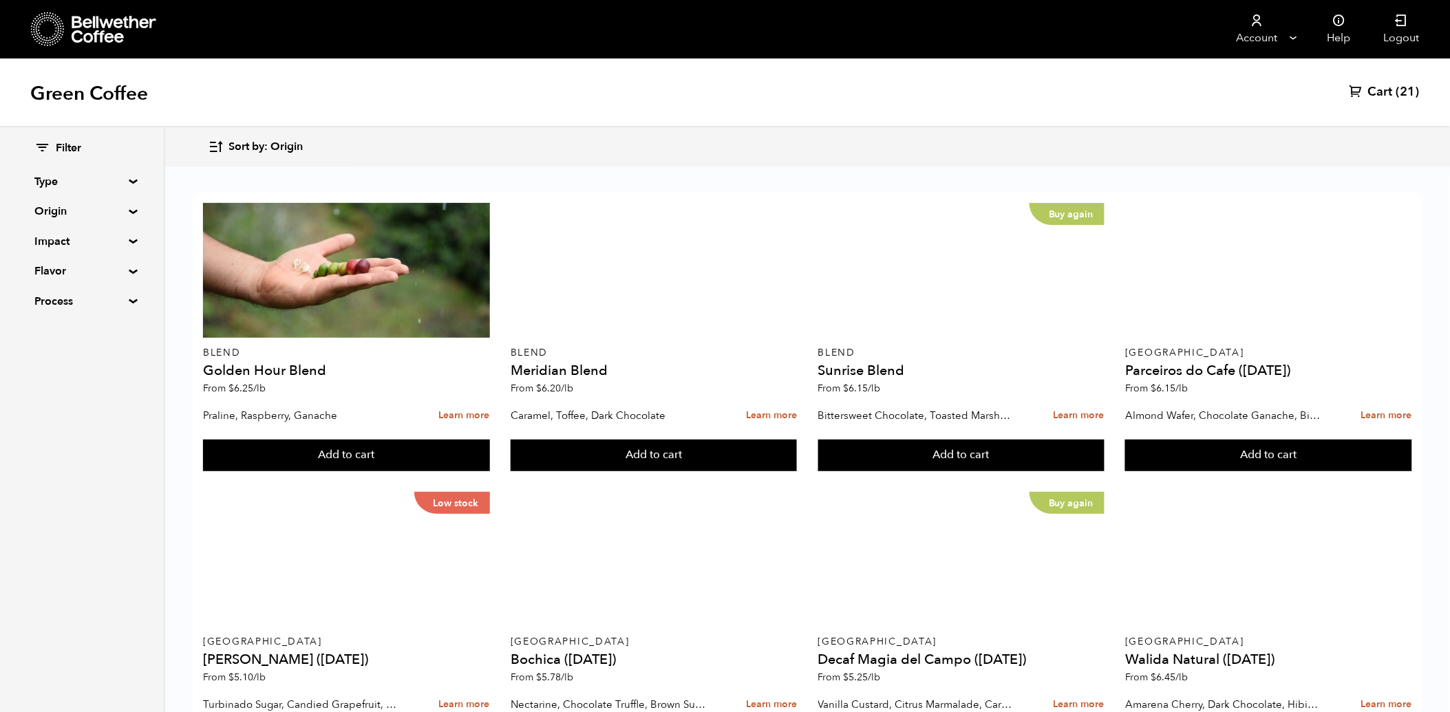
scroll to position [423, 0]
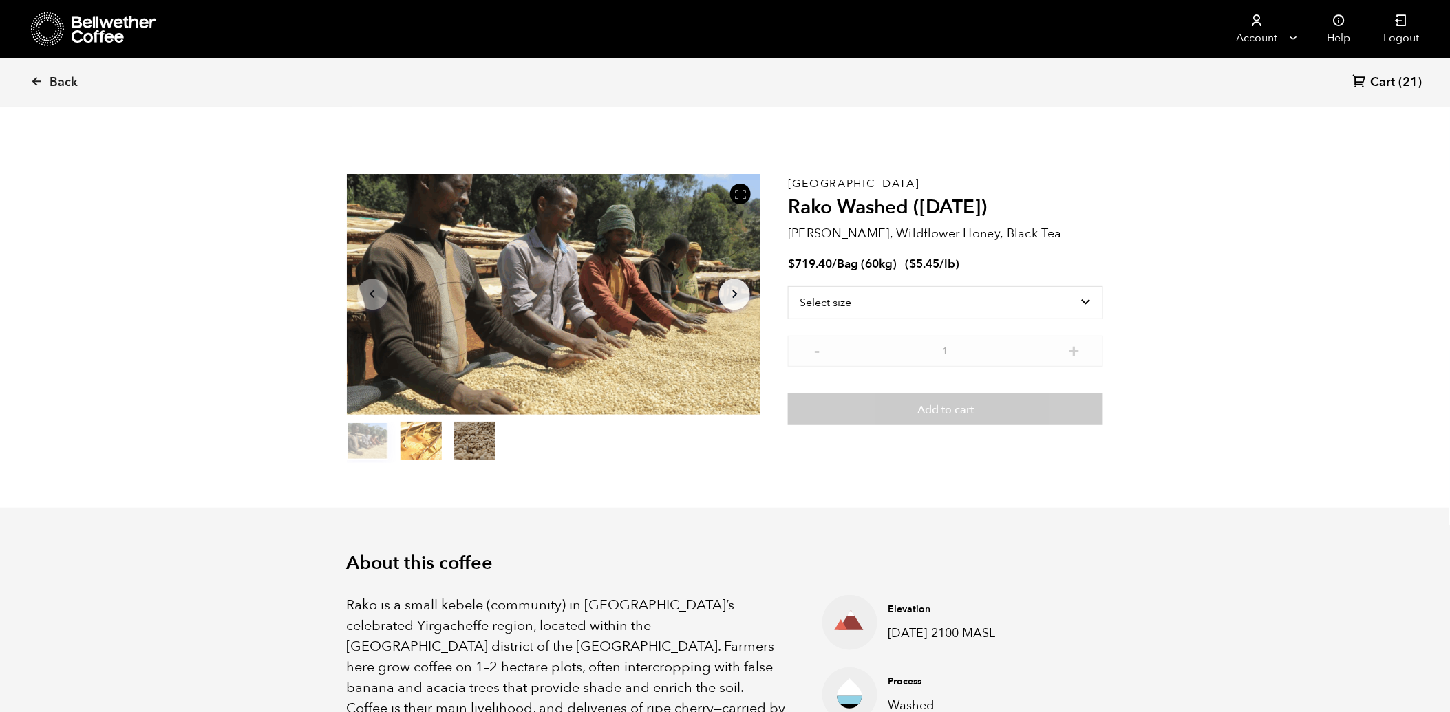
scroll to position [599, 732]
click at [875, 306] on select "Select size Bag (60kg) (132 lbs)" at bounding box center [945, 302] width 315 height 33
select select "bag-3"
click at [788, 286] on select "Select size Bag (60kg) (132 lbs)" at bounding box center [945, 302] width 315 height 33
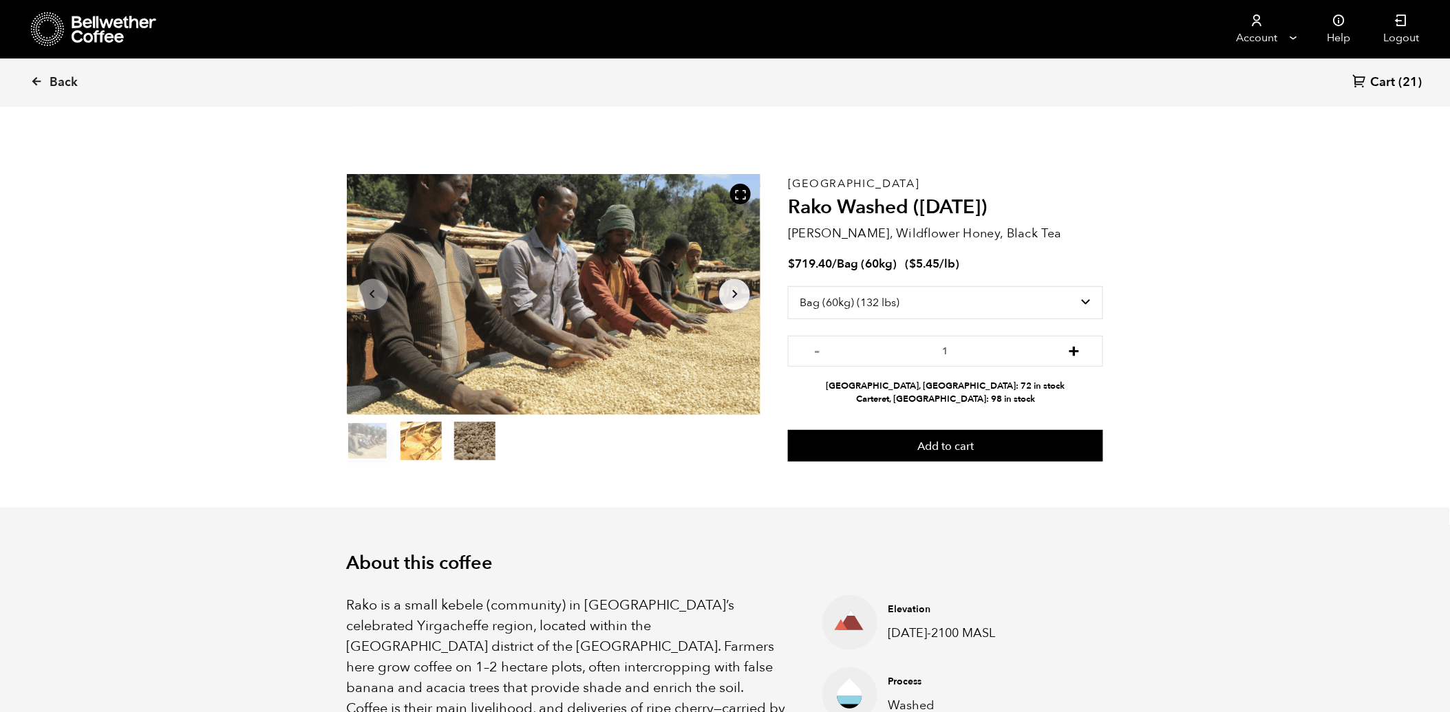
click at [1074, 350] on button "+" at bounding box center [1073, 350] width 17 height 14
type input "4"
click at [983, 445] on button "Add to cart" at bounding box center [945, 446] width 315 height 32
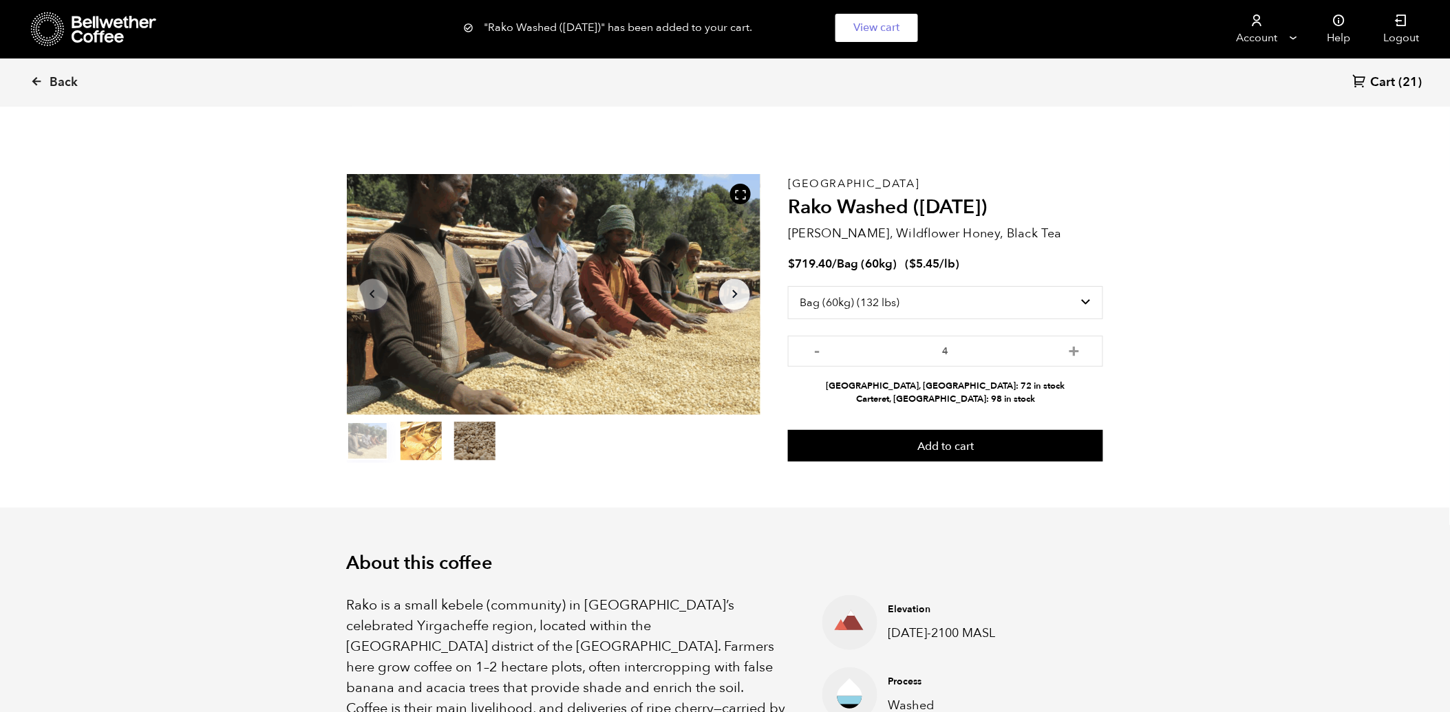
click at [1380, 83] on span "Cart" at bounding box center [1383, 82] width 25 height 17
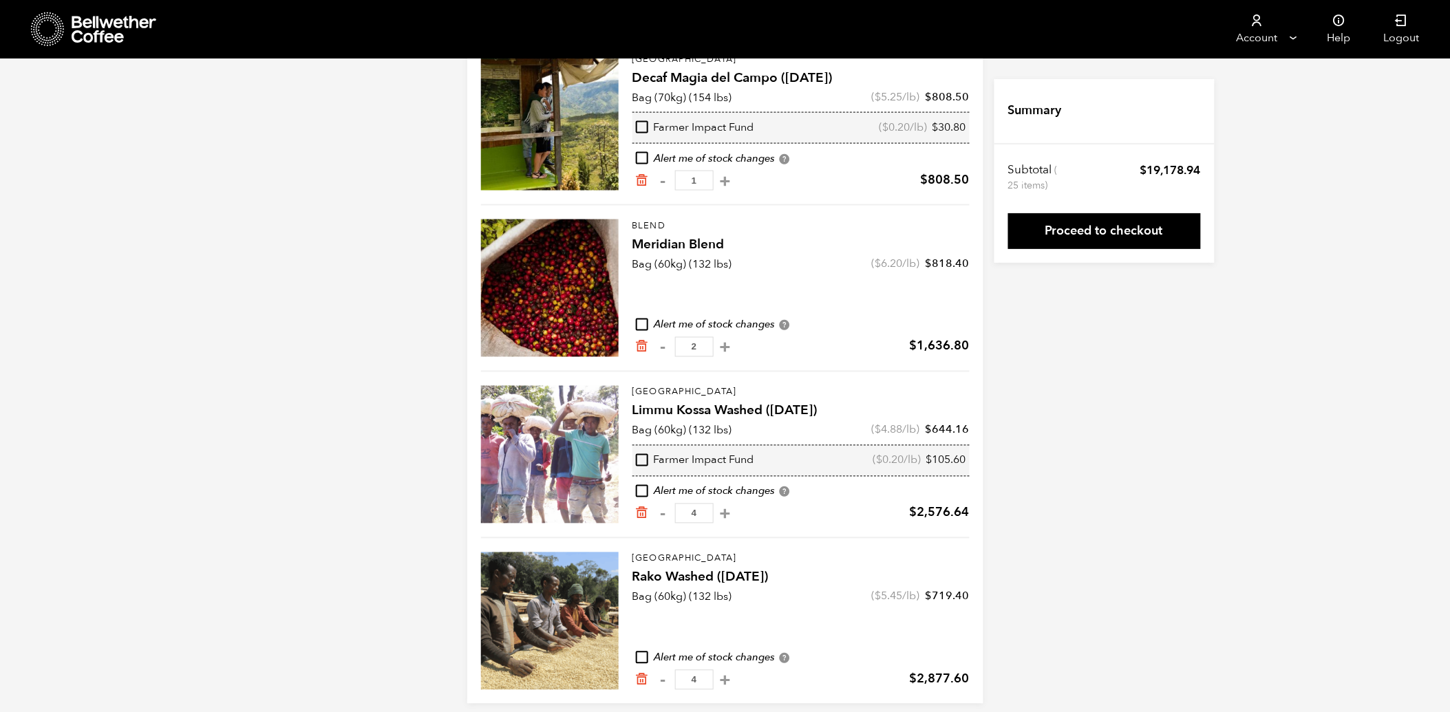
scroll to position [673, 0]
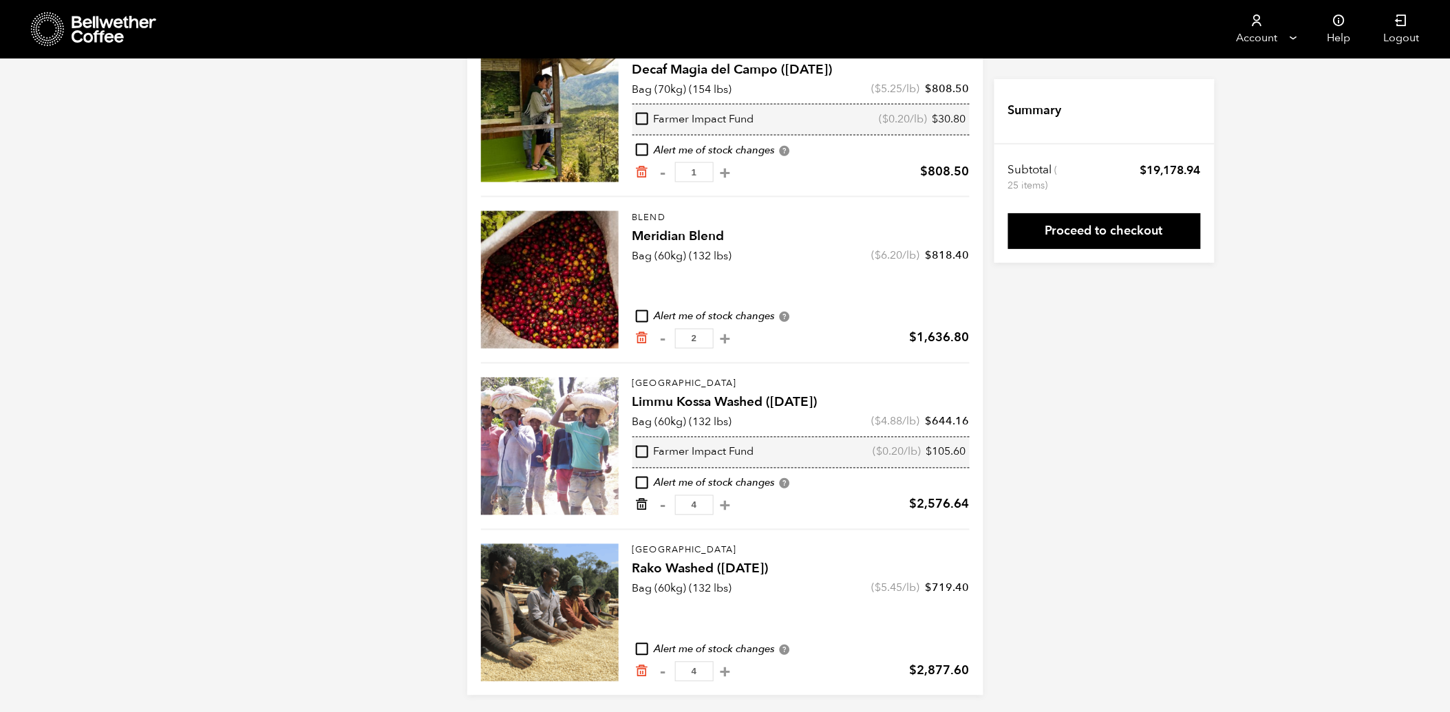
click at [644, 501] on icon "Remove from cart" at bounding box center [642, 505] width 14 height 14
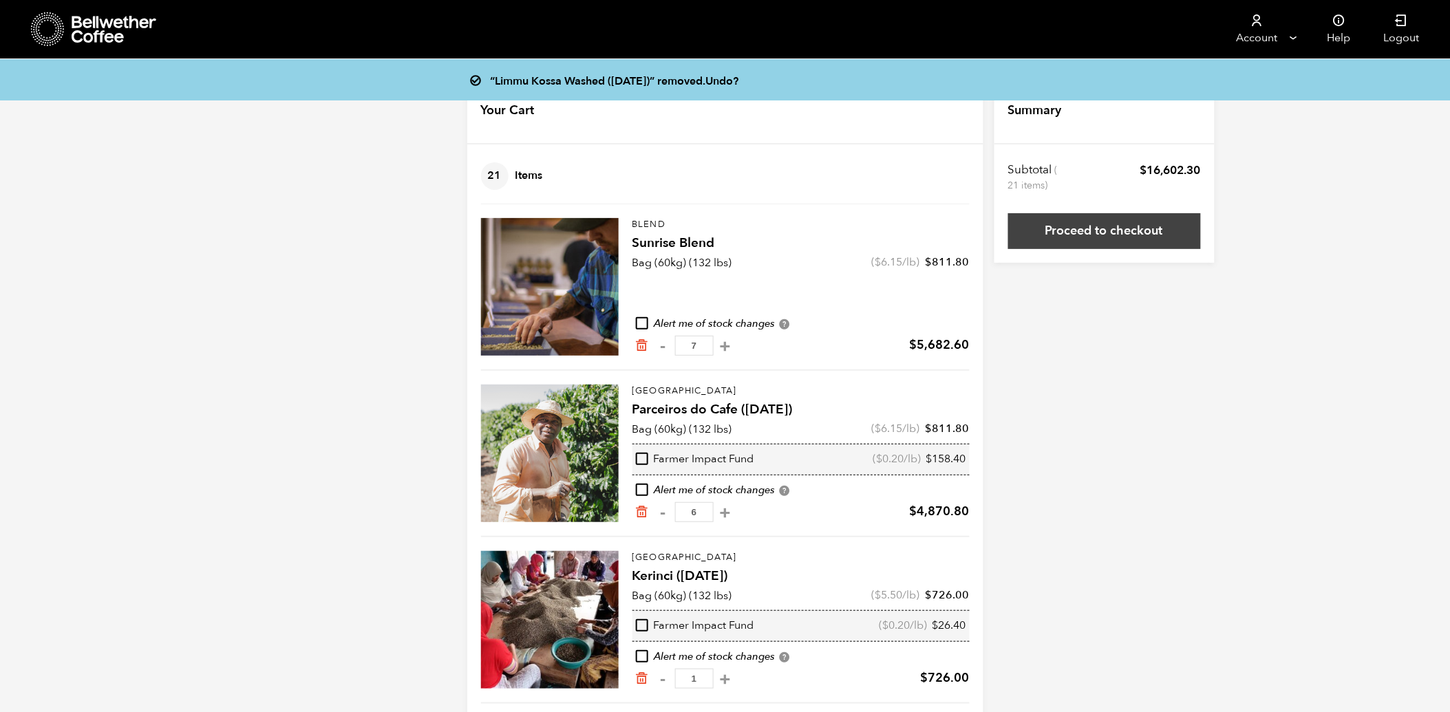
click at [1133, 236] on link "Proceed to checkout" at bounding box center [1104, 231] width 193 height 36
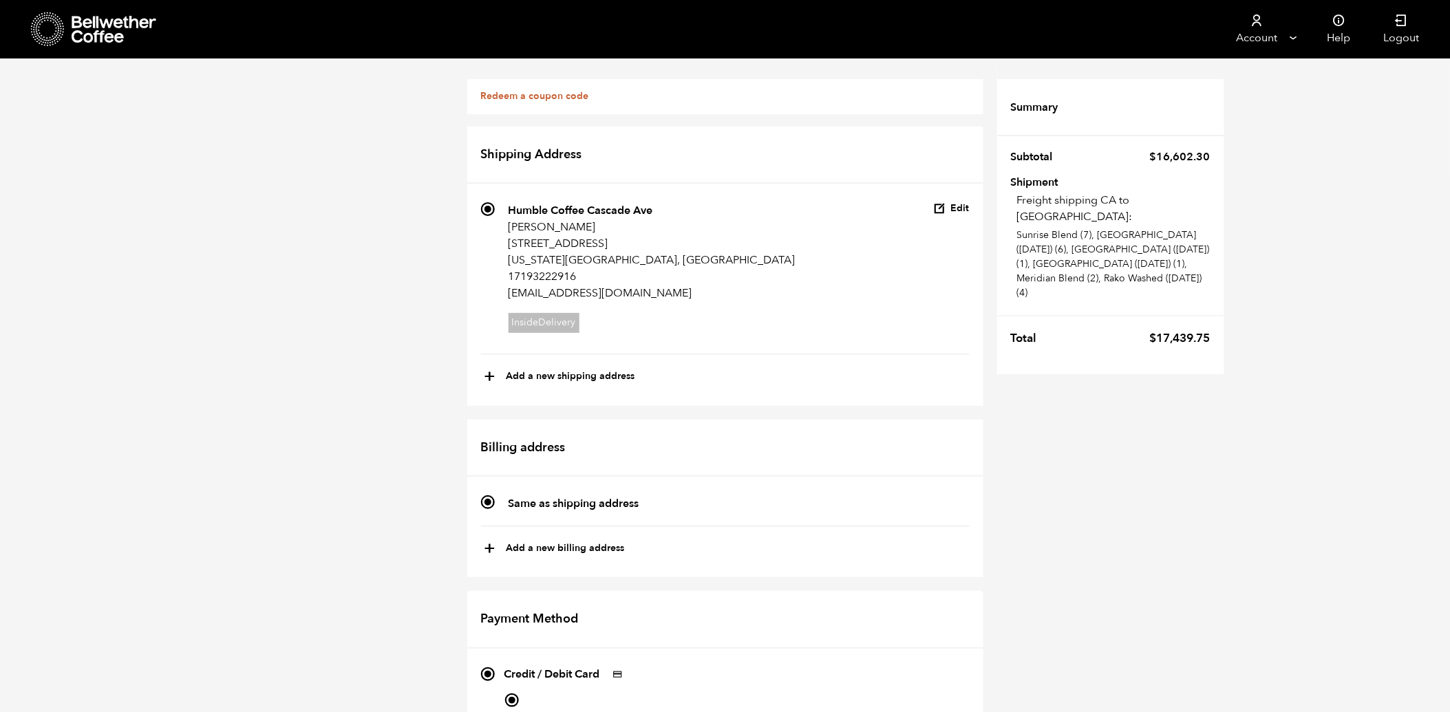
click at [566, 98] on link "Redeem a coupon code" at bounding box center [535, 95] width 108 height 13
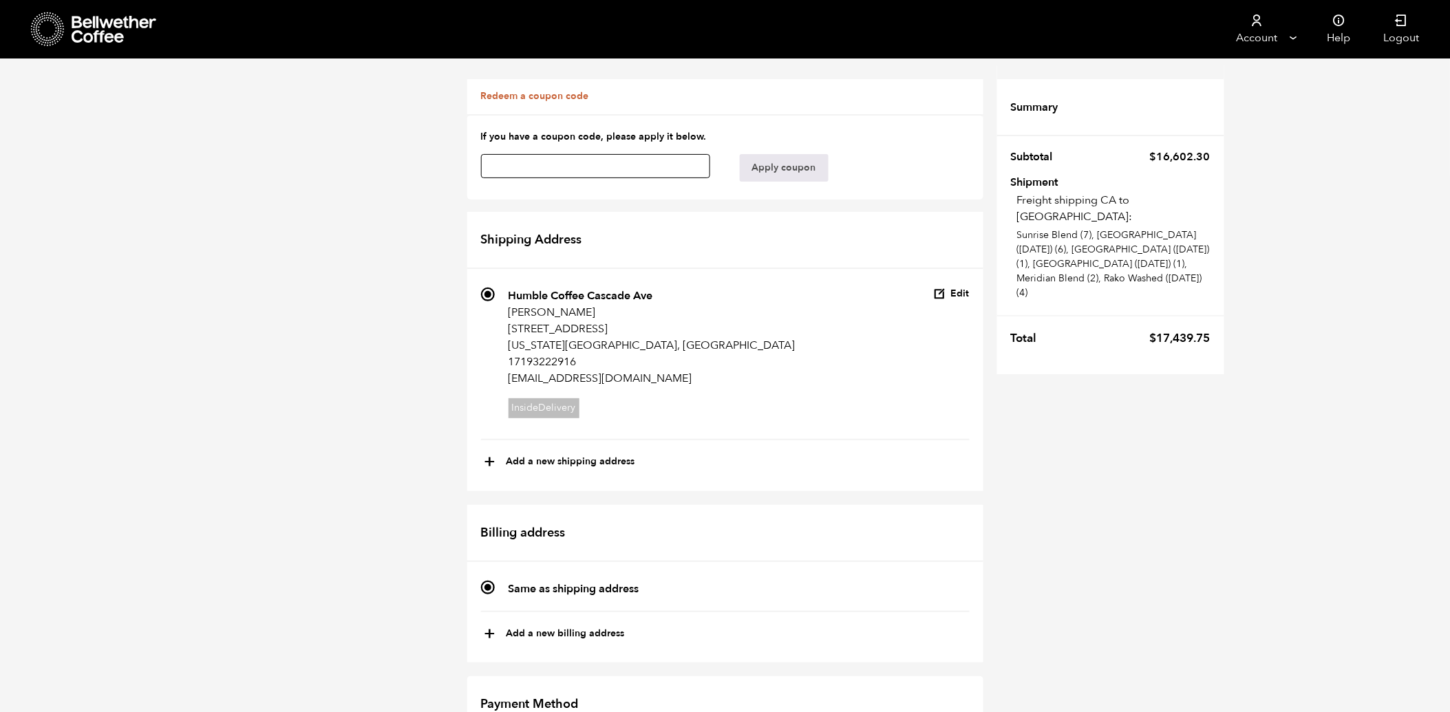
click at [597, 166] on input "text" at bounding box center [596, 166] width 230 height 24
click at [769, 169] on button "Apply coupon" at bounding box center [784, 168] width 89 height 28
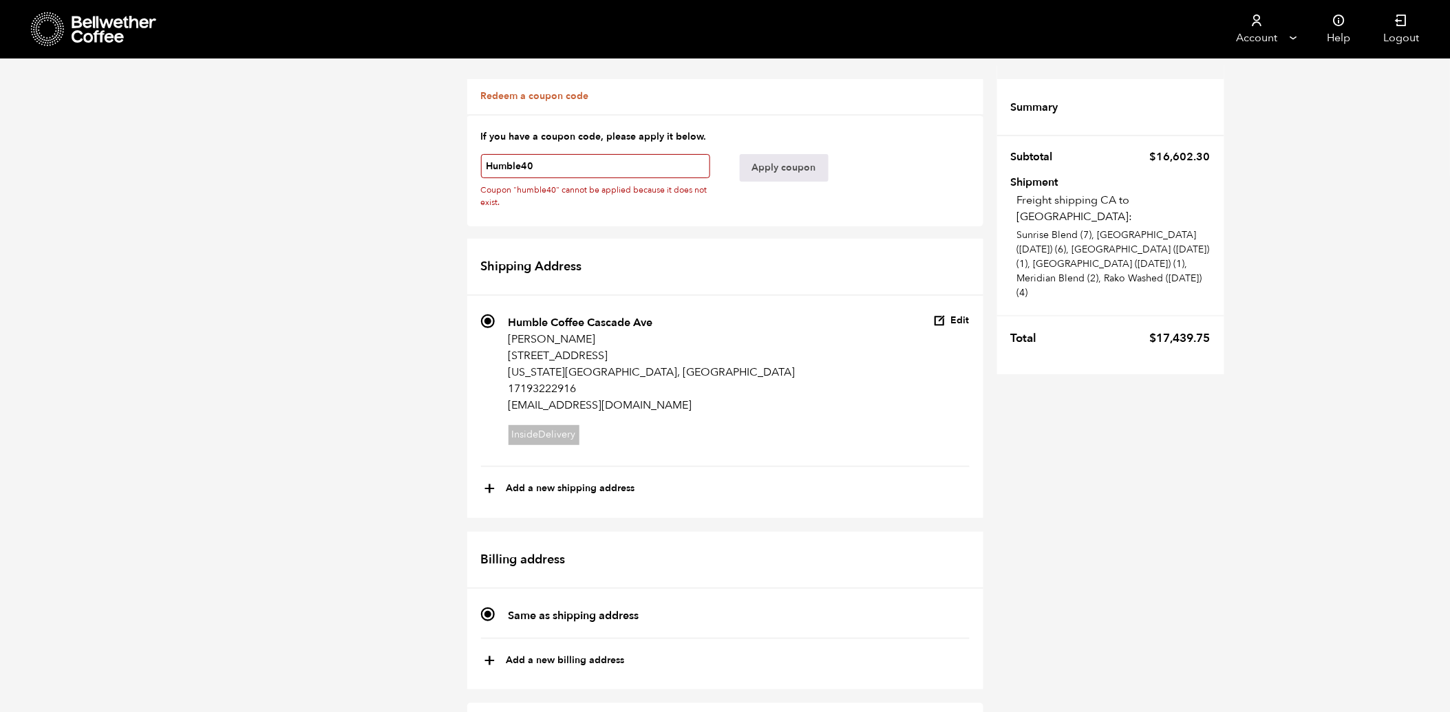
click at [564, 160] on input "Humble40" at bounding box center [596, 166] width 230 height 24
drag, startPoint x: 571, startPoint y: 160, endPoint x: 473, endPoint y: 160, distance: 98.4
click at [473, 160] on form "If you have a coupon code, please apply it below. Humble40 Coupon "humble40" ca…" at bounding box center [725, 170] width 516 height 112
drag, startPoint x: 520, startPoint y: 162, endPoint x: 532, endPoint y: 173, distance: 16.1
click at [522, 164] on input "Humble40" at bounding box center [596, 166] width 230 height 24
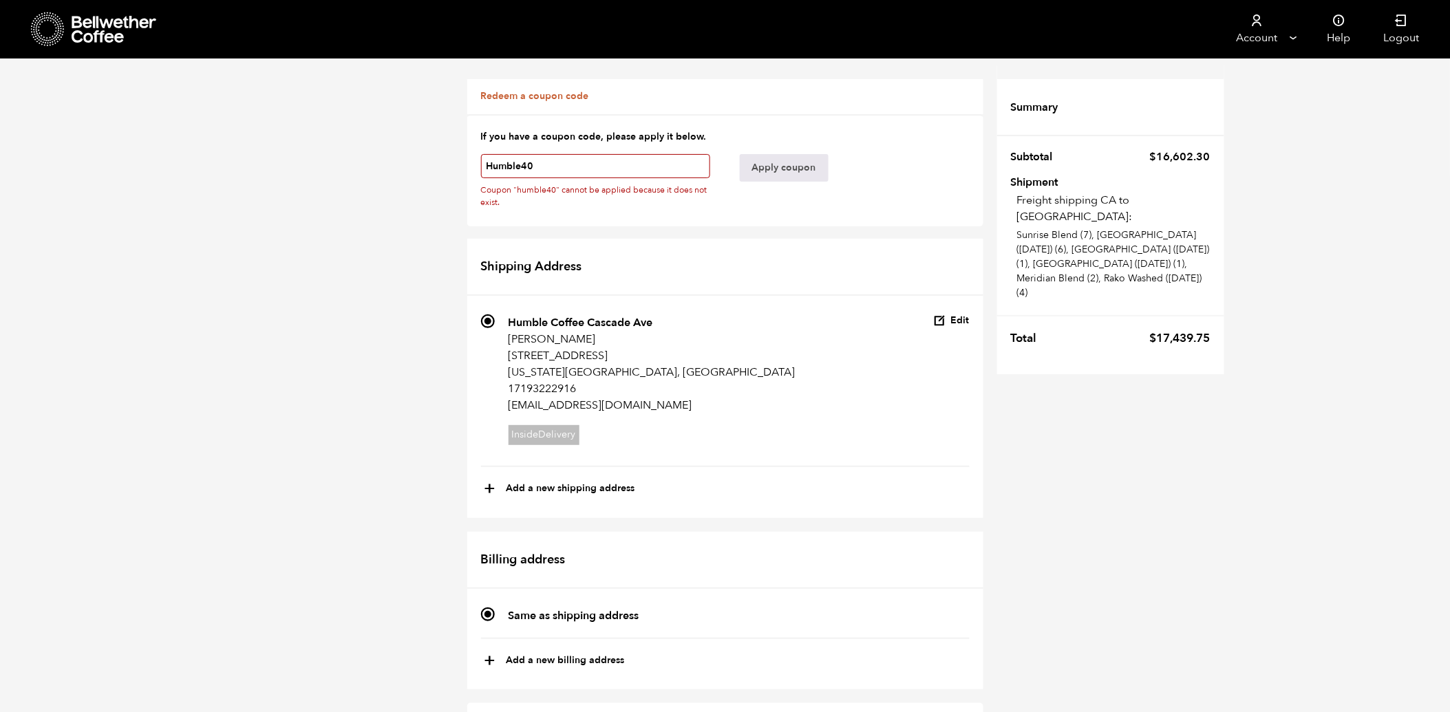
click at [540, 167] on input "Humble40" at bounding box center [596, 166] width 230 height 24
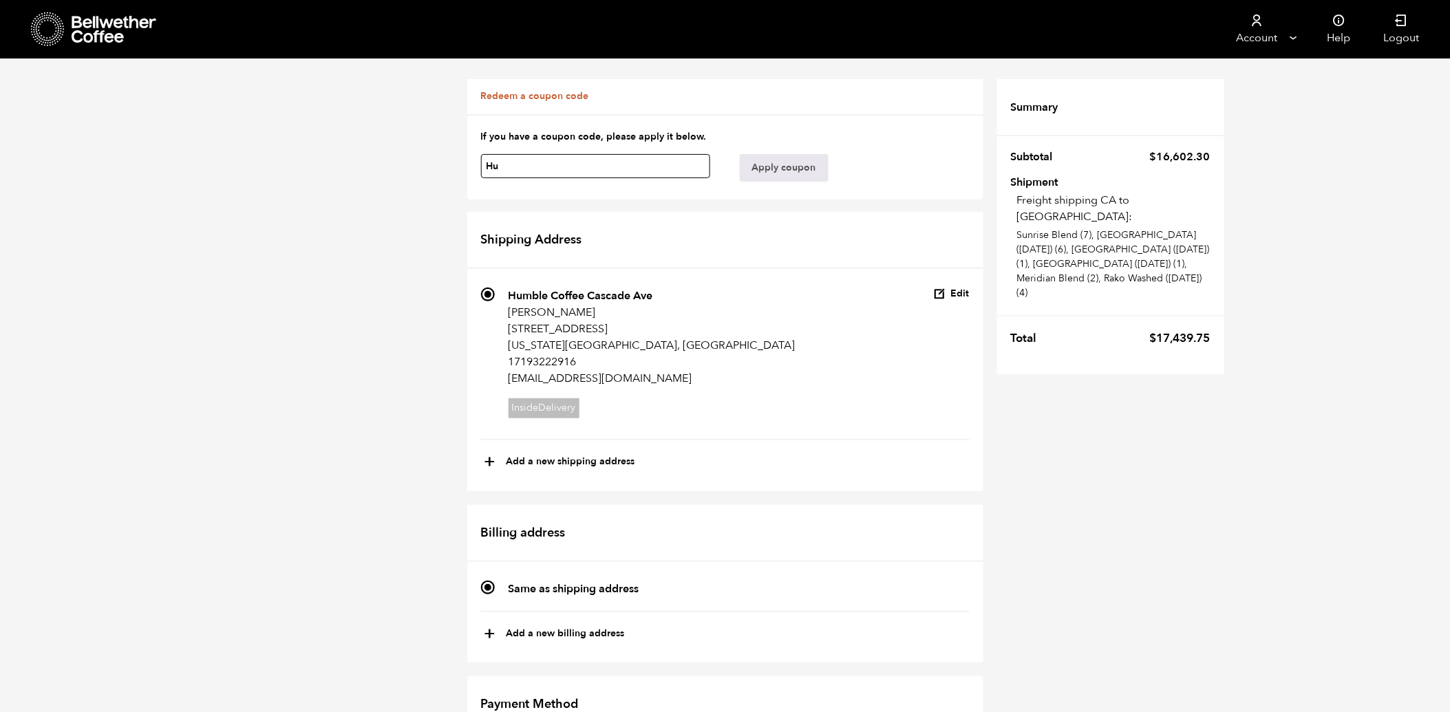
type input "H"
type input "humblecoffee40"
click at [774, 165] on button "Apply coupon" at bounding box center [784, 168] width 89 height 28
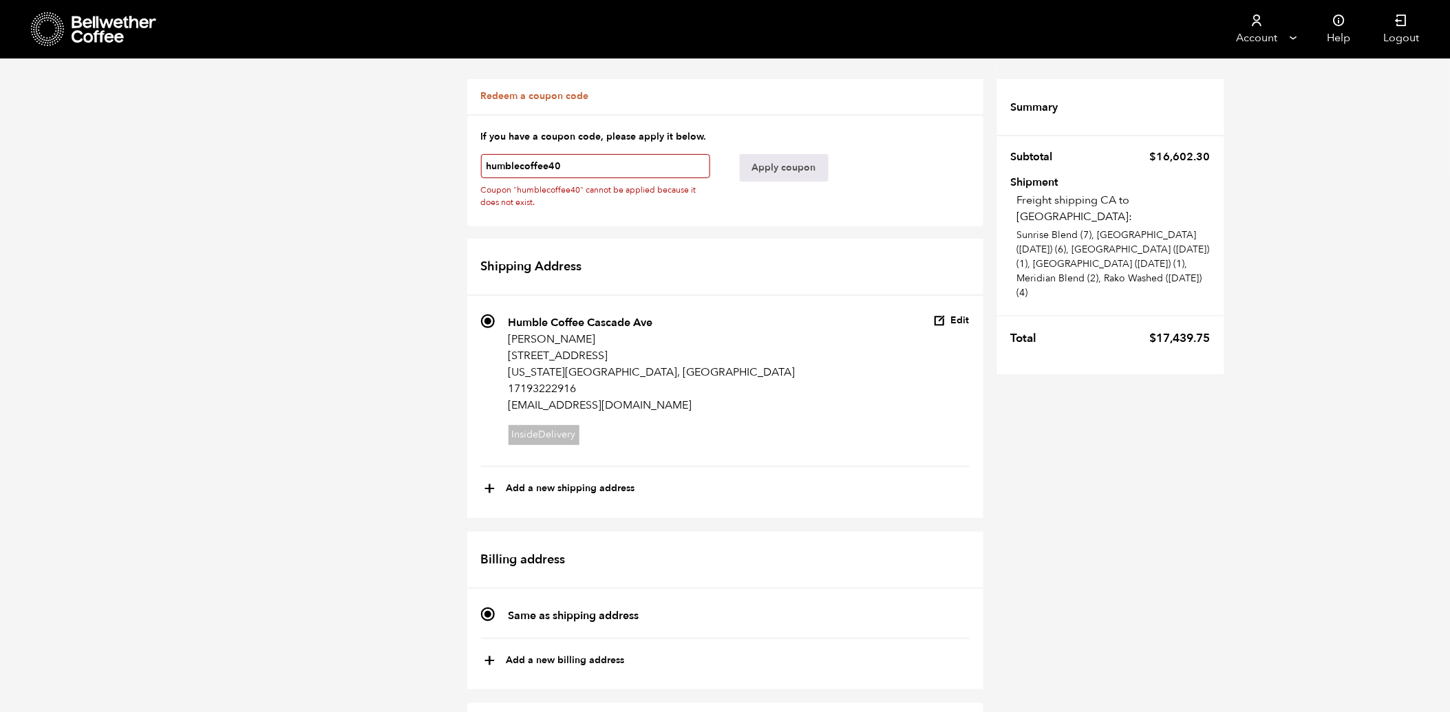
drag, startPoint x: 570, startPoint y: 162, endPoint x: 469, endPoint y: 164, distance: 100.5
click at [469, 164] on form "If you have a coupon code, please apply it below. humblecoffee40 Coupon "humble…" at bounding box center [725, 170] width 516 height 112
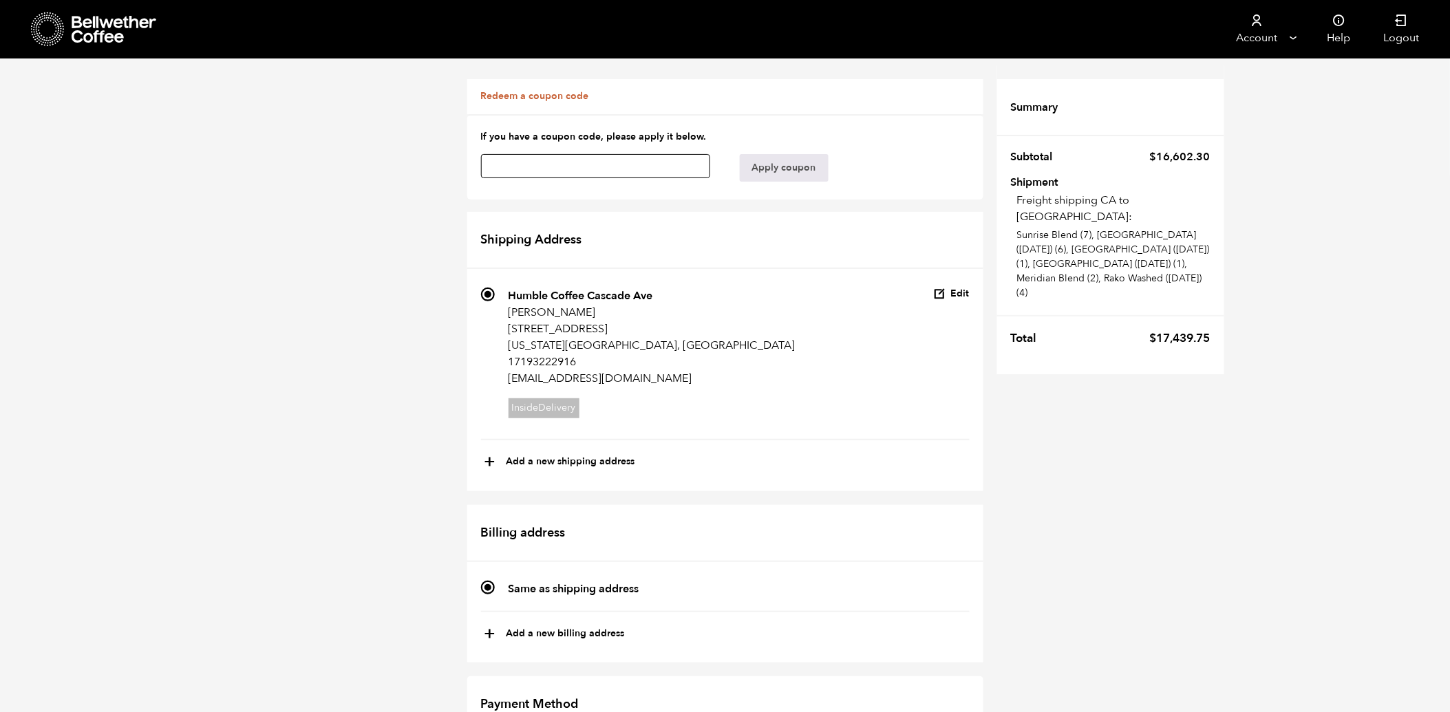
click at [593, 169] on input "text" at bounding box center [596, 166] width 230 height 24
paste input "redag5qjwwirmhut"
type input "redag5qjwwirmhut"
click at [778, 173] on button "Apply coupon" at bounding box center [784, 168] width 89 height 28
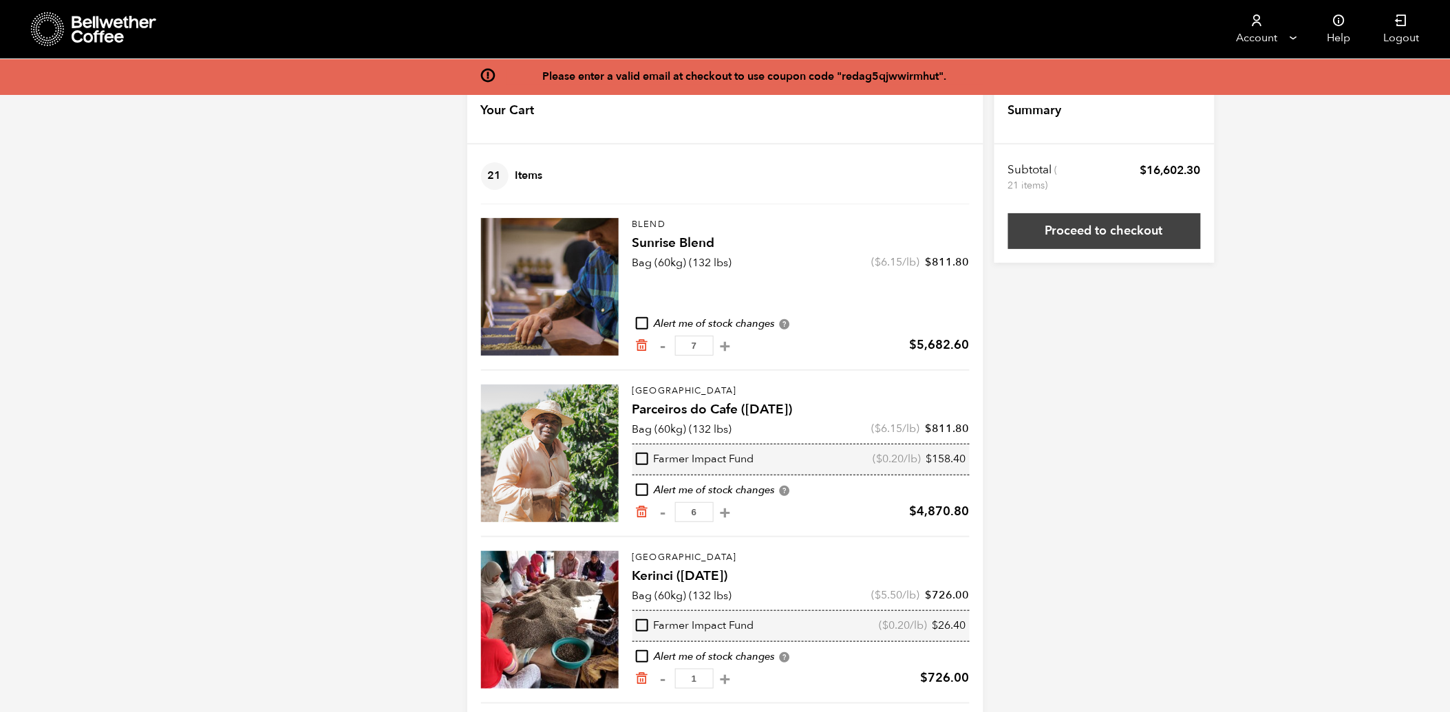
click at [1081, 233] on link "Proceed to checkout" at bounding box center [1104, 231] width 193 height 36
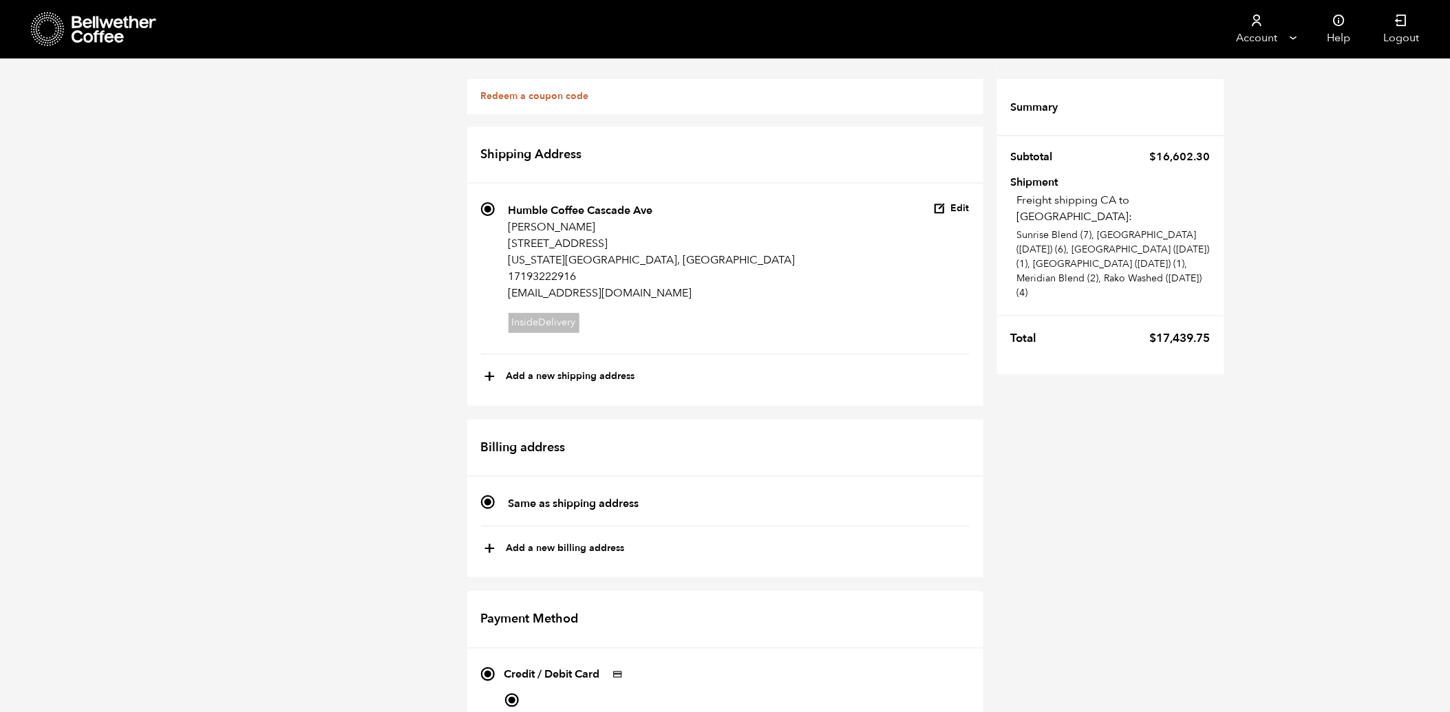
click at [563, 96] on link "Redeem a coupon code" at bounding box center [535, 95] width 108 height 13
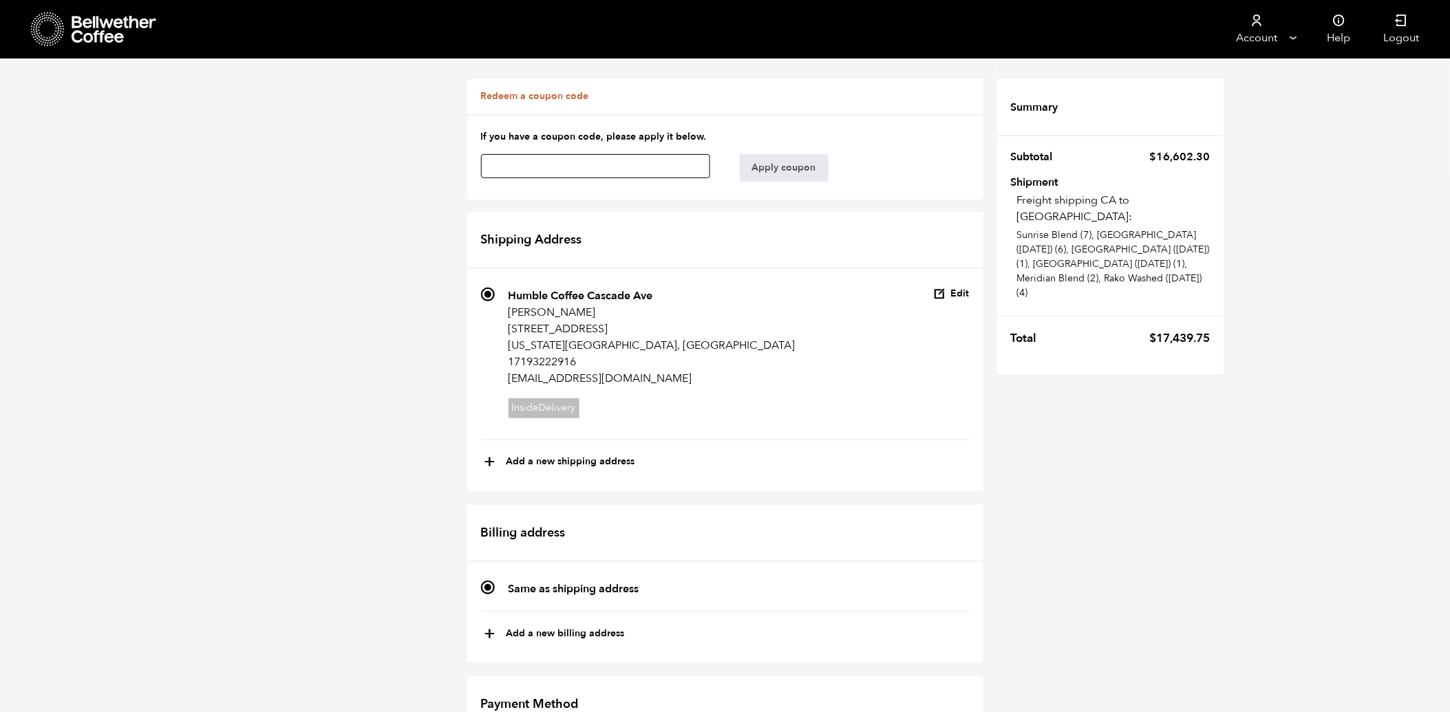
click at [584, 168] on input "text" at bounding box center [596, 166] width 230 height 24
paste input "redag5qjwwirmhut"
type input "redag5qjwwirmhut"
click at [785, 163] on button "Apply coupon" at bounding box center [784, 168] width 89 height 28
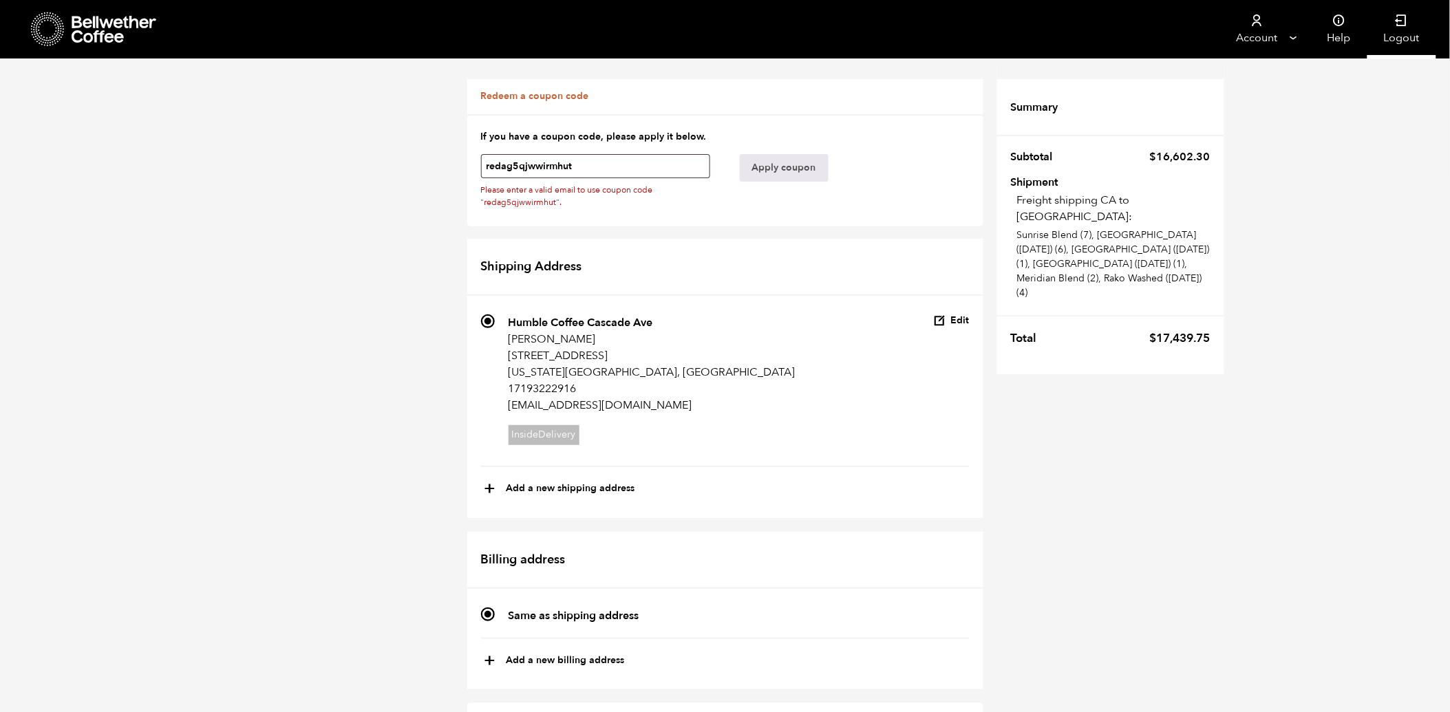
click at [1399, 35] on link "Logout" at bounding box center [1402, 29] width 69 height 59
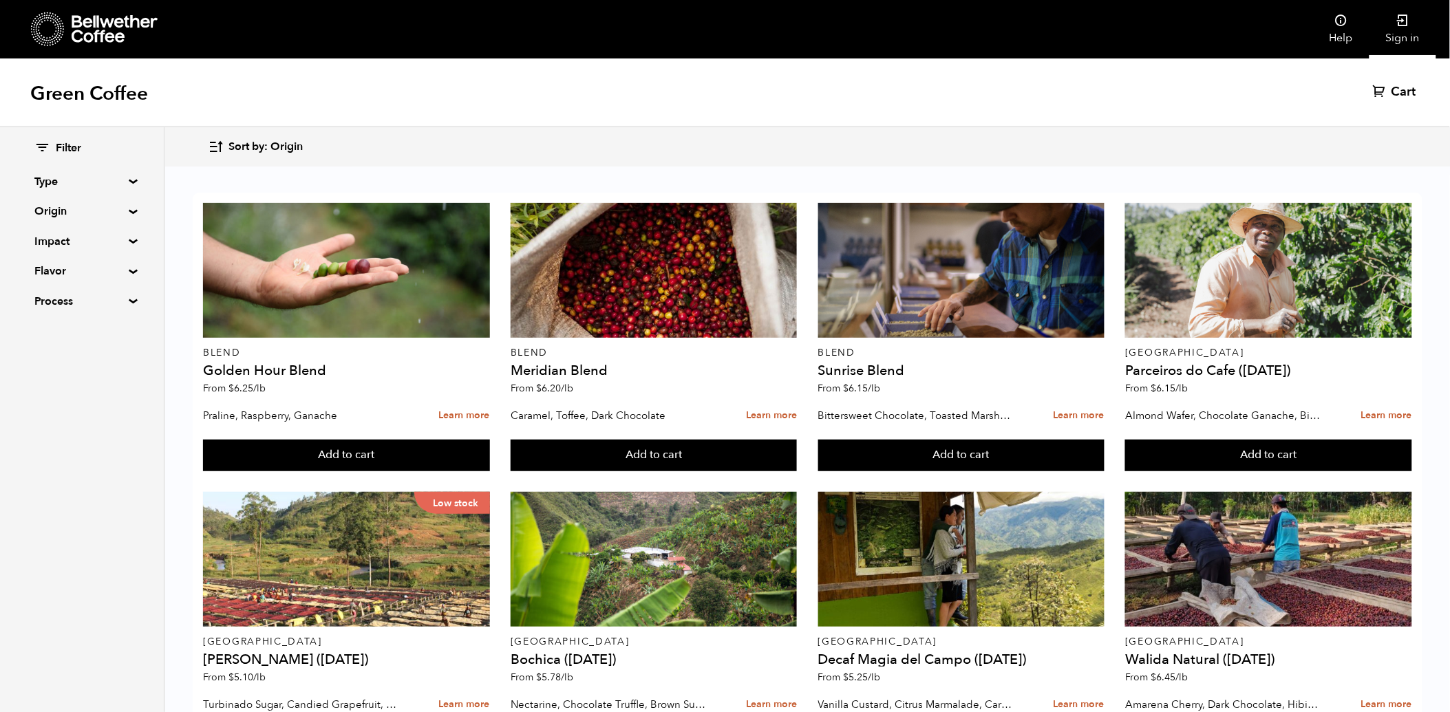
click at [1394, 34] on link "Sign in" at bounding box center [1403, 29] width 67 height 59
